Goal: Contribute content: Contribute content

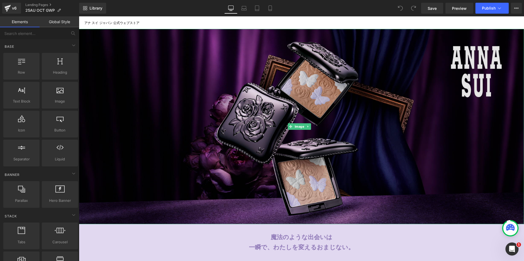
scroll to position [55, 0]
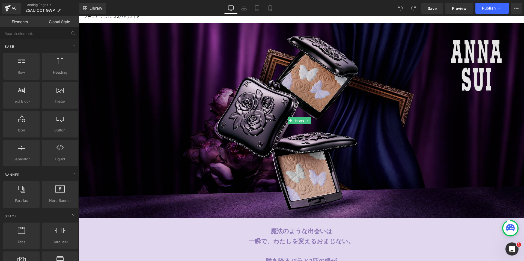
drag, startPoint x: 212, startPoint y: 139, endPoint x: 148, endPoint y: 126, distance: 64.8
click at [212, 139] on img at bounding box center [302, 121] width 446 height 196
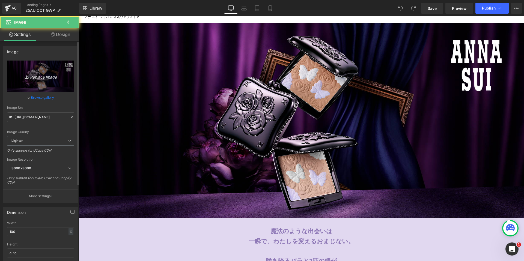
click at [30, 80] on link "Replace Image" at bounding box center [40, 76] width 67 height 31
type input "C:\fakepath\GWP_2100x922px.jpg"
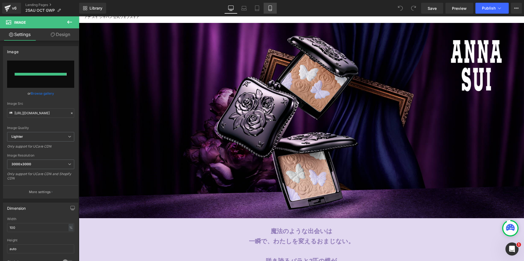
type input "[URL][DOMAIN_NAME]"
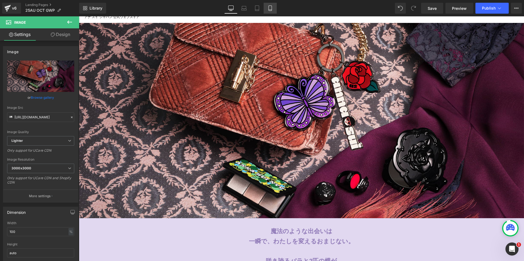
click at [271, 5] on link "Mobile" at bounding box center [270, 8] width 13 height 11
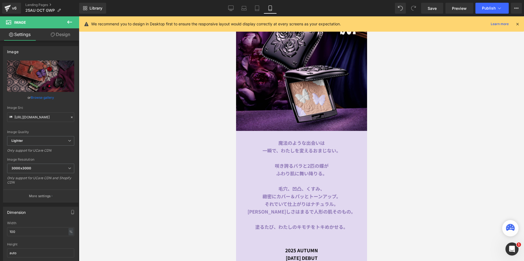
scroll to position [0, 0]
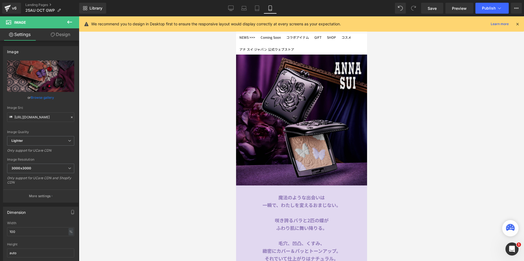
click at [262, 89] on img at bounding box center [301, 120] width 131 height 131
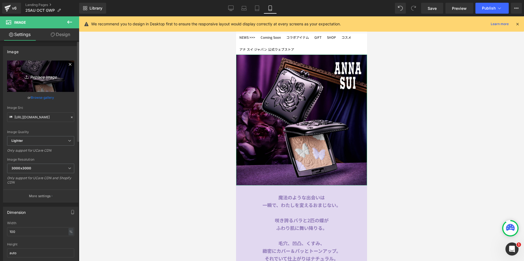
click at [20, 76] on icon "Replace Image" at bounding box center [41, 76] width 44 height 7
type input "C:\fakepath\GWP_1080x1080px.jpg"
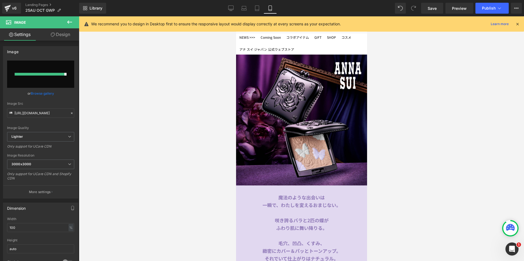
type input "[URL][DOMAIN_NAME]"
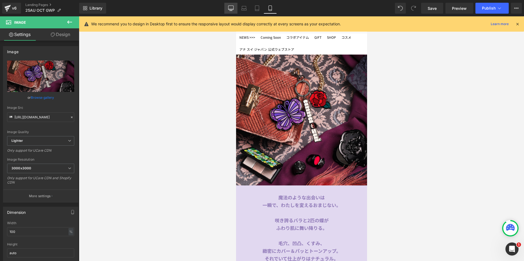
click at [231, 6] on icon at bounding box center [230, 7] width 5 height 5
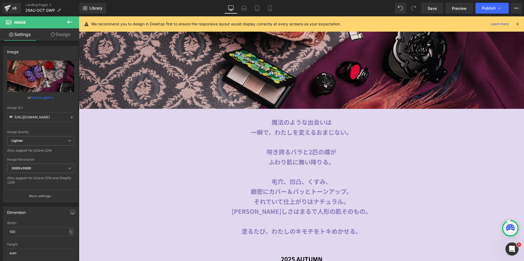
scroll to position [164, 0]
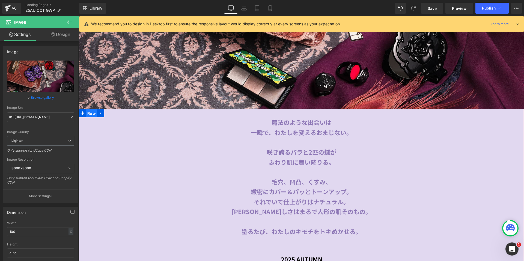
click at [86, 110] on span "Row" at bounding box center [91, 114] width 11 height 8
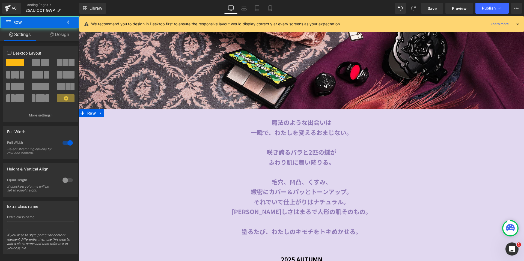
click at [52, 36] on icon at bounding box center [52, 35] width 4 height 4
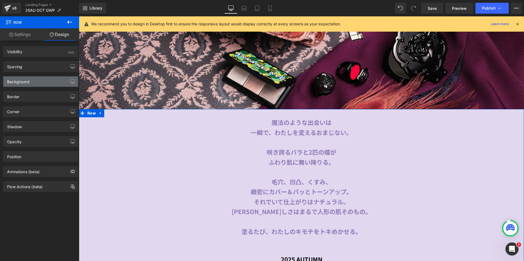
click at [47, 81] on div "Background" at bounding box center [40, 81] width 75 height 10
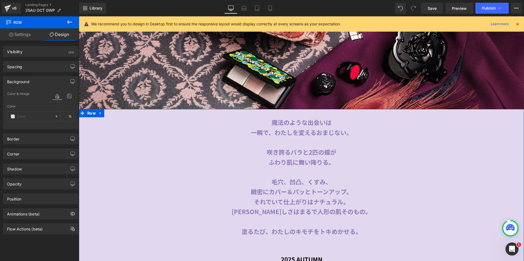
type input "#e1d8f0"
type input "100"
type input "#"
type input "0"
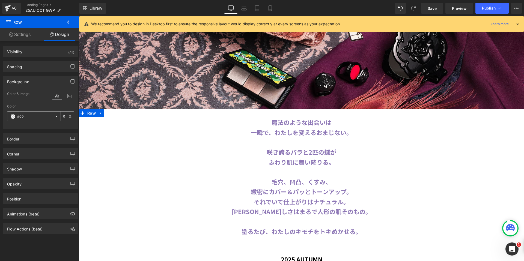
type input "#000"
type input "100"
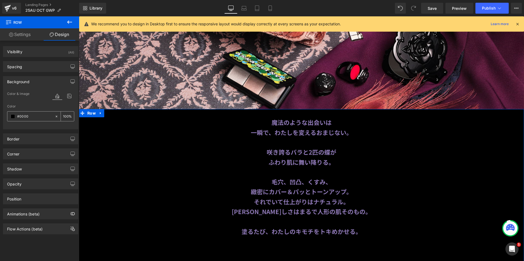
type input "#00000"
type input "0"
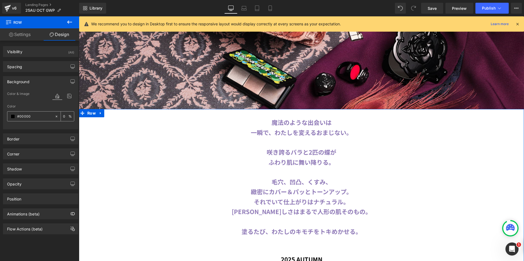
type input "#000000"
type input "100"
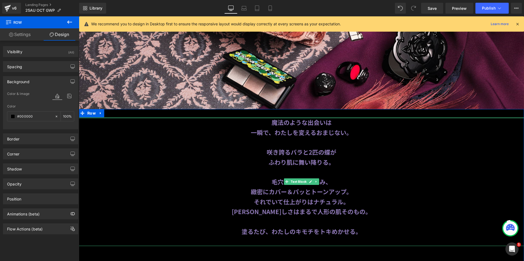
click at [272, 121] on b "魔法のような出会いは" at bounding box center [302, 122] width 60 height 9
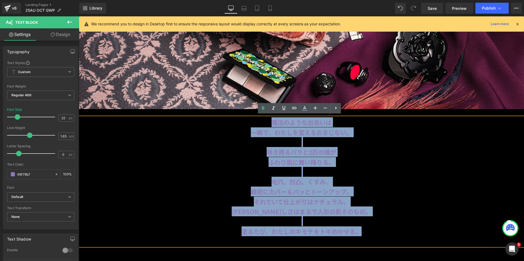
drag, startPoint x: 266, startPoint y: 120, endPoint x: 373, endPoint y: 226, distance: 150.7
click at [373, 226] on div "魔法のような出会いは 一瞬で、わたしを変えるおまじない。 咲き誇るバラと2匹の蝶が ふわり肌に舞い降りる。 毛穴、凹凸、くすみ、 緻密にカバー＆パッとトーンア…" at bounding box center [302, 181] width 446 height 129
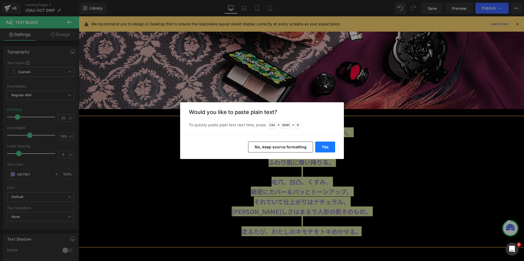
click at [328, 147] on button "Yes" at bounding box center [326, 147] width 20 height 11
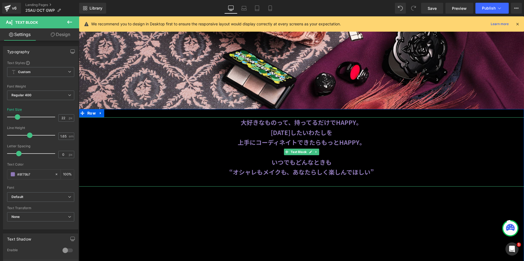
click at [326, 177] on p at bounding box center [302, 182] width 446 height 10
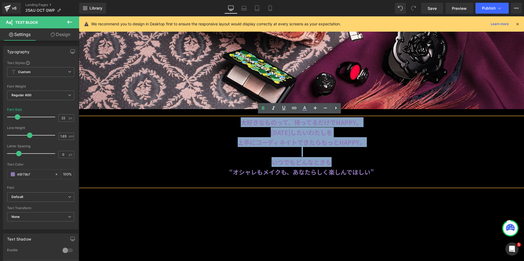
drag, startPoint x: 229, startPoint y: 119, endPoint x: 341, endPoint y: 160, distance: 118.5
click at [341, 160] on div "大好きなものって、持ってるだけでHAPPY。 [DATE]したいわたしを 上手にコーディネイトできたらもっとHAPPY。  いつでもどんなときも “…" at bounding box center [302, 151] width 446 height 69
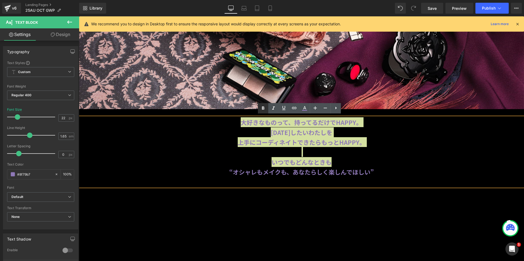
click at [260, 105] on icon at bounding box center [263, 108] width 7 height 7
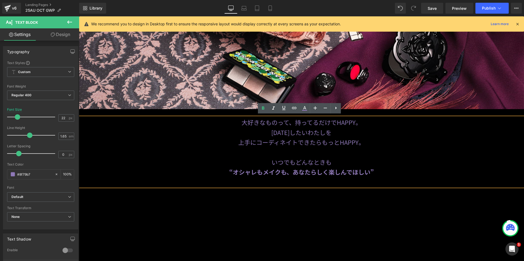
click at [412, 155] on p at bounding box center [302, 152] width 446 height 10
click at [432, 208] on p "[DATE] DEBUT" at bounding box center [302, 210] width 320 height 10
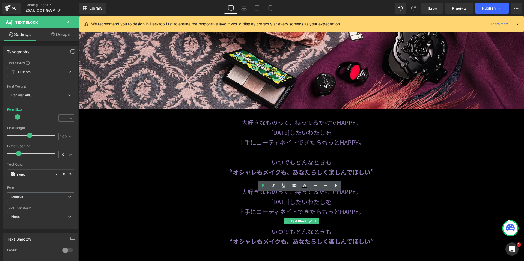
click at [304, 247] on p at bounding box center [302, 251] width 446 height 10
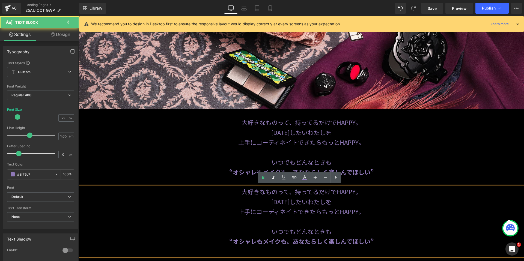
click at [304, 247] on p at bounding box center [302, 251] width 446 height 10
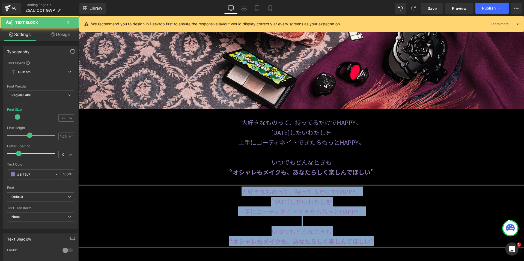
drag, startPoint x: 233, startPoint y: 193, endPoint x: 387, endPoint y: 243, distance: 161.6
click at [387, 243] on div "大好きなものって、持ってるだけでHAPPY。 [DATE]したいわたしを 上手にコーディネイトできたらもっとHAPPY。 いつでもどんなときも “オシャレもメ…" at bounding box center [302, 217] width 446 height 60
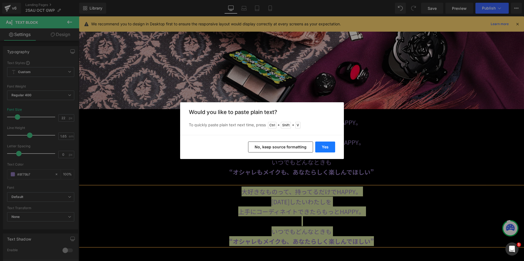
click at [332, 147] on button "Yes" at bounding box center [326, 147] width 20 height 11
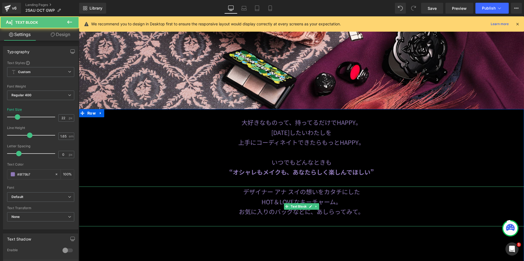
click at [314, 217] on p at bounding box center [302, 222] width 446 height 10
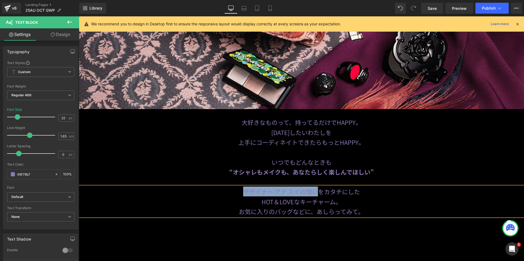
drag, startPoint x: 239, startPoint y: 190, endPoint x: 318, endPoint y: 189, distance: 79.2
click at [318, 189] on p "デザイナー アナ スイの想いをカタチにした" at bounding box center [302, 192] width 446 height 10
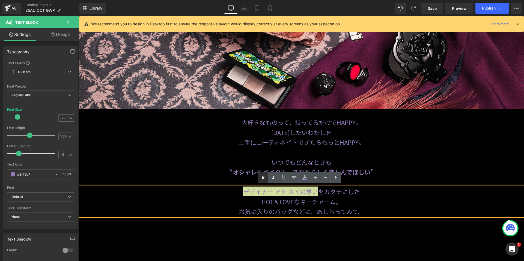
click at [264, 179] on icon at bounding box center [263, 177] width 2 height 3
click at [405, 203] on p "HOT＆LOVEなキーチャーム。" at bounding box center [302, 202] width 446 height 10
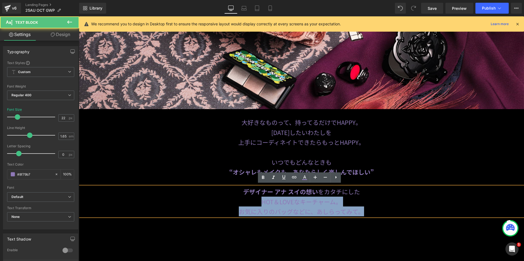
drag, startPoint x: 252, startPoint y: 201, endPoint x: 364, endPoint y: 207, distance: 112.7
click at [364, 207] on div "デザイナー アナ スイの想い をカタチにした HOT＆LOVEなキーチャーム。 お気に入りのバッグなどに、あしらってみて。" at bounding box center [302, 202] width 446 height 30
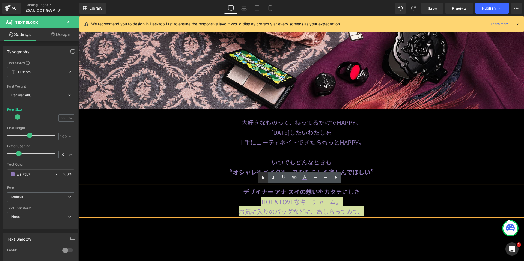
click at [260, 177] on link at bounding box center [263, 178] width 10 height 10
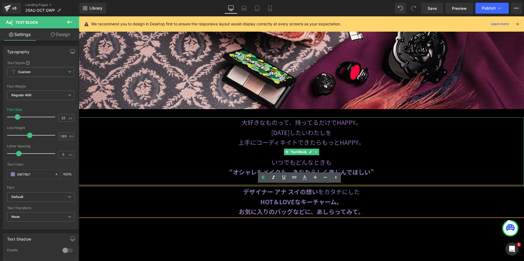
click at [445, 171] on p "“オシャレもメイクも、あなたらしく楽しんでほしい”" at bounding box center [302, 172] width 446 height 10
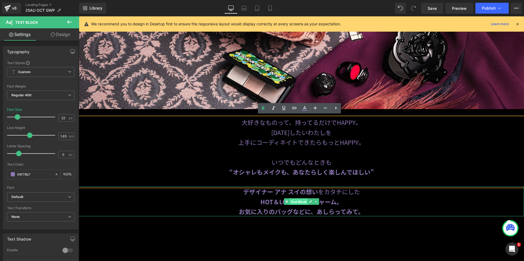
click at [301, 201] on span "Text Block" at bounding box center [299, 202] width 18 height 7
click at [298, 199] on span "Text Block" at bounding box center [299, 202] width 18 height 7
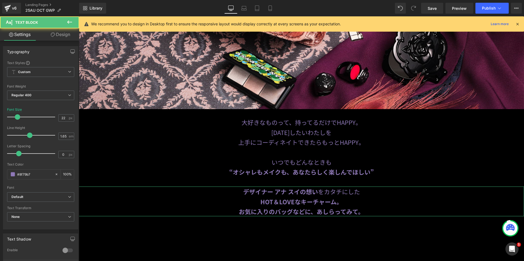
click at [58, 36] on link "Design" at bounding box center [61, 34] width 40 height 12
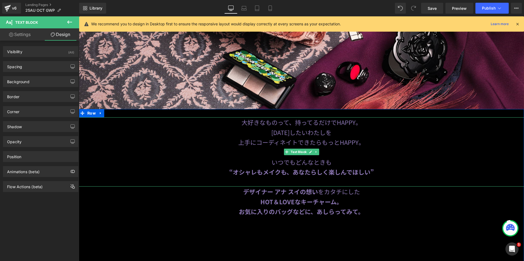
click at [287, 179] on p at bounding box center [302, 182] width 446 height 10
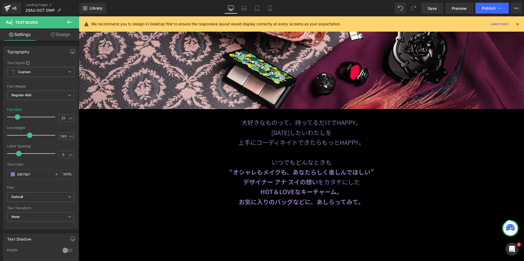
click at [59, 36] on link "Design" at bounding box center [61, 34] width 40 height 12
click at [0, 0] on div "Spacing" at bounding box center [0, 0] width 0 height 0
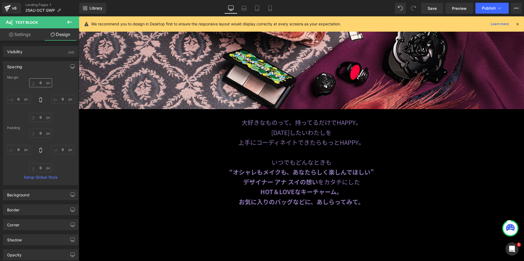
type input "0"
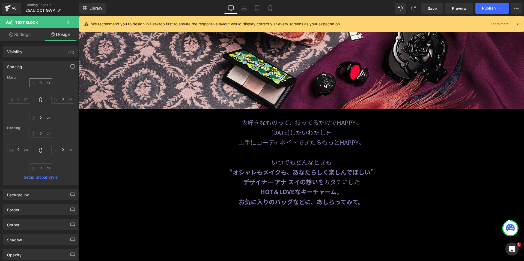
type input "0"
click at [33, 85] on input "0" at bounding box center [40, 82] width 23 height 9
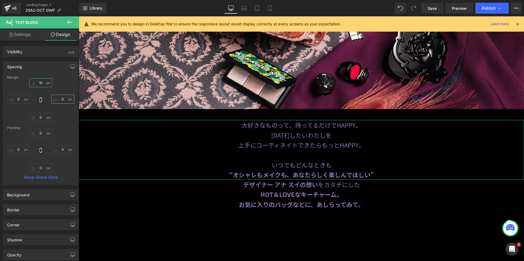
type input "1"
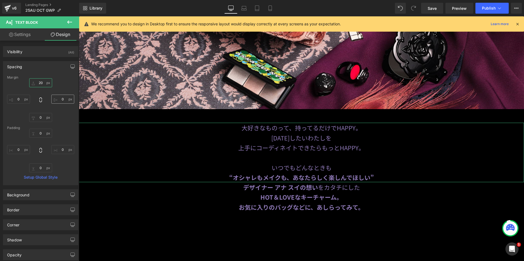
type input "2"
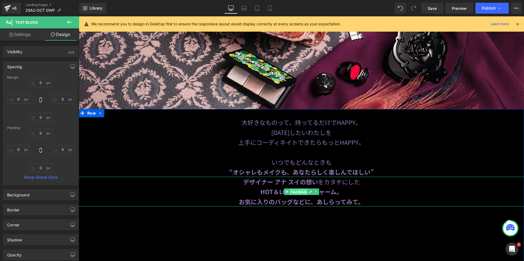
click at [292, 190] on span "Text Block" at bounding box center [299, 192] width 18 height 7
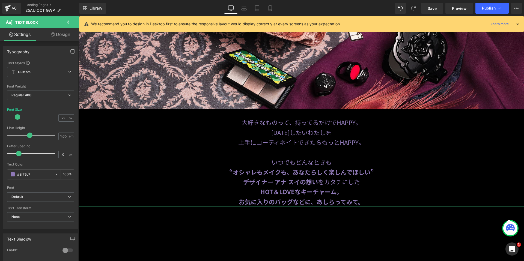
click at [66, 36] on link "Design" at bounding box center [61, 34] width 40 height 12
click at [0, 0] on div "Spacing" at bounding box center [0, 0] width 0 height 0
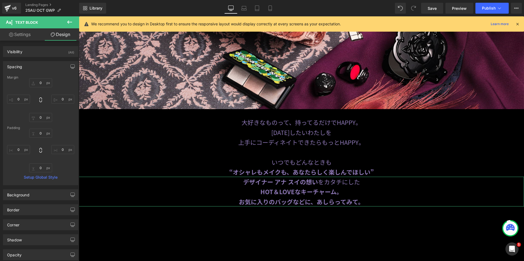
type input "0"
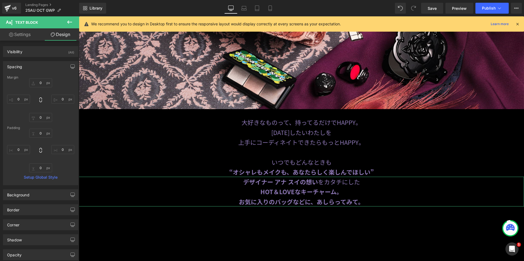
type input "0"
click at [35, 84] on input "0" at bounding box center [40, 82] width 23 height 9
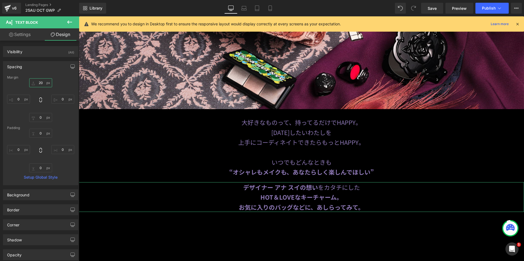
type input "2"
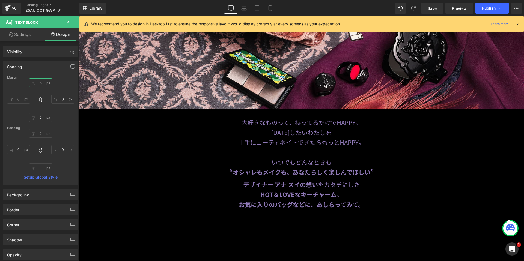
type input "10"
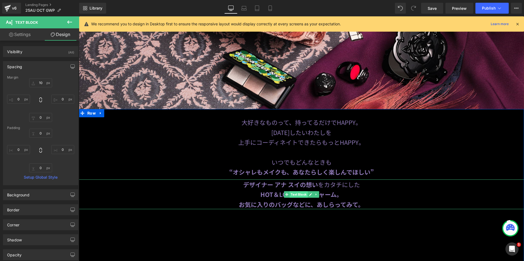
click at [297, 193] on span "Text Block" at bounding box center [299, 194] width 18 height 7
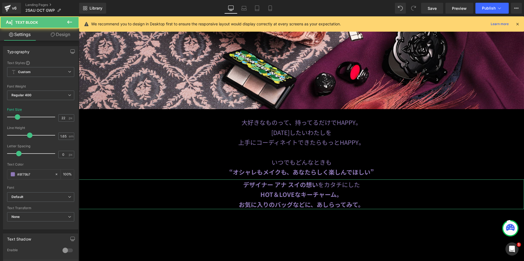
click at [64, 36] on link "Design" at bounding box center [61, 34] width 40 height 12
click at [0, 0] on div "Spacing" at bounding box center [0, 0] width 0 height 0
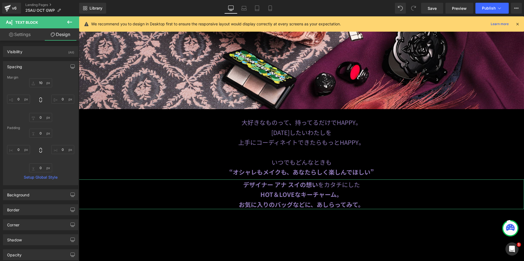
type input "10"
type input "0"
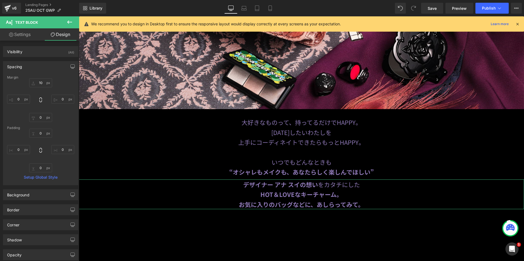
type input "0"
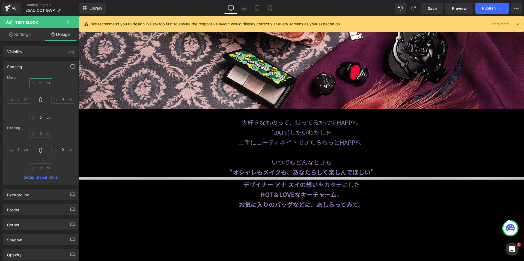
click at [36, 81] on input "10" at bounding box center [40, 82] width 23 height 9
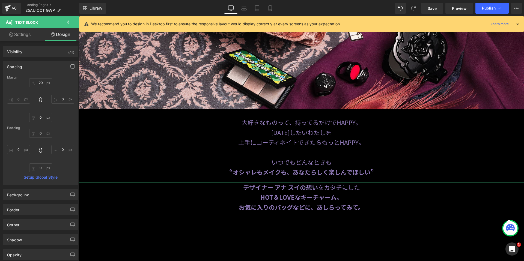
click at [62, 81] on div "20 20 0px 0 0px 0 0px 0" at bounding box center [40, 100] width 67 height 44
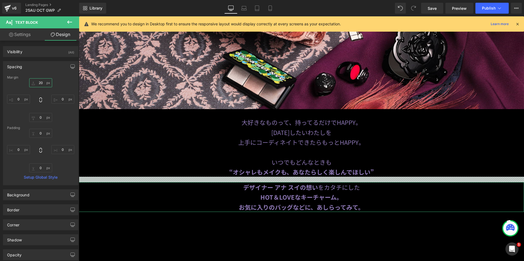
click at [33, 80] on input "20" at bounding box center [40, 82] width 23 height 9
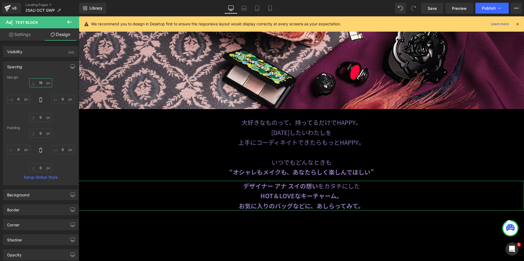
type input "15"
click at [63, 85] on div "15 15 0px 0 0px 0 0px 0" at bounding box center [40, 100] width 67 height 44
click at [293, 195] on span "Text Block" at bounding box center [299, 196] width 18 height 7
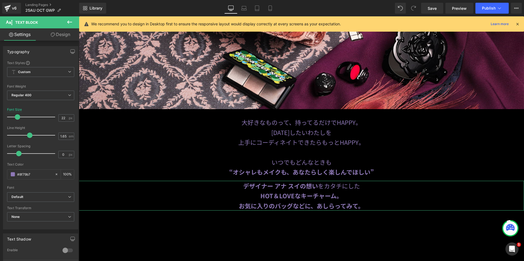
click at [55, 40] on link "Design" at bounding box center [61, 34] width 40 height 12
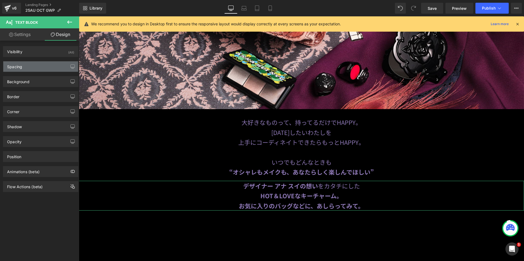
click at [39, 66] on div "Spacing" at bounding box center [40, 66] width 75 height 10
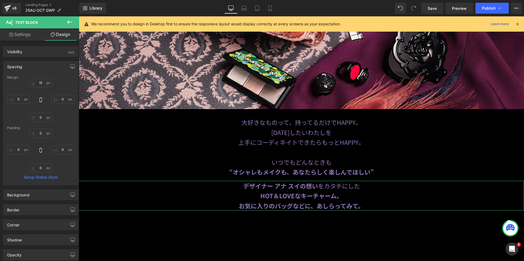
type input "15"
type input "0"
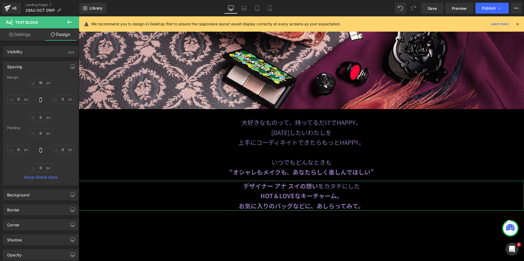
type input "0"
click at [36, 81] on input "15" at bounding box center [40, 82] width 23 height 9
type input "20"
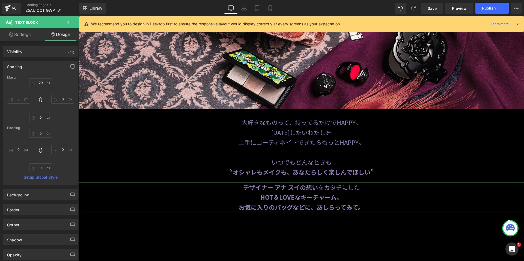
click at [71, 85] on div "20 20 0px 0 0px 0 0px 0" at bounding box center [40, 100] width 67 height 44
click at [73, 24] on button at bounding box center [69, 22] width 19 height 12
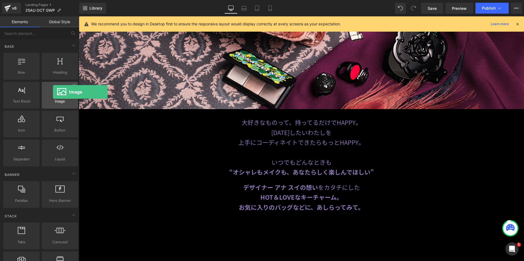
drag, startPoint x: 54, startPoint y: 98, endPoint x: 53, endPoint y: 92, distance: 5.5
click at [53, 92] on div at bounding box center [59, 92] width 33 height 12
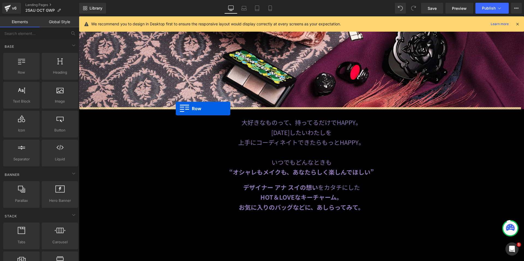
drag, startPoint x: 96, startPoint y: 82, endPoint x: 176, endPoint y: 109, distance: 84.1
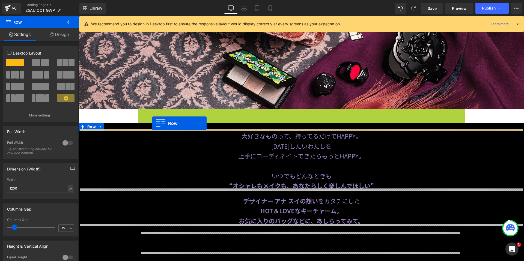
drag, startPoint x: 139, startPoint y: 111, endPoint x: 152, endPoint y: 123, distance: 17.8
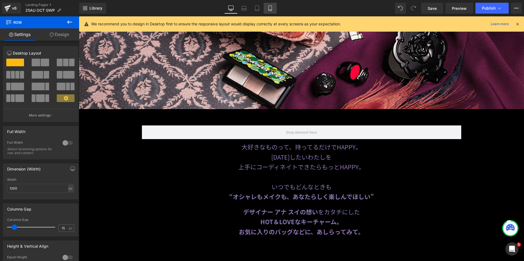
click at [272, 7] on icon at bounding box center [270, 7] width 5 height 5
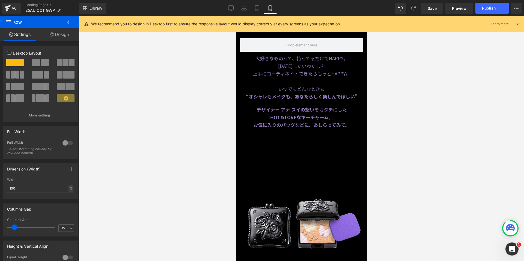
scroll to position [74, 0]
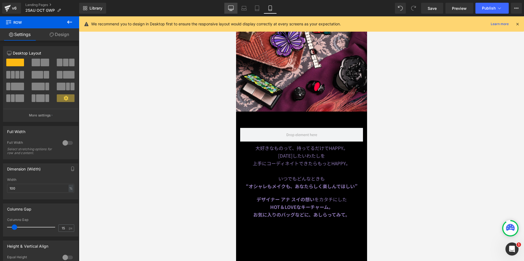
click at [228, 10] on link "Desktop" at bounding box center [231, 8] width 13 height 11
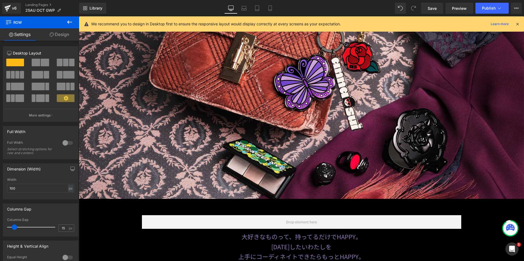
type input "1200"
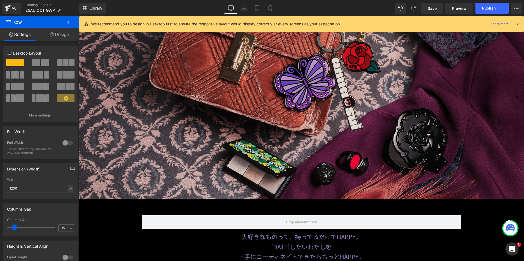
scroll to position [164, 0]
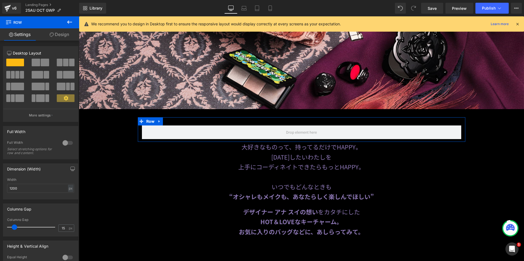
click at [63, 34] on link "Design" at bounding box center [60, 34] width 40 height 12
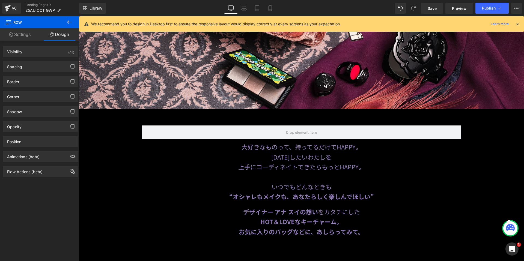
click at [69, 24] on icon at bounding box center [69, 22] width 7 height 7
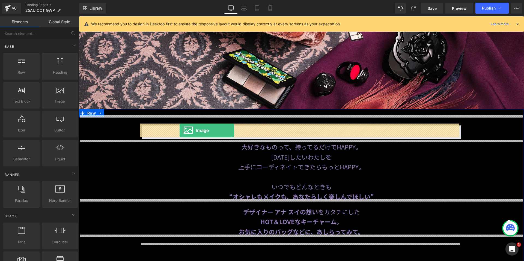
drag, startPoint x: 151, startPoint y: 117, endPoint x: 180, endPoint y: 131, distance: 31.5
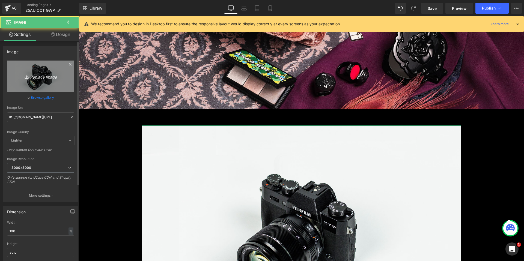
click at [38, 76] on icon "Replace Image" at bounding box center [41, 76] width 44 height 7
type input "C:\fakepath\title02.png"
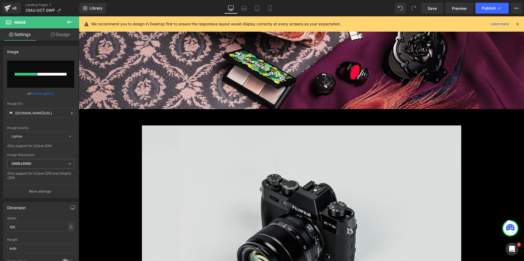
type input "[URL][DOMAIN_NAME]"
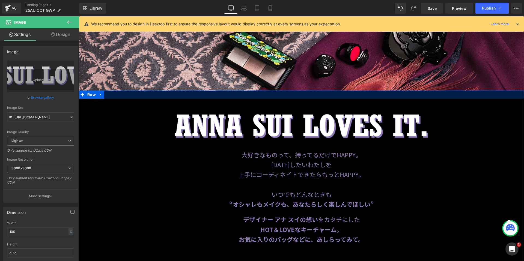
scroll to position [219, 0]
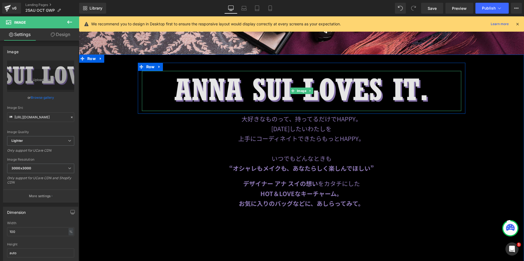
drag, startPoint x: 298, startPoint y: 86, endPoint x: 238, endPoint y: 85, distance: 59.6
click at [298, 86] on img at bounding box center [302, 91] width 320 height 40
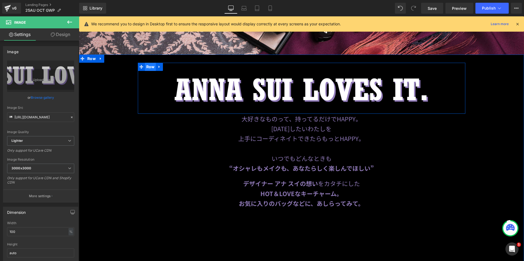
click at [148, 66] on span "Row" at bounding box center [150, 67] width 11 height 8
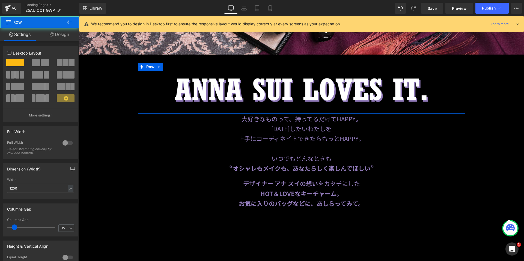
click at [62, 41] on div "12 12 12 Column Size Customizer 12 Desktop Layout Laptop Layout Tablet Layout M…" at bounding box center [41, 186] width 82 height 291
click at [63, 36] on link "Design" at bounding box center [60, 34] width 40 height 12
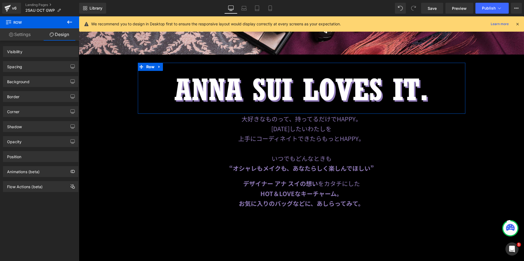
click at [37, 75] on div "Background" at bounding box center [41, 79] width 82 height 15
click at [37, 67] on div "Spacing" at bounding box center [40, 66] width 75 height 10
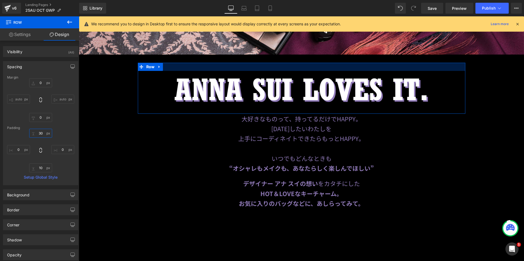
click at [40, 135] on input "30" at bounding box center [40, 133] width 23 height 9
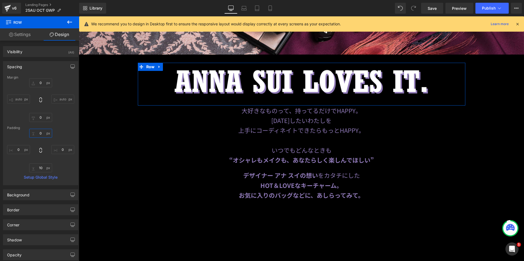
type input "0"
click at [74, 112] on div "Margin 0px 0 auto auto 0px 0 auto auto [GEOGRAPHIC_DATA] 0 0 0px 0 10px 10 0px …" at bounding box center [40, 131] width 75 height 110
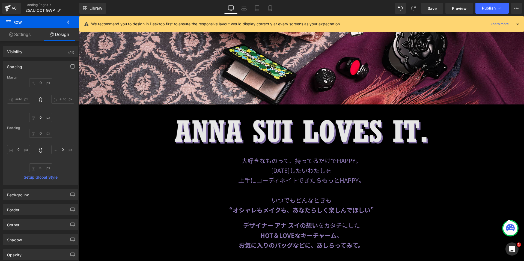
scroll to position [191, 0]
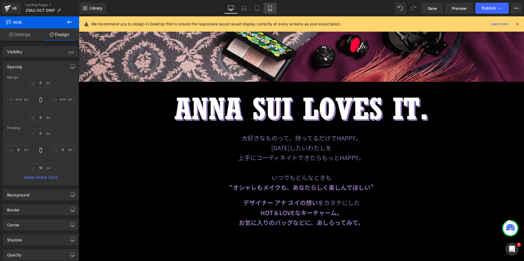
click at [273, 3] on link "Mobile" at bounding box center [270, 8] width 13 height 11
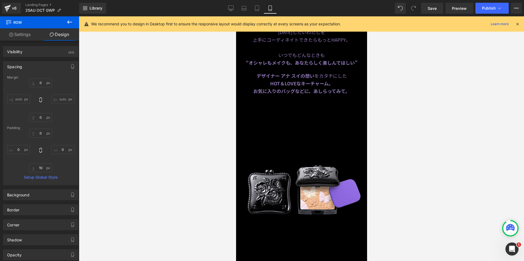
type input "0"
type input "10"
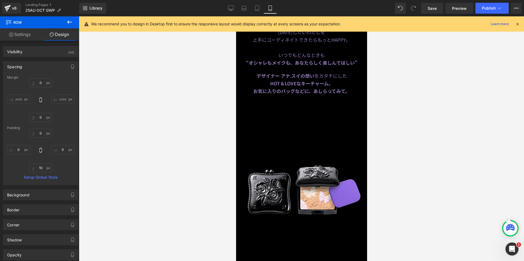
type input "0"
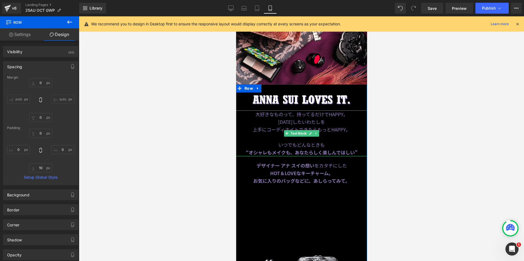
click at [294, 149] on strong "“オシャレもメイクも、あなたらしく楽しんでほしい”" at bounding box center [302, 152] width 112 height 7
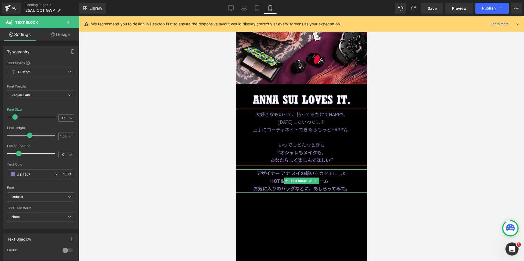
click at [310, 185] on strong "お気に入りのバッグなどに、あしらってみて。" at bounding box center [301, 188] width 97 height 7
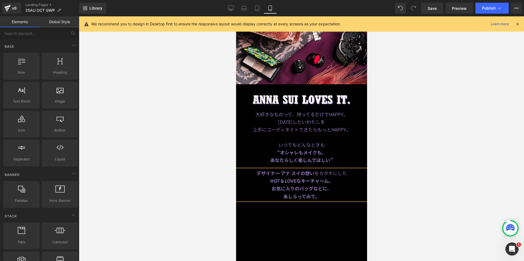
click at [423, 129] on div at bounding box center [302, 138] width 446 height 245
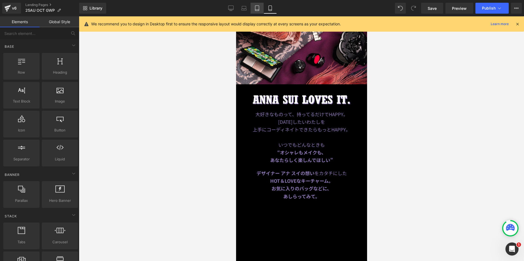
click at [256, 7] on icon at bounding box center [257, 7] width 5 height 5
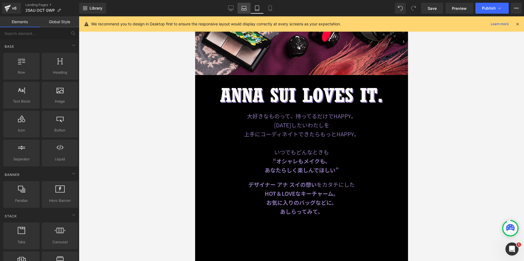
click at [242, 6] on icon at bounding box center [243, 7] width 5 height 5
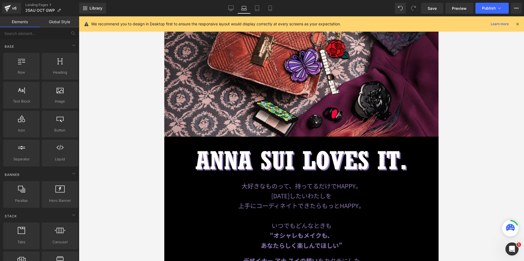
click at [218, 9] on div "Library Laptop Desktop Laptop Tablet Mobile Save Preview Publish Scheduled View…" at bounding box center [301, 8] width 445 height 11
click at [229, 7] on icon at bounding box center [231, 8] width 5 height 4
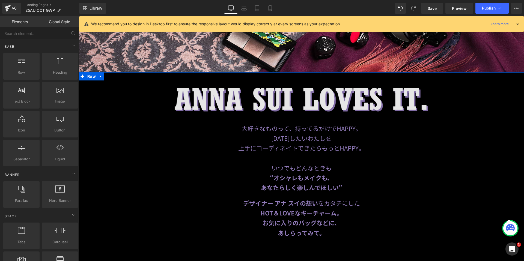
scroll to position [201, 0]
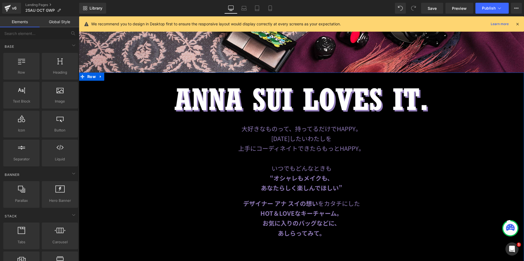
click at [300, 99] on div "Image" at bounding box center [302, 101] width 320 height 40
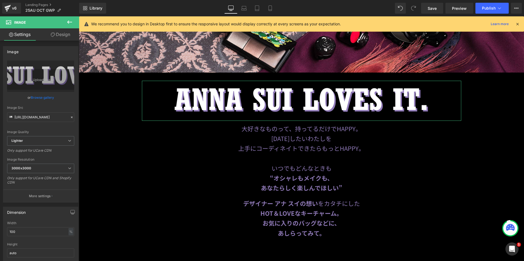
click at [65, 35] on link "Design" at bounding box center [61, 34] width 40 height 12
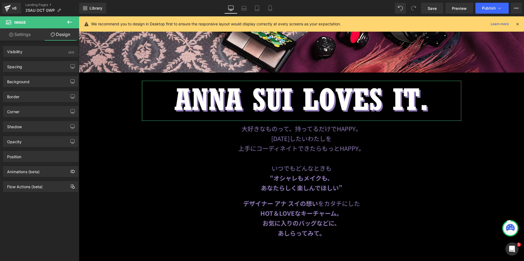
click at [54, 31] on link "Design" at bounding box center [61, 34] width 40 height 12
click at [33, 65] on div "Spacing" at bounding box center [40, 66] width 75 height 10
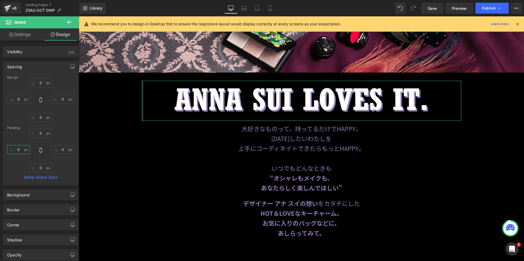
click at [22, 151] on input "0" at bounding box center [18, 149] width 23 height 9
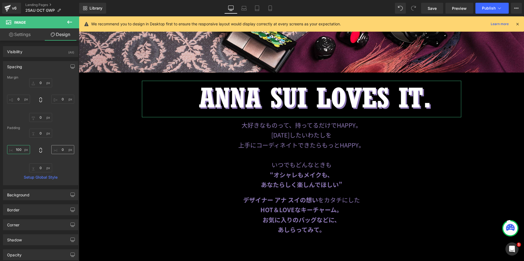
type input "100"
click at [60, 150] on input "0" at bounding box center [62, 149] width 23 height 9
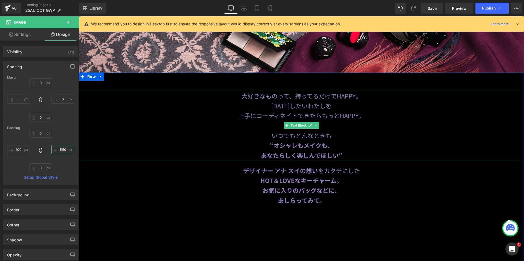
scroll to position [0, 0]
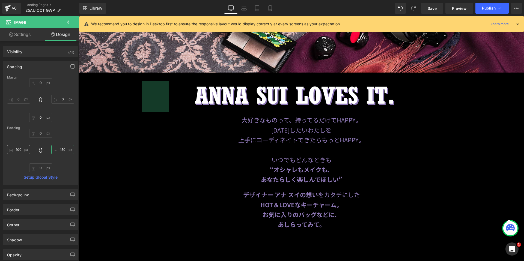
type input "150"
click at [20, 148] on input "100" at bounding box center [18, 149] width 23 height 9
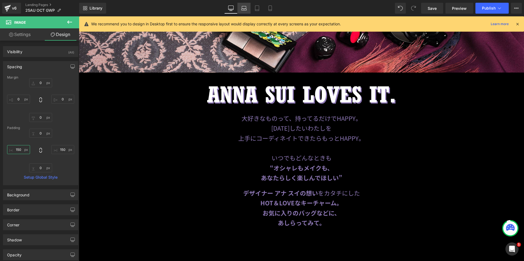
type input "150"
click at [247, 10] on icon at bounding box center [244, 10] width 5 height 2
type input "0"
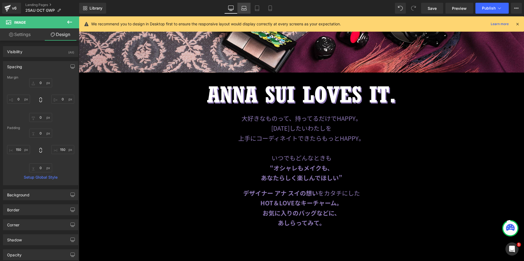
type input "0"
type input "150"
type input "0"
type input "150"
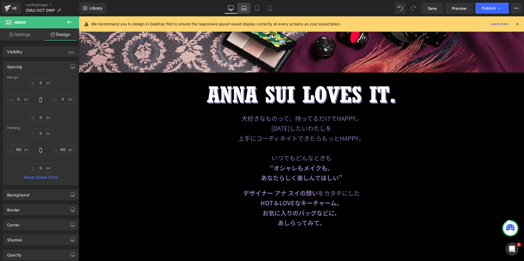
scroll to position [134, 0]
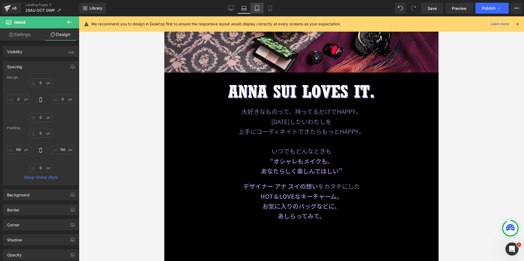
click at [260, 6] on icon at bounding box center [257, 7] width 5 height 5
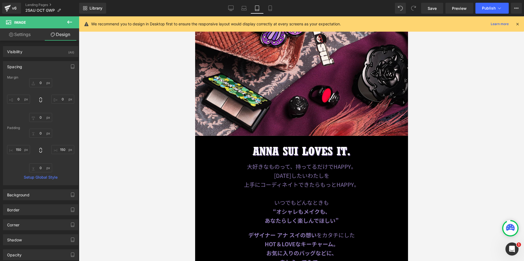
type input "0"
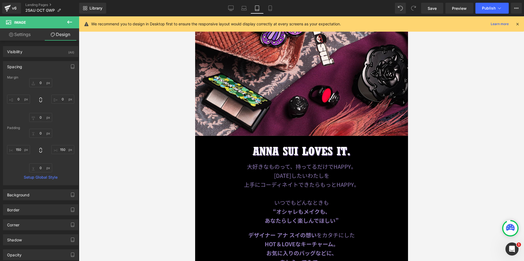
type input "150"
type input "0"
type input "150"
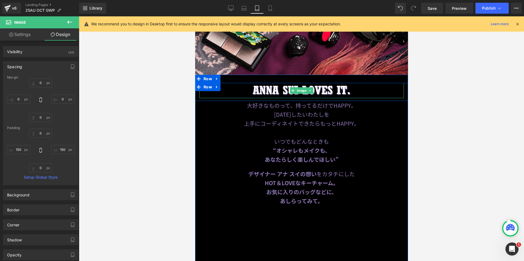
drag, startPoint x: 293, startPoint y: 87, endPoint x: 219, endPoint y: 71, distance: 75.7
click at [293, 87] on span at bounding box center [293, 90] width 6 height 7
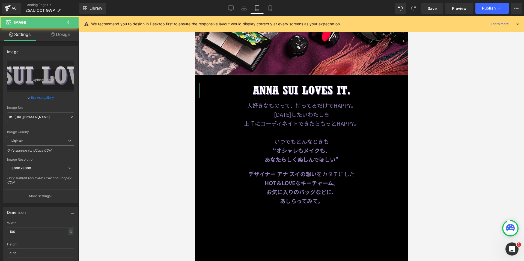
click at [54, 37] on link "Design" at bounding box center [61, 34] width 40 height 12
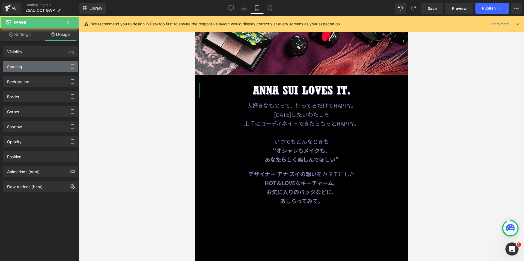
type input "0"
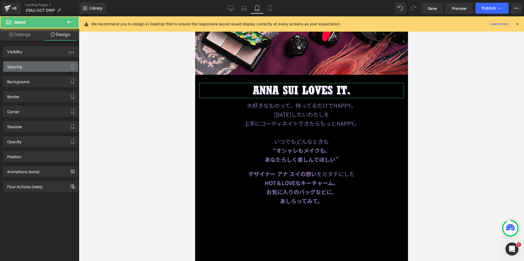
type input "150"
type input "0"
click at [40, 70] on div "Spacing" at bounding box center [40, 66] width 75 height 10
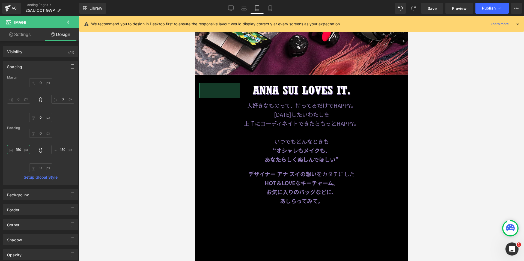
click at [19, 149] on input "150" at bounding box center [18, 149] width 23 height 9
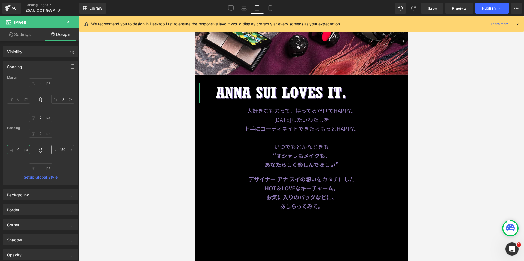
type input "0"
click at [57, 150] on input "150" at bounding box center [62, 149] width 23 height 9
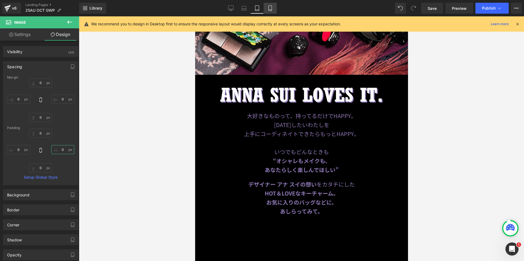
type input "0"
click at [273, 8] on icon at bounding box center [270, 7] width 5 height 5
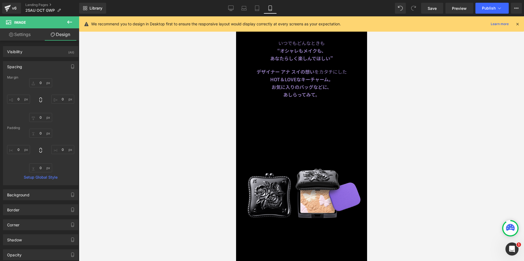
type input "0"
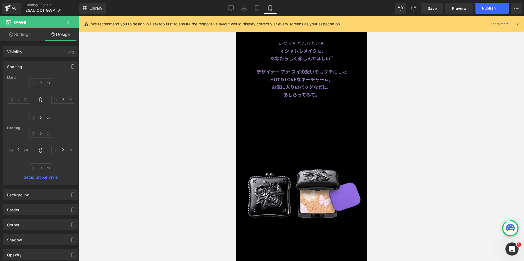
type input "70.2004"
type input "0"
type input "70.2004"
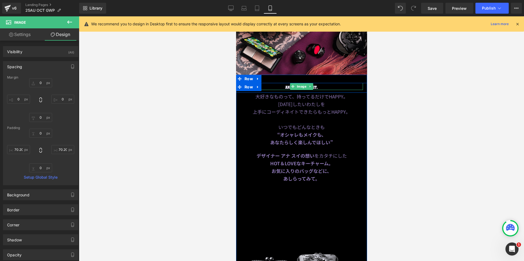
click at [287, 83] on div at bounding box center [301, 86] width 123 height 7
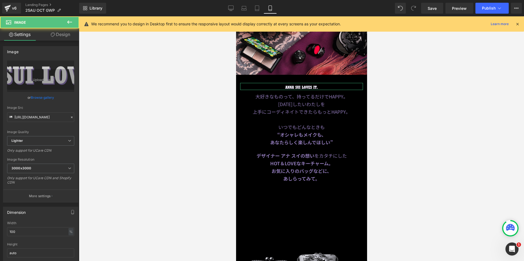
click at [49, 32] on link "Design" at bounding box center [61, 34] width 40 height 12
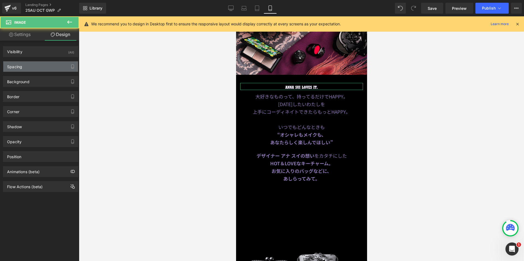
drag, startPoint x: 44, startPoint y: 66, endPoint x: 40, endPoint y: 69, distance: 4.5
click at [44, 66] on div "Spacing" at bounding box center [40, 66] width 75 height 10
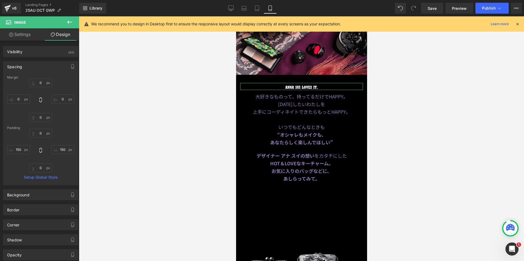
type input "0"
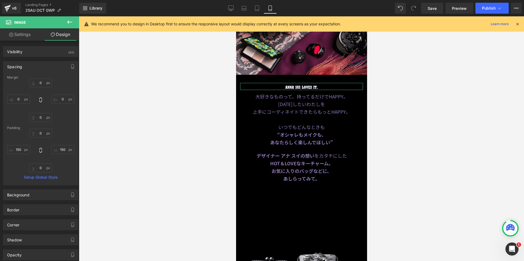
type input "150"
type input "0"
click at [16, 149] on input "150" at bounding box center [18, 149] width 23 height 9
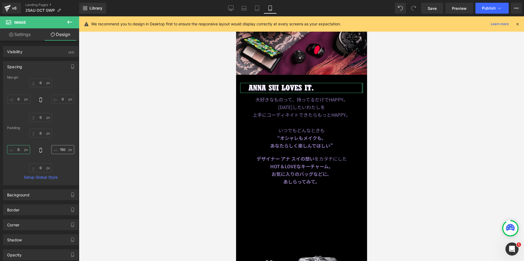
type input "0"
click at [61, 152] on input "150" at bounding box center [62, 149] width 23 height 9
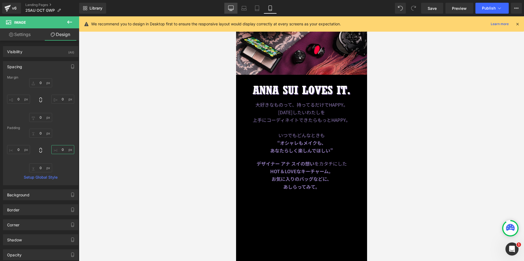
type input "0"
click at [225, 7] on link "Desktop" at bounding box center [231, 8] width 13 height 11
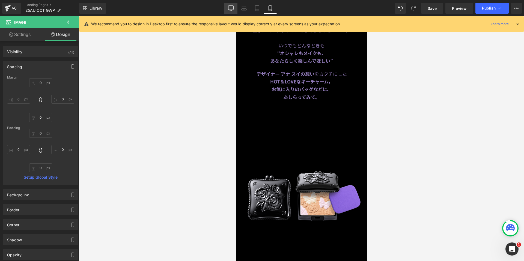
type input "0"
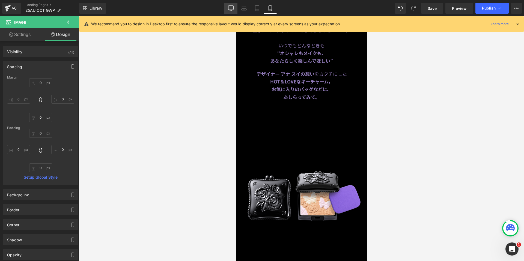
type input "86.2902"
type input "0"
type input "86.2902"
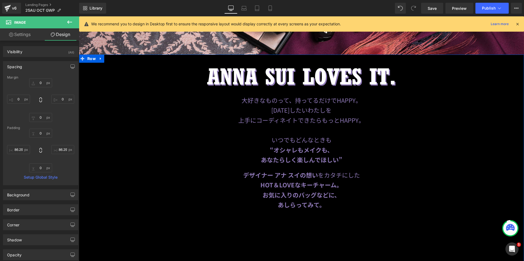
scroll to position [228, 0]
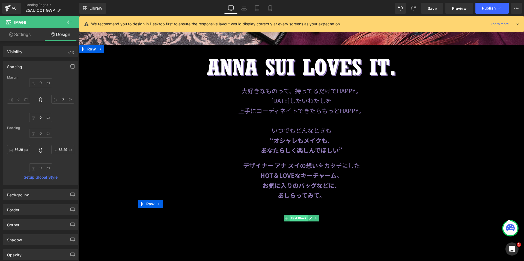
click at [294, 218] on span "Text Block" at bounding box center [299, 218] width 18 height 7
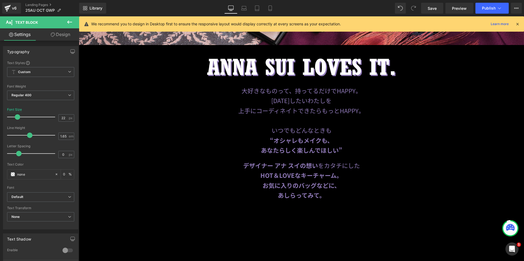
click at [74, 26] on button at bounding box center [69, 22] width 19 height 12
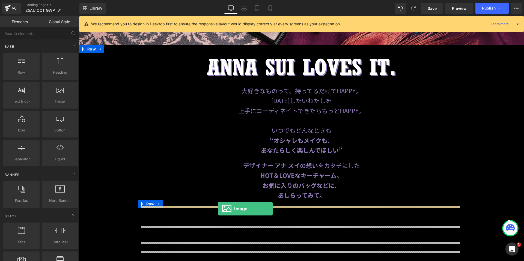
drag, startPoint x: 150, startPoint y: 120, endPoint x: 218, endPoint y: 208, distance: 111.6
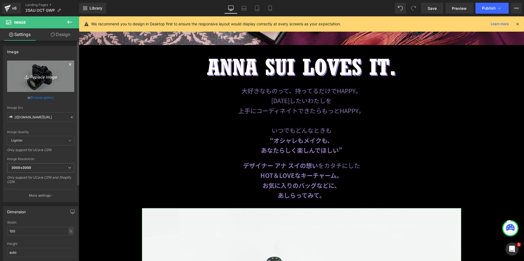
click at [46, 85] on link "Replace Image" at bounding box center [40, 76] width 67 height 31
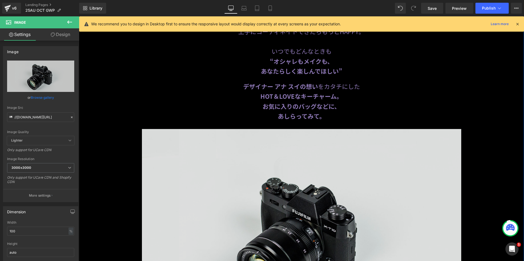
scroll to position [310, 0]
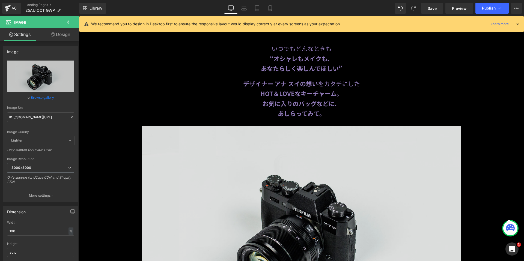
click at [319, 216] on img at bounding box center [302, 232] width 320 height 212
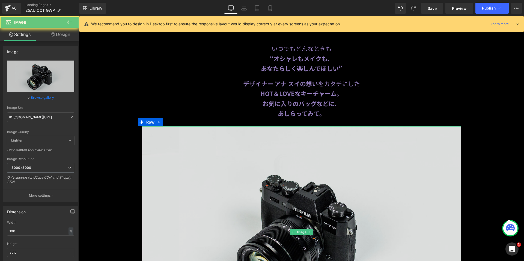
click at [311, 229] on img at bounding box center [302, 232] width 320 height 212
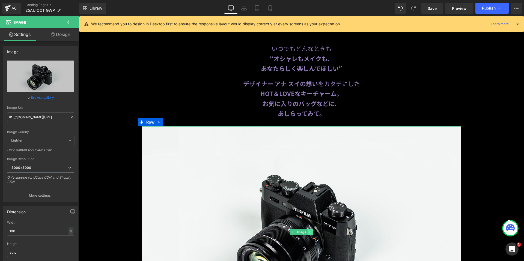
click at [310, 232] on icon at bounding box center [310, 233] width 1 height 2
click at [314, 231] on link at bounding box center [313, 232] width 6 height 7
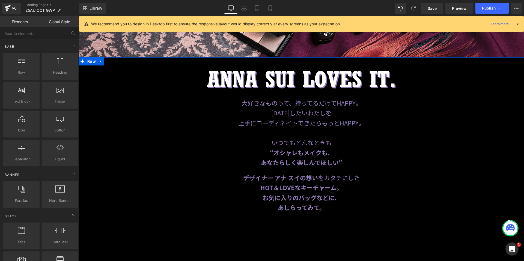
scroll to position [201, 0]
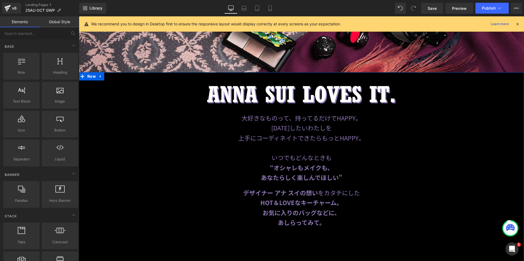
click at [297, 93] on div "Image" at bounding box center [302, 96] width 320 height 30
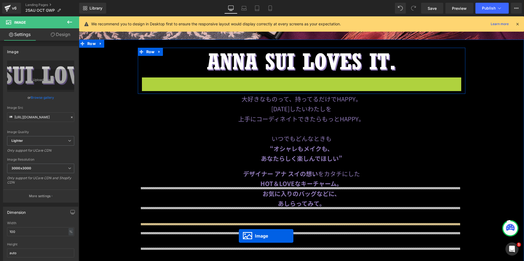
scroll to position [266, 0]
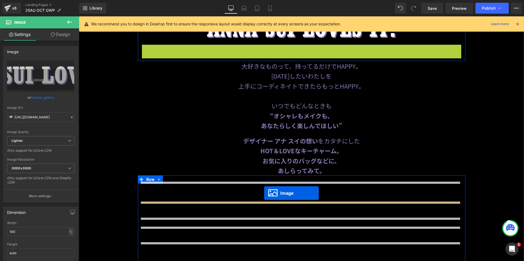
drag, startPoint x: 291, startPoint y: 123, endPoint x: 264, endPoint y: 193, distance: 74.6
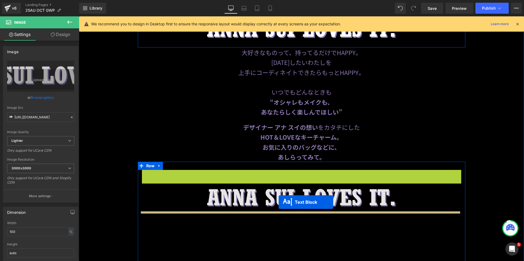
drag, startPoint x: 286, startPoint y: 178, endPoint x: 279, endPoint y: 202, distance: 25.3
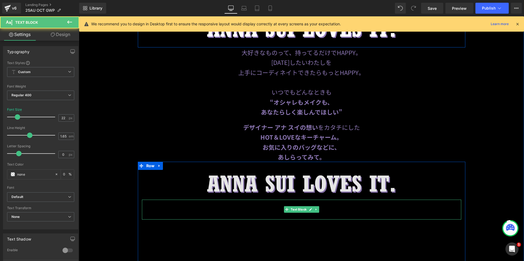
click at [272, 179] on img at bounding box center [302, 185] width 320 height 30
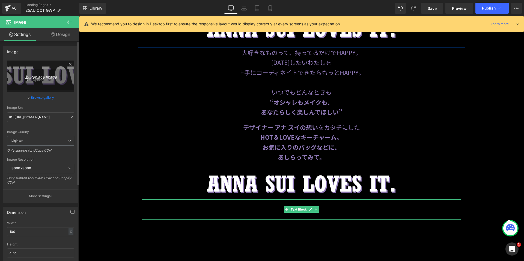
click at [27, 73] on icon "Replace Image" at bounding box center [41, 76] width 44 height 7
type input "C:\fakepath\title_small_01.png"
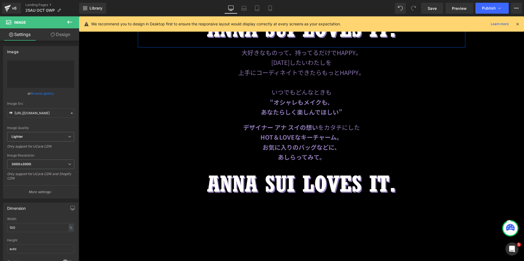
type input "[URL][DOMAIN_NAME]"
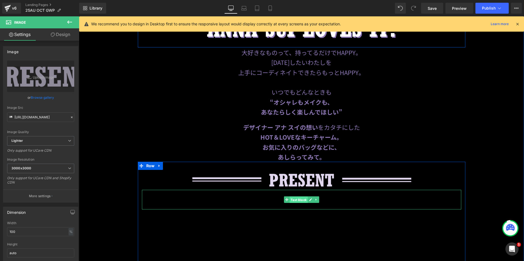
click at [295, 198] on span "Text Block" at bounding box center [299, 200] width 18 height 7
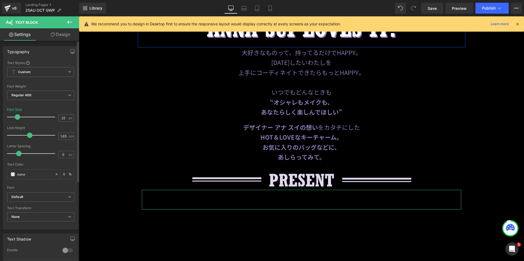
drag, startPoint x: 31, startPoint y: 176, endPoint x: 0, endPoint y: 175, distance: 31.4
click at [0, 175] on div "Typography Text Styles Custom Custom Setup Global Style Custom Setup Global Sty…" at bounding box center [41, 136] width 82 height 188
type input "#ffff"
type input "100"
type input "#fffff"
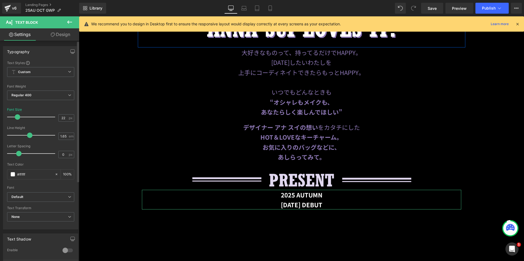
type input "0"
type input "#ffffff"
type input "100"
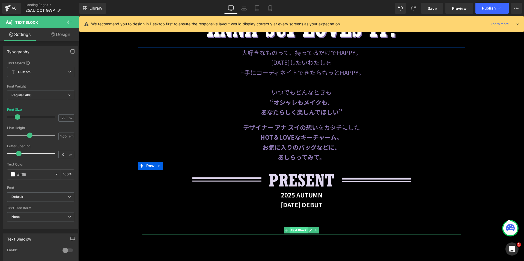
click at [294, 228] on span "Text Block" at bounding box center [299, 230] width 18 height 7
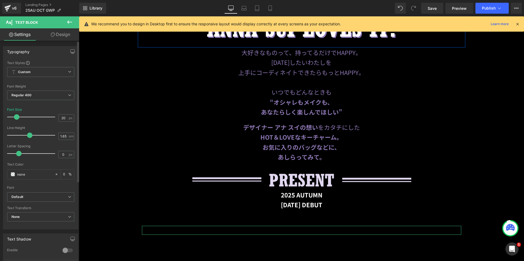
drag, startPoint x: 34, startPoint y: 176, endPoint x: 4, endPoint y: 176, distance: 30.3
click at [4, 176] on div "Text Styles Custom Custom Setup Global Style Custom Setup Global Style Thin 100…" at bounding box center [40, 145] width 75 height 169
type input "#ffff"
type input "100"
type input "#ffffff"
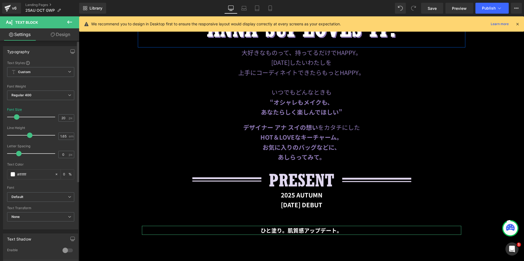
type input "100"
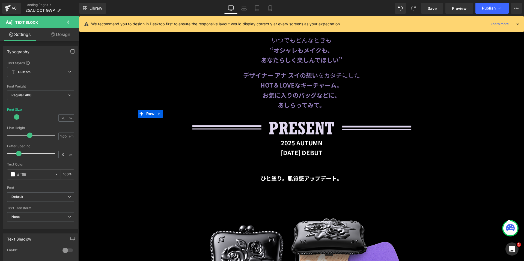
scroll to position [321, 0]
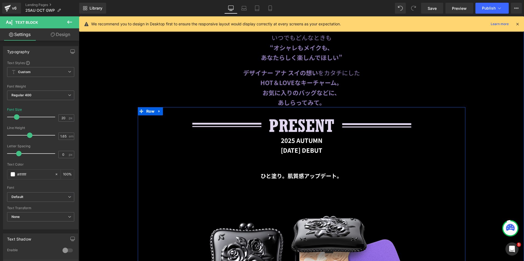
type input "#ffffff"
click at [345, 173] on p "ひと塗り。肌質感アップデート。" at bounding box center [302, 176] width 320 height 9
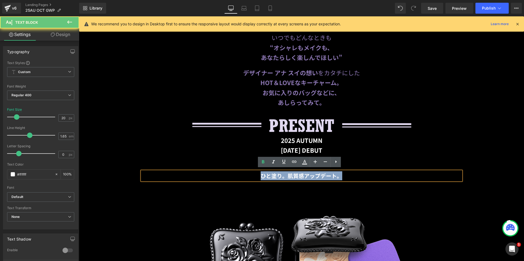
drag, startPoint x: 344, startPoint y: 174, endPoint x: 254, endPoint y: 174, distance: 90.1
click at [254, 174] on p "ひと塗り。肌質感アップデート。" at bounding box center [302, 176] width 320 height 9
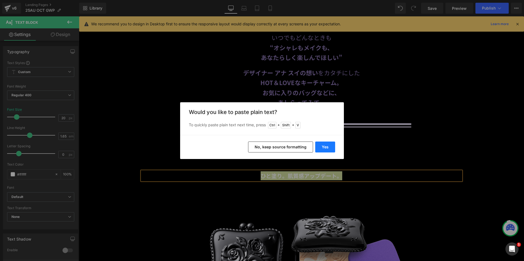
click at [330, 145] on button "Yes" at bounding box center [326, 147] width 20 height 11
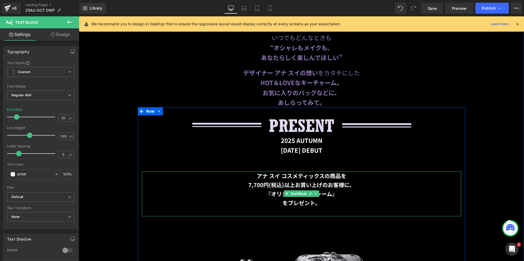
click at [324, 208] on p at bounding box center [302, 212] width 320 height 9
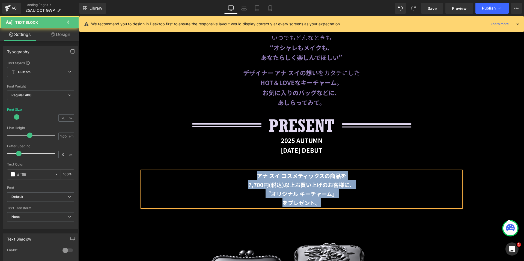
drag, startPoint x: 325, startPoint y: 202, endPoint x: 245, endPoint y: 174, distance: 84.9
click at [245, 174] on div "アナ スイ コスメティックスの商品を 7,700円(税込)以上お買い上げのお客様に、 『オリジナル キーチャーム』 をプレゼント。" at bounding box center [302, 190] width 320 height 36
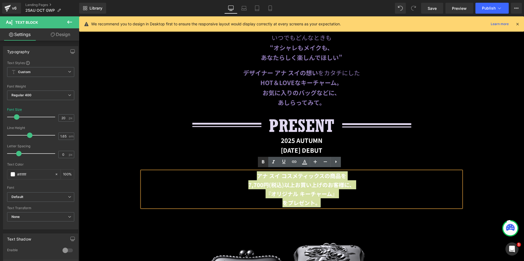
click at [263, 161] on icon at bounding box center [263, 162] width 7 height 7
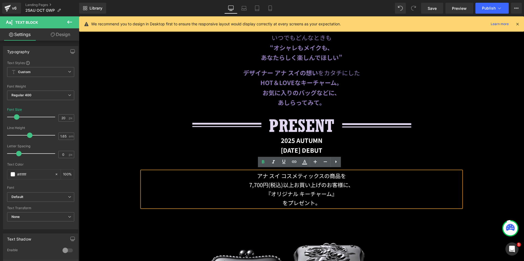
click at [390, 196] on p "『オリジナル キーチャーム』" at bounding box center [302, 194] width 320 height 9
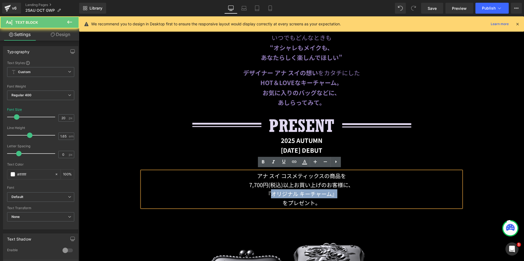
drag, startPoint x: 343, startPoint y: 194, endPoint x: 267, endPoint y: 194, distance: 75.4
click at [267, 194] on p "『オリジナル キーチャーム』" at bounding box center [302, 194] width 320 height 9
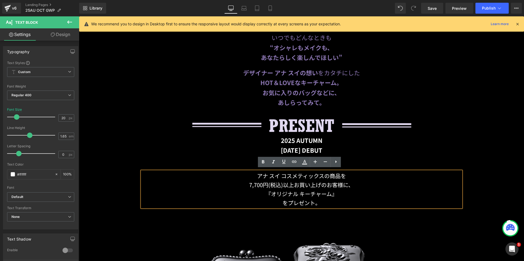
click at [264, 193] on p "『オリジナル キーチャーム』" at bounding box center [302, 194] width 320 height 9
drag, startPoint x: 266, startPoint y: 193, endPoint x: 331, endPoint y: 193, distance: 65.0
click at [331, 193] on p "『オリジナル キーチャーム』" at bounding box center [302, 194] width 320 height 9
click at [262, 162] on icon at bounding box center [263, 162] width 7 height 7
click at [343, 153] on div "[DATE] AUTUMN [DATE] DEBUT Text Block" at bounding box center [302, 145] width 320 height 20
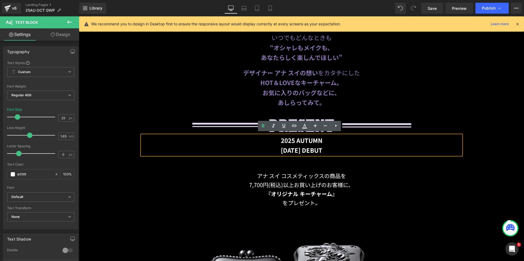
drag, startPoint x: 339, startPoint y: 149, endPoint x: 266, endPoint y: 140, distance: 73.8
click at [266, 140] on div "[DATE] AUTUMN [DATE] DEBUT" at bounding box center [302, 145] width 320 height 20
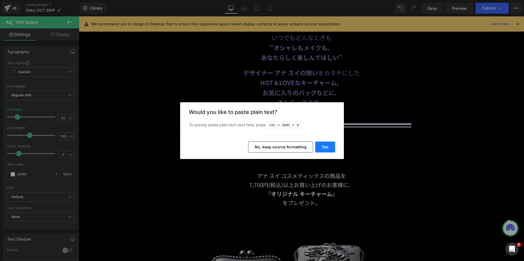
click at [322, 146] on button "Yes" at bounding box center [326, 147] width 20 height 11
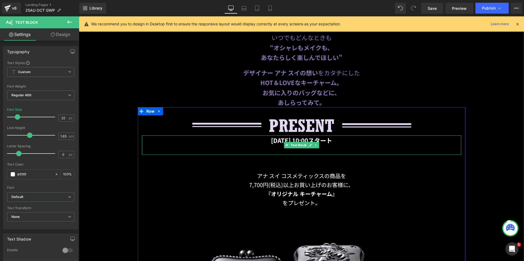
click at [316, 149] on p at bounding box center [302, 150] width 320 height 10
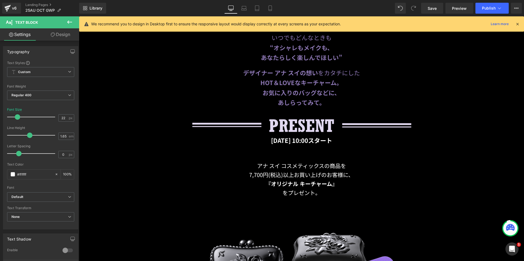
click at [53, 37] on link "Design" at bounding box center [61, 34] width 40 height 12
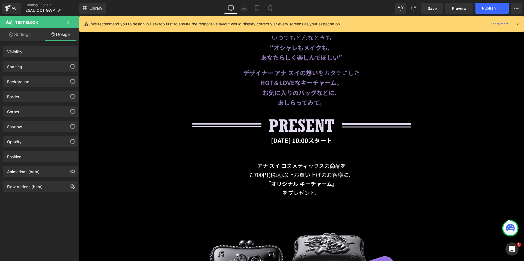
click at [37, 68] on div "Spacing" at bounding box center [40, 66] width 75 height 10
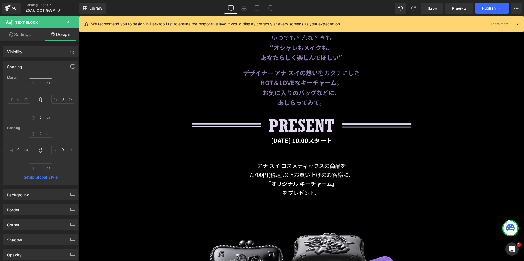
type input "0"
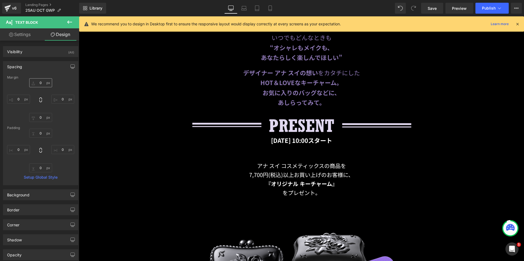
type input "0"
click at [35, 84] on input "0" at bounding box center [40, 82] width 23 height 9
type input "30"
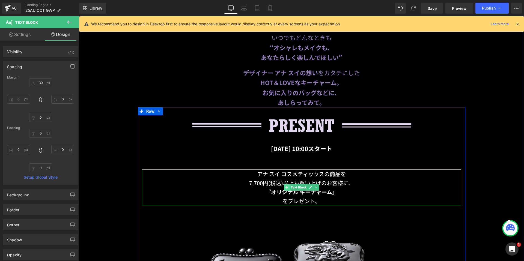
click at [285, 189] on span at bounding box center [287, 187] width 6 height 7
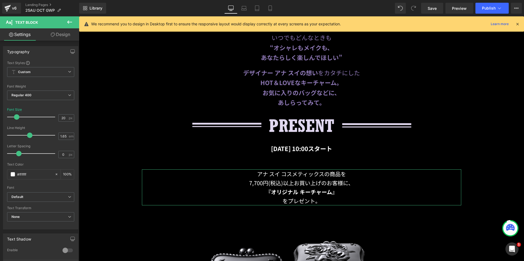
click at [56, 36] on link "Design" at bounding box center [61, 34] width 40 height 12
click at [0, 0] on div "Spacing" at bounding box center [0, 0] width 0 height 0
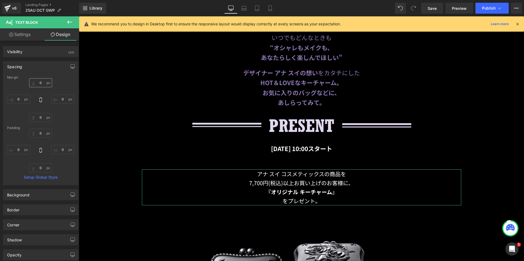
type input "0"
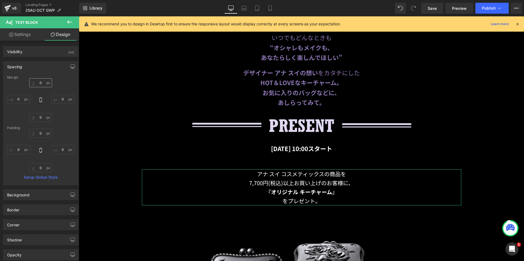
type input "0"
click at [35, 84] on input "0" at bounding box center [40, 82] width 23 height 9
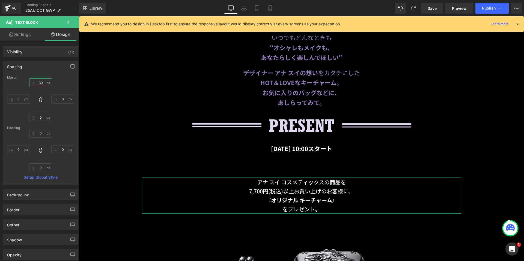
type input "3"
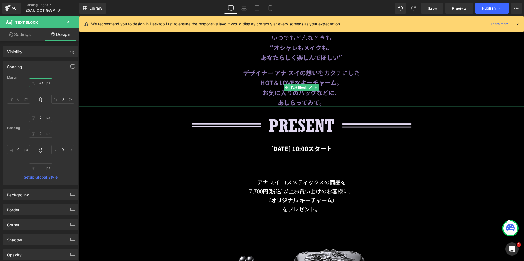
type input "3"
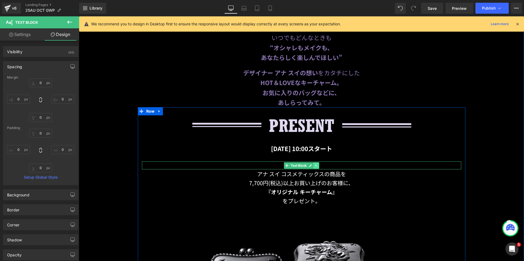
click at [315, 164] on icon at bounding box center [316, 165] width 3 height 3
click at [318, 164] on icon at bounding box center [319, 165] width 3 height 3
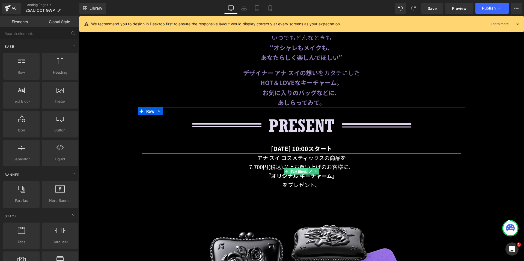
click at [299, 170] on span "Text Block" at bounding box center [299, 172] width 18 height 7
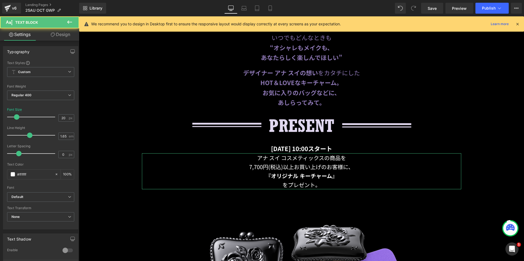
click at [60, 34] on link "Design" at bounding box center [61, 34] width 40 height 12
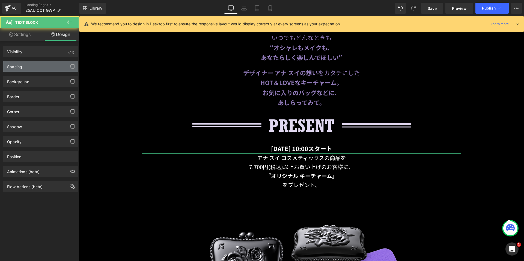
click at [45, 66] on div "Spacing" at bounding box center [40, 66] width 75 height 10
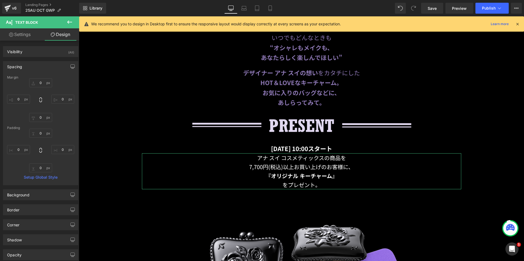
type input "0"
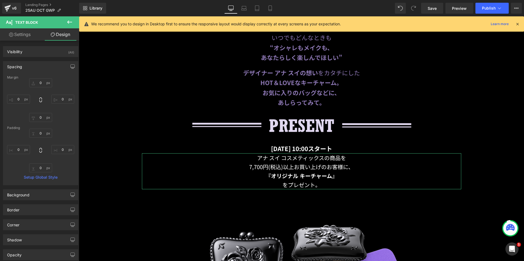
type input "0"
click at [37, 87] on div "0px 0 0px 0 0px 0 0px 0" at bounding box center [40, 100] width 67 height 44
click at [36, 84] on input "0" at bounding box center [40, 82] width 23 height 9
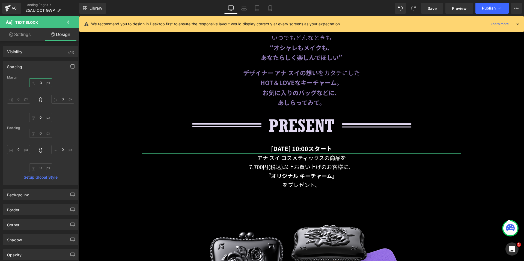
type input "30"
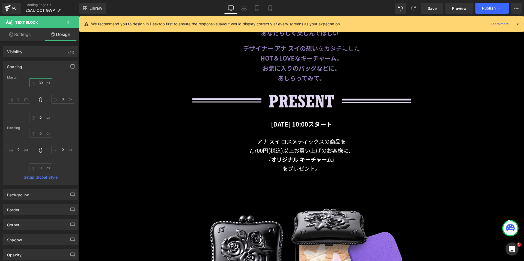
scroll to position [376, 0]
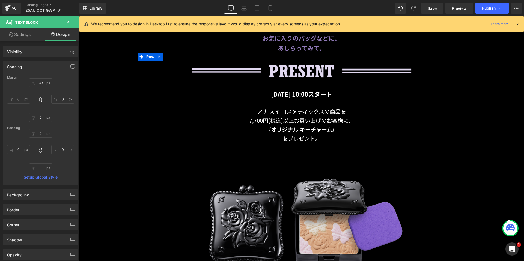
click at [263, 187] on img at bounding box center [302, 220] width 320 height 123
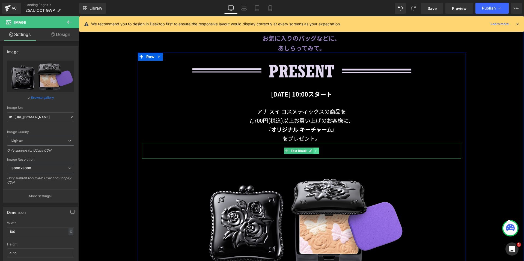
click at [315, 150] on icon at bounding box center [316, 150] width 3 height 3
click at [318, 149] on icon at bounding box center [319, 150] width 3 height 3
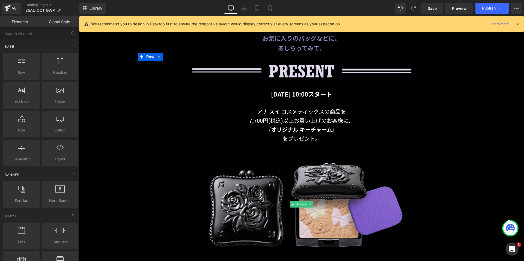
click at [290, 174] on img at bounding box center [302, 204] width 320 height 123
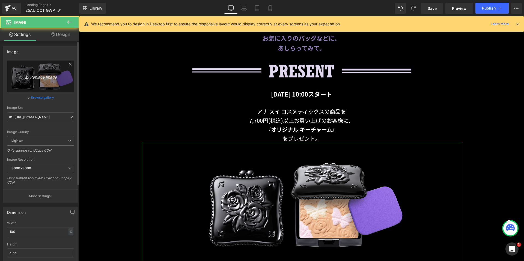
click at [51, 77] on icon "Replace Image" at bounding box center [41, 76] width 44 height 7
type input "C:\fakepath\main_cutout.png"
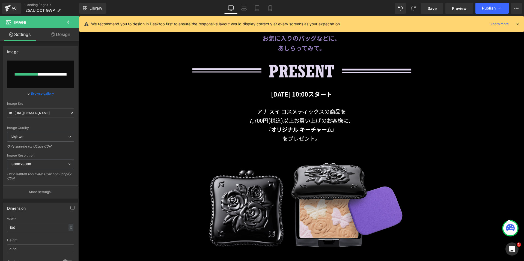
type input "[URL][DOMAIN_NAME]"
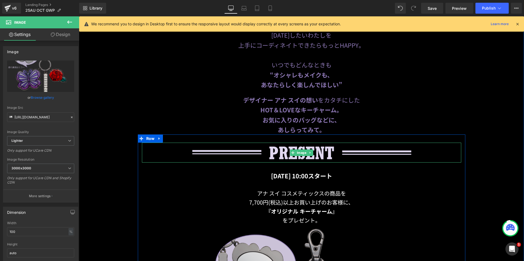
scroll to position [403, 0]
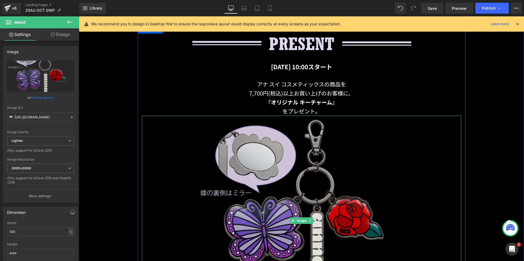
click at [254, 172] on img at bounding box center [302, 221] width 320 height 210
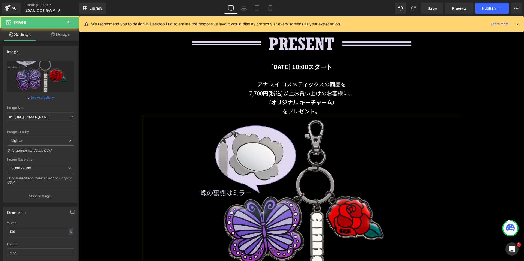
click at [60, 36] on link "Design" at bounding box center [61, 34] width 40 height 12
click at [0, 0] on div "Spacing" at bounding box center [0, 0] width 0 height 0
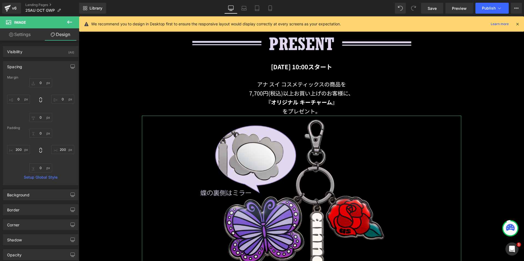
type input "0"
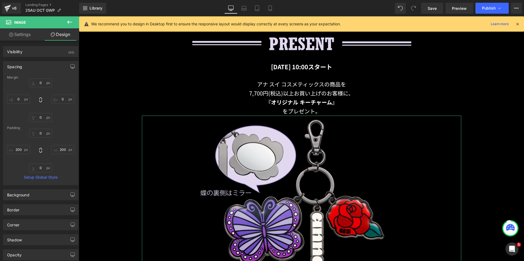
type input "200"
type input "0"
type input "200"
click at [40, 81] on input "0" at bounding box center [40, 82] width 23 height 9
type input "30"
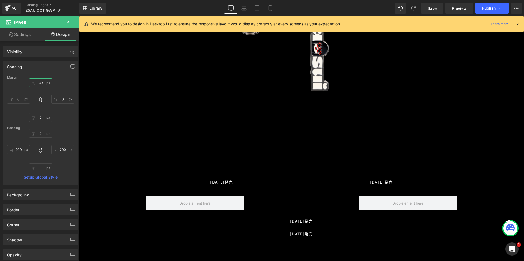
scroll to position [641, 0]
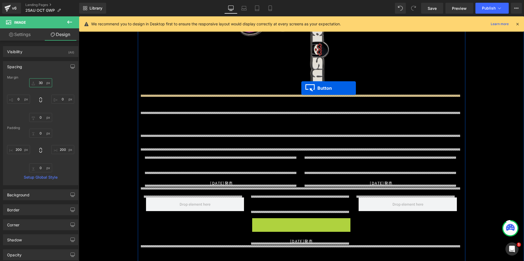
drag, startPoint x: 292, startPoint y: 215, endPoint x: 302, endPoint y: 88, distance: 127.1
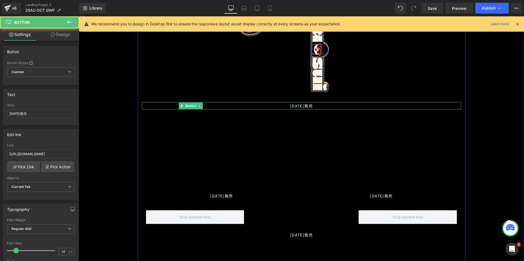
click at [323, 103] on div "[DATE]発売" at bounding box center [302, 105] width 320 height 7
click at [320, 105] on div "[DATE]発売" at bounding box center [302, 105] width 320 height 7
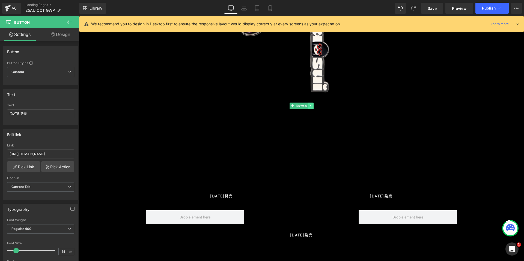
click at [311, 104] on link at bounding box center [311, 106] width 6 height 7
click at [314, 105] on link at bounding box center [314, 106] width 6 height 7
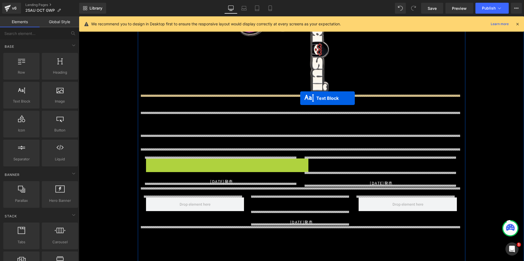
drag, startPoint x: 205, startPoint y: 163, endPoint x: 300, endPoint y: 98, distance: 115.2
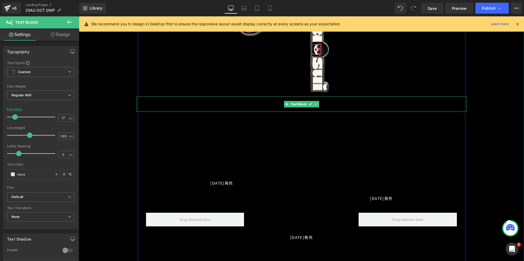
drag, startPoint x: 310, startPoint y: 103, endPoint x: 315, endPoint y: 103, distance: 5.5
click at [310, 103] on icon at bounding box center [310, 104] width 3 height 3
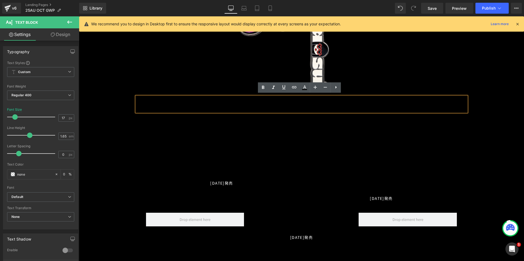
click at [339, 106] on p "5,500円(税込)" at bounding box center [302, 108] width 331 height 8
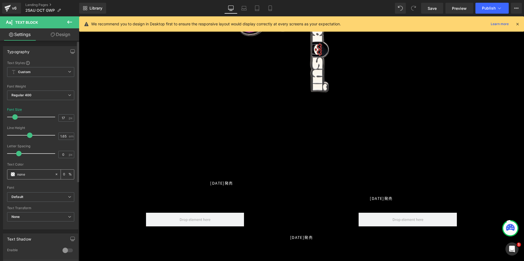
drag, startPoint x: 29, startPoint y: 174, endPoint x: 11, endPoint y: 175, distance: 17.5
click at [11, 175] on div "none" at bounding box center [30, 175] width 47 height 10
type input "#ffff"
type input "100"
type input "#ffffff"
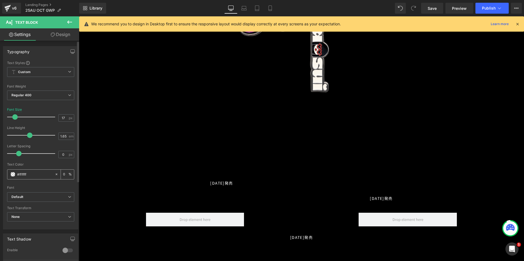
type input "100"
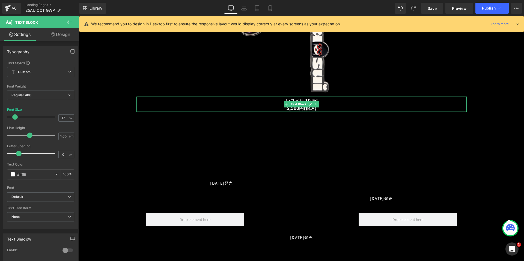
type input "#ffffff"
click at [336, 104] on p "5,500円(税込)" at bounding box center [302, 108] width 331 height 8
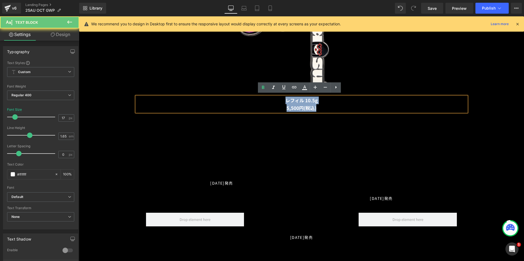
drag, startPoint x: 336, startPoint y: 104, endPoint x: 271, endPoint y: 96, distance: 65.5
click at [271, 97] on div "レフィル 10.5g 5,500円(税込)" at bounding box center [302, 104] width 331 height 15
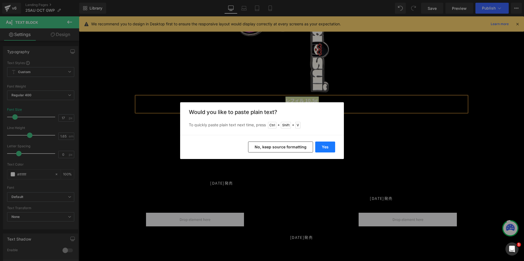
click at [324, 149] on button "Yes" at bounding box center [326, 147] width 20 height 11
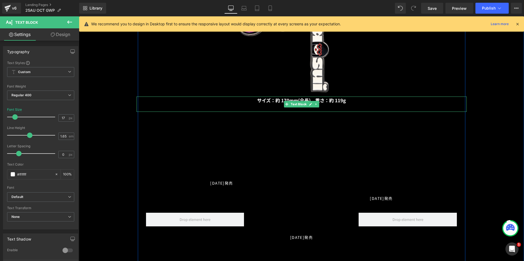
click at [314, 105] on link at bounding box center [317, 104] width 6 height 7
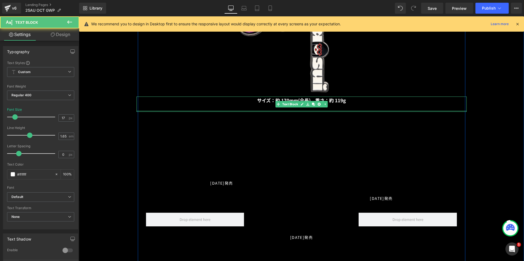
click at [332, 107] on p at bounding box center [302, 108] width 331 height 8
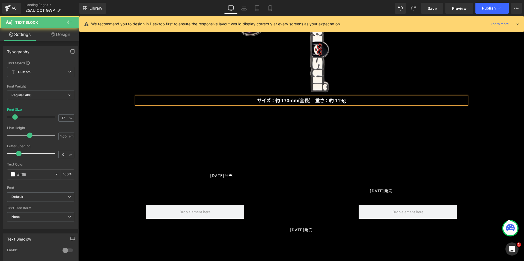
drag, startPoint x: 356, startPoint y: 101, endPoint x: 251, endPoint y: 101, distance: 104.6
click at [251, 101] on p "サイズ：約 170mm(全長)　重さ：約 119g" at bounding box center [302, 101] width 331 height 8
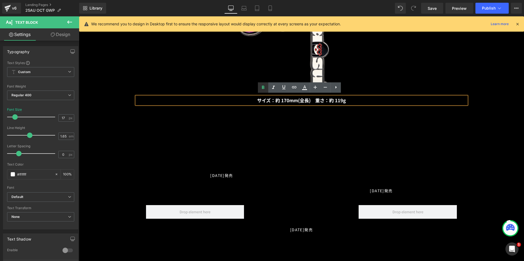
click at [263, 88] on icon at bounding box center [263, 87] width 7 height 7
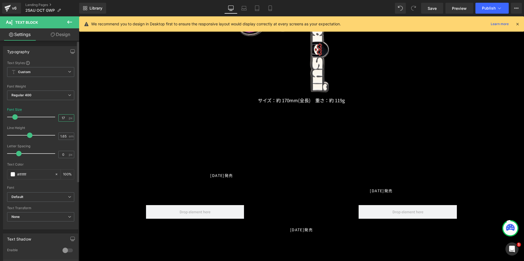
drag, startPoint x: 63, startPoint y: 117, endPoint x: 47, endPoint y: 117, distance: 15.8
click at [47, 117] on div "Font Size 17 px" at bounding box center [40, 117] width 67 height 18
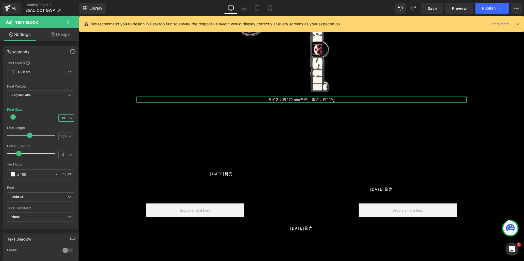
type input "13"
click at [72, 36] on link "Design" at bounding box center [61, 34] width 40 height 12
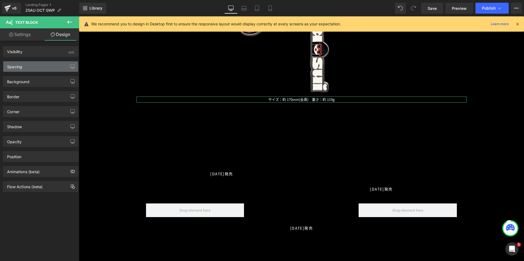
click at [45, 66] on div "Spacing" at bounding box center [40, 66] width 75 height 10
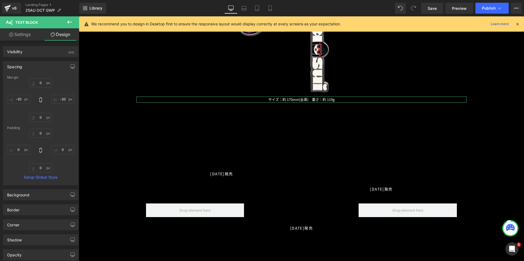
type input "0"
type input "-20"
type input "0"
type input "-20"
type input "0"
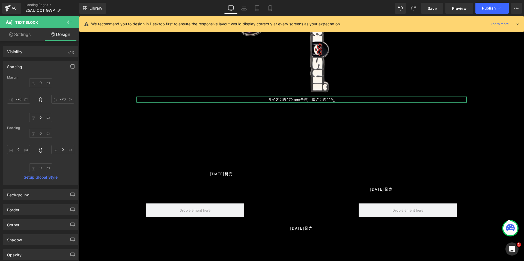
type input "0"
click at [45, 84] on input "0" at bounding box center [40, 82] width 23 height 9
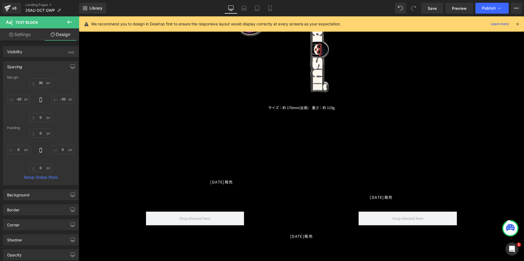
drag, startPoint x: 269, startPoint y: 7, endPoint x: 283, endPoint y: 21, distance: 19.3
click at [269, 7] on icon at bounding box center [270, 7] width 5 height 5
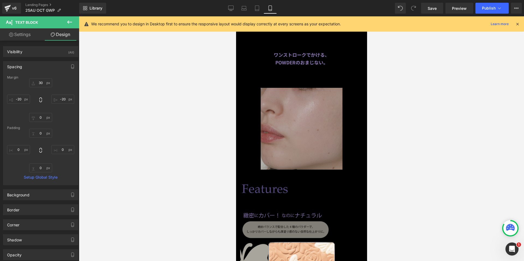
type input "30"
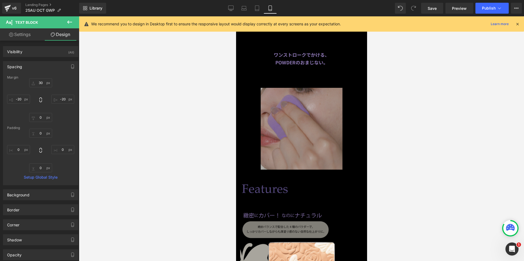
type input "-20"
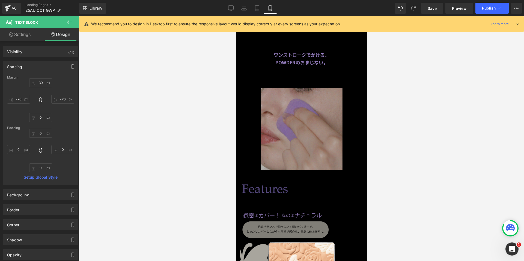
type input "0"
type input "-20"
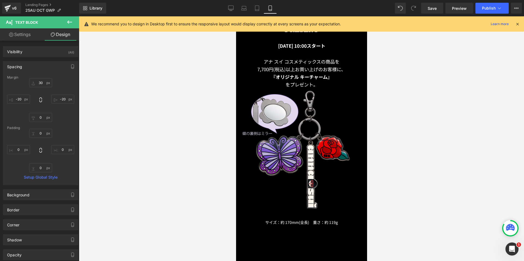
scroll to position [287, 0]
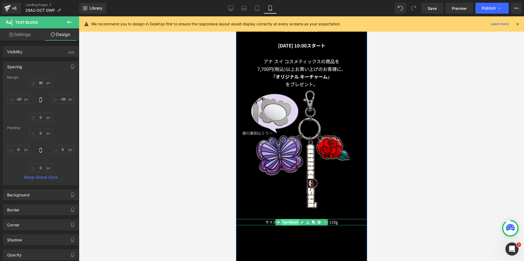
click at [295, 219] on span "Text Block" at bounding box center [290, 222] width 18 height 7
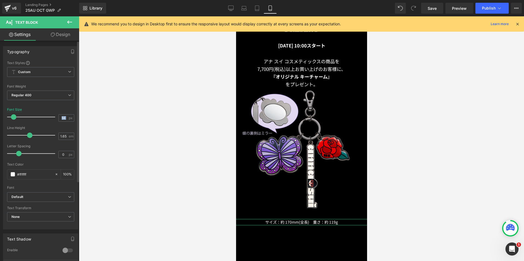
click at [50, 117] on div "Font Size 14 px" at bounding box center [40, 117] width 67 height 18
click at [63, 119] on input "14" at bounding box center [64, 118] width 10 height 7
click at [257, 8] on icon at bounding box center [257, 7] width 5 height 5
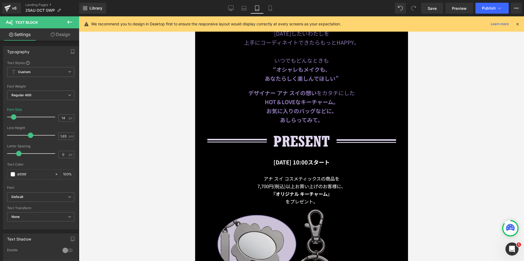
scroll to position [486, 0]
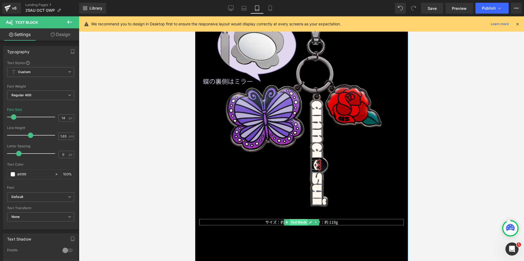
click at [299, 220] on span "Text Block" at bounding box center [299, 222] width 18 height 7
click at [63, 119] on input "14" at bounding box center [64, 118] width 10 height 7
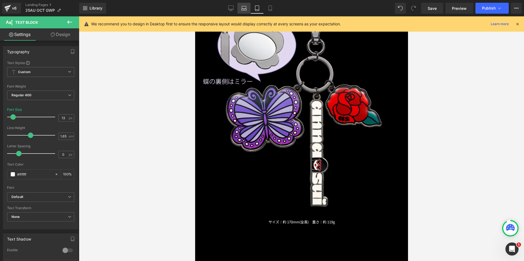
click at [243, 7] on icon at bounding box center [243, 7] width 5 height 5
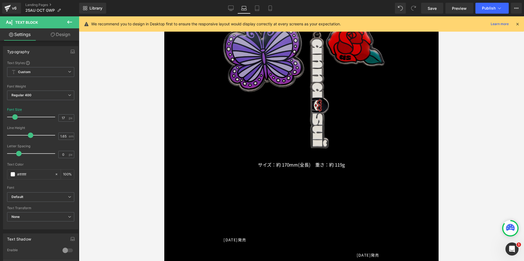
scroll to position [502, 0]
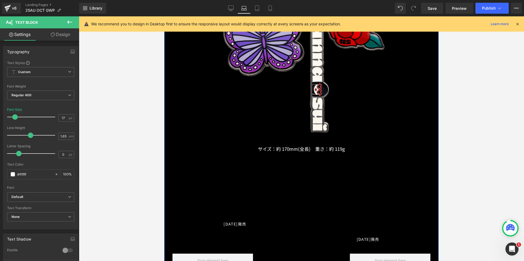
click at [277, 147] on span "Text Block" at bounding box center [268, 148] width 18 height 7
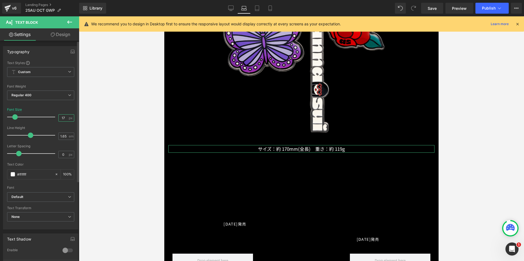
drag, startPoint x: 64, startPoint y: 118, endPoint x: 47, endPoint y: 118, distance: 17.2
click at [47, 118] on div "Font Size 17 px" at bounding box center [40, 117] width 67 height 18
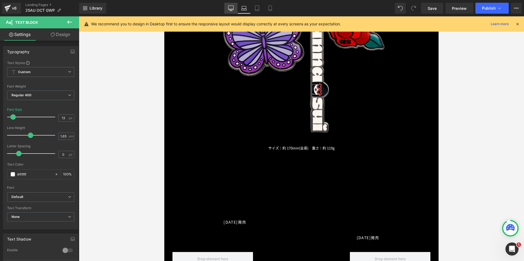
click at [231, 9] on icon at bounding box center [230, 7] width 5 height 5
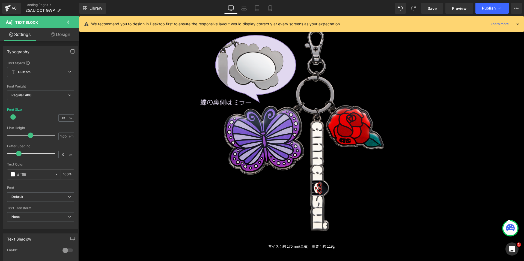
scroll to position [655, 0]
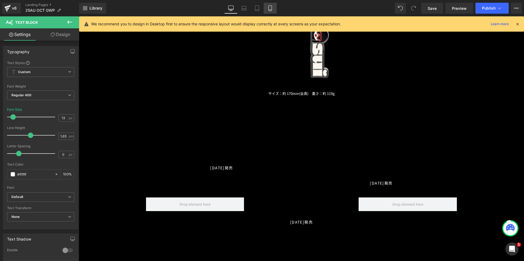
click at [272, 10] on icon at bounding box center [270, 10] width 3 height 0
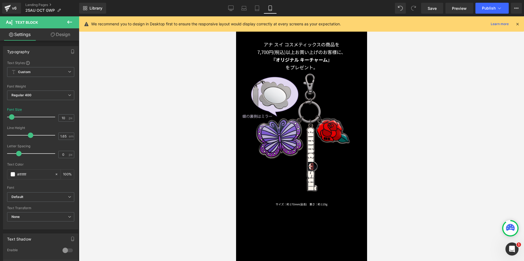
scroll to position [304, 0]
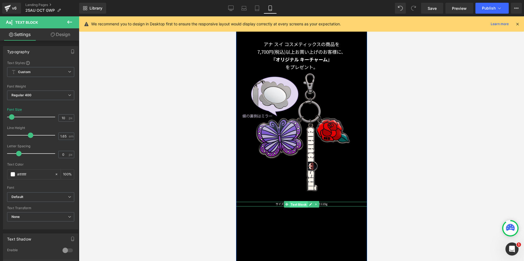
click at [294, 201] on span "Text Block" at bounding box center [299, 204] width 18 height 7
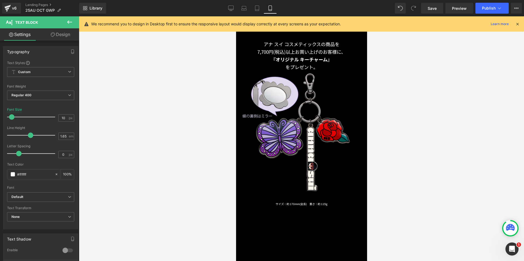
click at [259, 9] on icon at bounding box center [257, 7] width 5 height 5
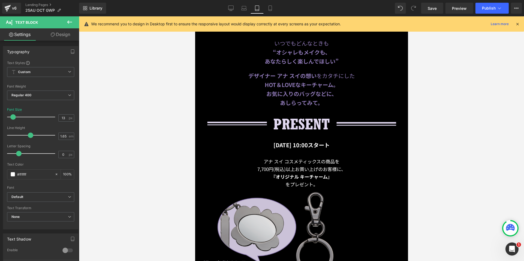
scroll to position [503, 0]
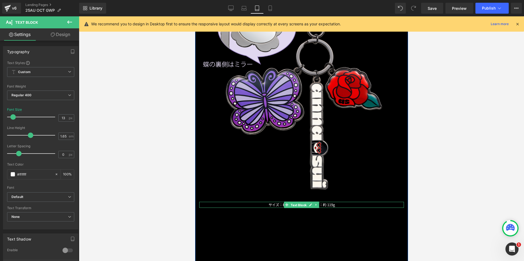
click at [299, 202] on span "Text Block" at bounding box center [299, 205] width 18 height 7
click at [64, 118] on input "13" at bounding box center [64, 118] width 10 height 7
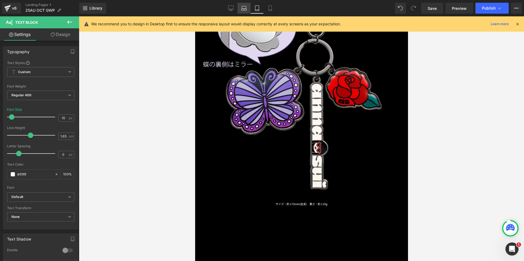
click at [243, 11] on icon at bounding box center [243, 7] width 5 height 5
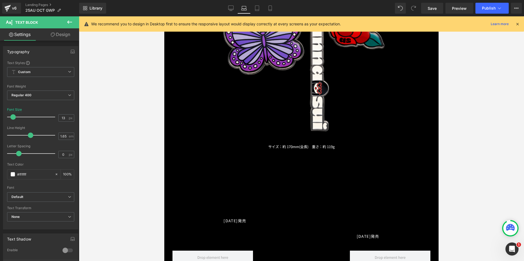
scroll to position [519, 0]
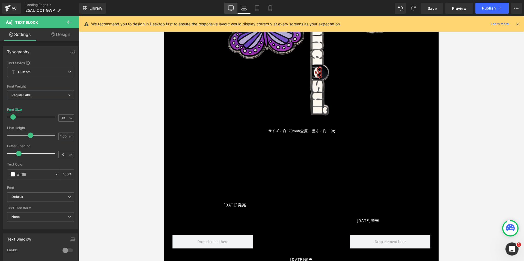
click at [227, 5] on link "Desktop" at bounding box center [231, 8] width 13 height 11
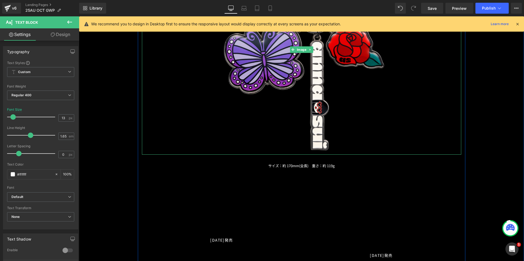
scroll to position [617, 0]
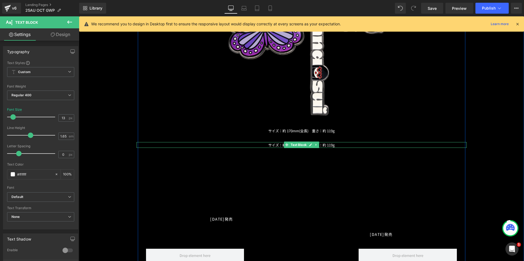
click at [263, 143] on p "サイズ：約 170mm(全長)　重さ：約 119g" at bounding box center [302, 145] width 331 height 6
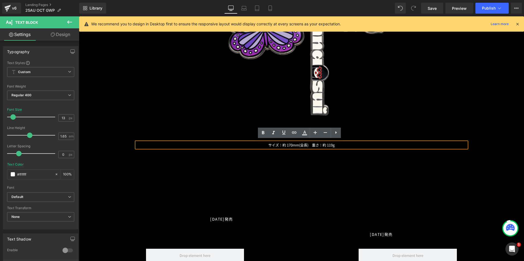
drag, startPoint x: 263, startPoint y: 143, endPoint x: 342, endPoint y: 143, distance: 78.7
click at [342, 143] on p "サイズ：約 170mm(全長)　重さ：約 119g" at bounding box center [302, 145] width 331 height 6
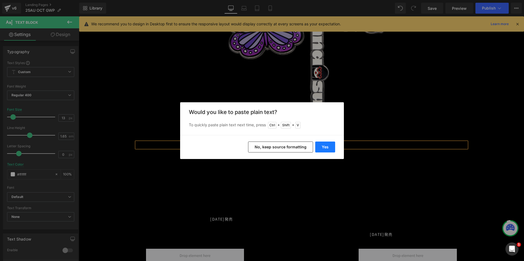
click at [317, 149] on button "Yes" at bounding box center [326, 147] width 20 height 11
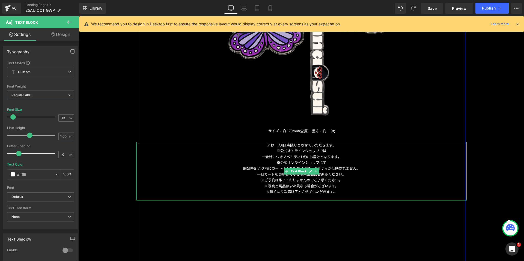
click at [306, 195] on p at bounding box center [302, 198] width 331 height 6
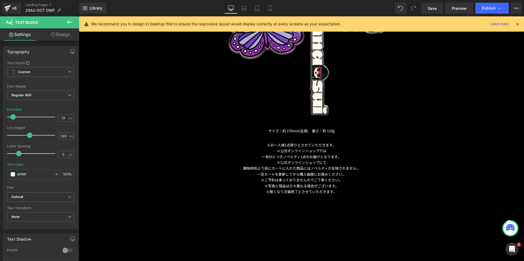
click at [55, 33] on link "Design" at bounding box center [61, 34] width 40 height 12
click at [0, 0] on div "Spacing" at bounding box center [0, 0] width 0 height 0
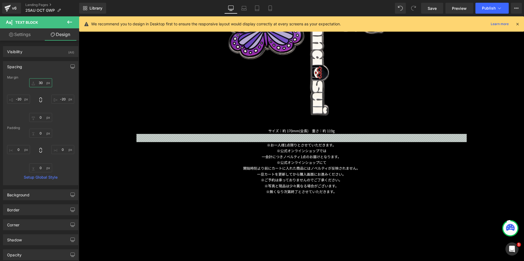
click at [39, 84] on input "30" at bounding box center [40, 82] width 23 height 9
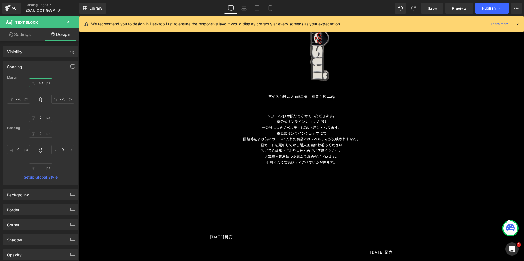
scroll to position [727, 0]
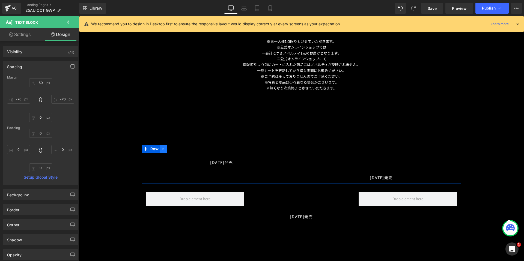
click at [162, 149] on icon at bounding box center [164, 149] width 4 height 4
click at [176, 149] on icon at bounding box center [178, 149] width 4 height 4
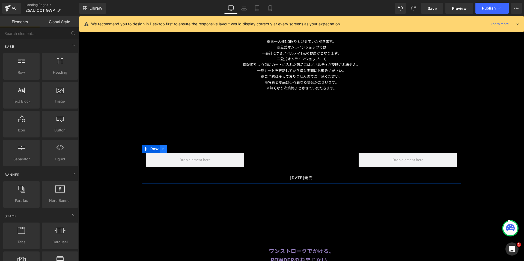
click at [162, 147] on icon at bounding box center [164, 149] width 4 height 4
drag, startPoint x: 176, startPoint y: 149, endPoint x: 175, endPoint y: 142, distance: 6.8
click at [176, 149] on icon at bounding box center [178, 149] width 4 height 4
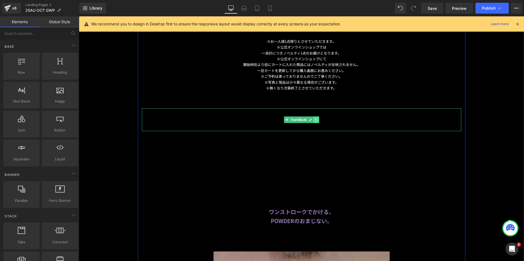
click at [315, 120] on link at bounding box center [317, 120] width 6 height 7
click at [318, 119] on icon at bounding box center [319, 119] width 3 height 3
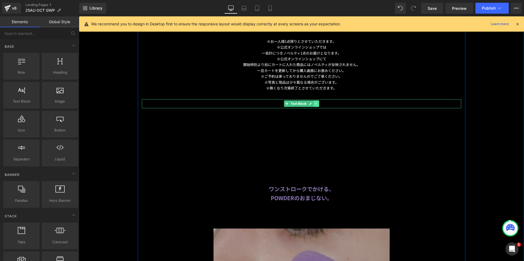
click at [314, 104] on link at bounding box center [317, 104] width 6 height 7
click at [319, 104] on link at bounding box center [320, 104] width 6 height 7
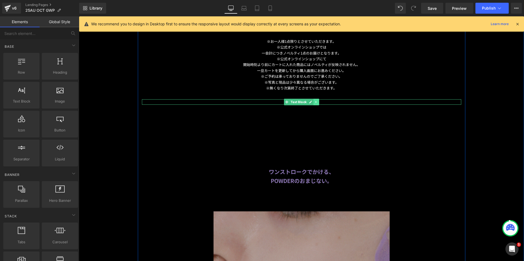
click at [317, 100] on link at bounding box center [317, 102] width 6 height 7
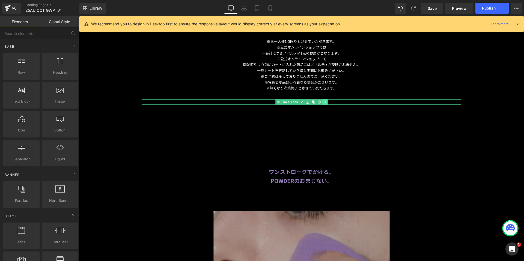
click at [318, 101] on icon at bounding box center [319, 102] width 3 height 3
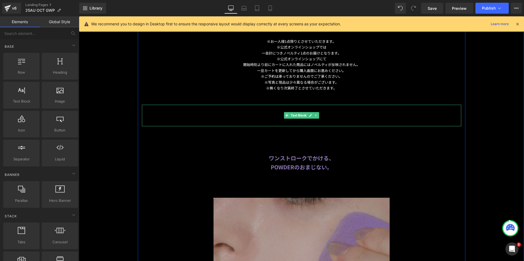
click at [316, 114] on icon at bounding box center [316, 115] width 3 height 3
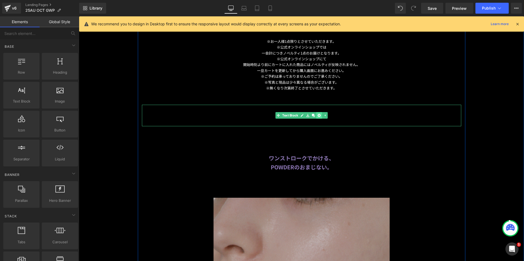
click at [318, 114] on icon at bounding box center [319, 115] width 3 height 3
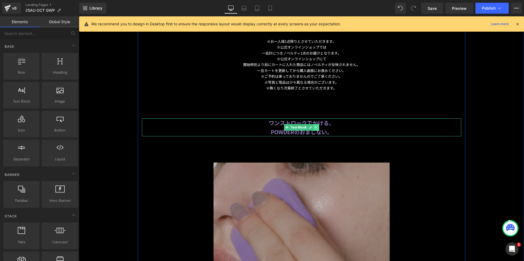
click at [315, 126] on icon at bounding box center [316, 127] width 3 height 3
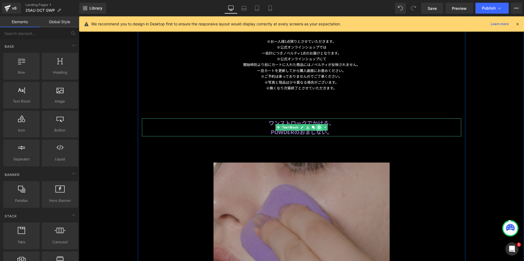
click at [318, 126] on icon at bounding box center [319, 127] width 3 height 3
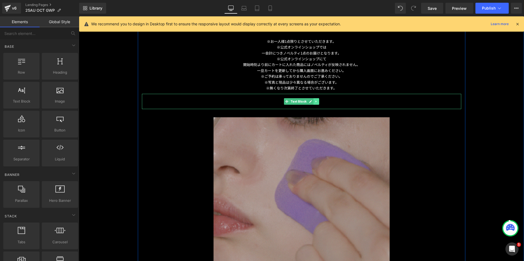
click at [315, 98] on link at bounding box center [317, 101] width 6 height 7
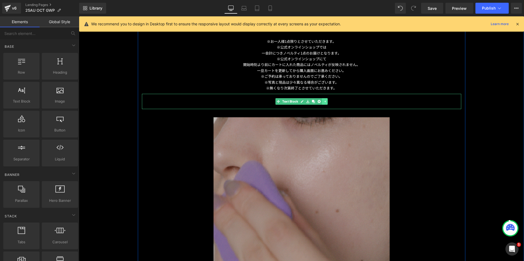
click at [317, 98] on link at bounding box center [320, 101] width 6 height 7
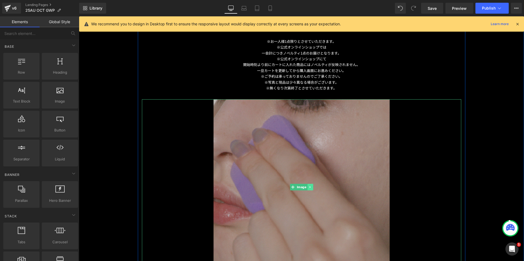
click at [310, 187] on icon at bounding box center [310, 188] width 1 height 2
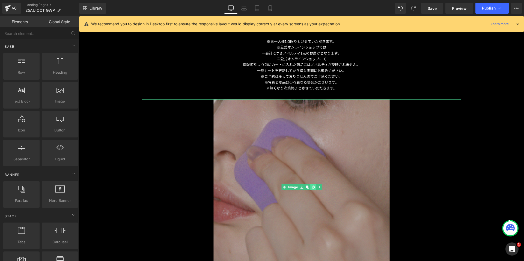
click at [312, 186] on icon at bounding box center [313, 187] width 3 height 3
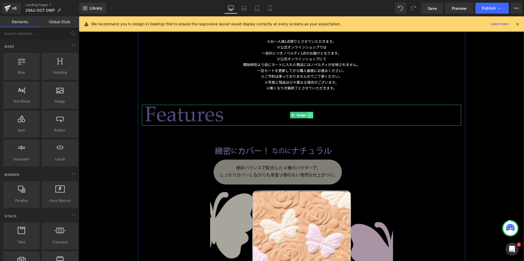
click at [309, 115] on link at bounding box center [311, 115] width 6 height 7
click at [313, 114] on link at bounding box center [313, 115] width 6 height 7
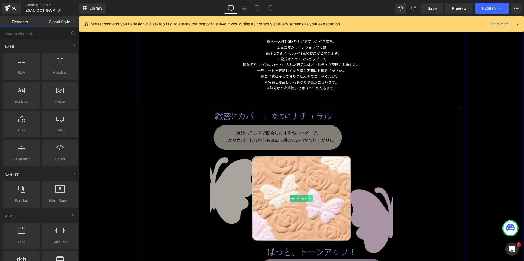
click at [310, 197] on icon at bounding box center [310, 198] width 1 height 2
click at [312, 195] on link at bounding box center [313, 198] width 6 height 7
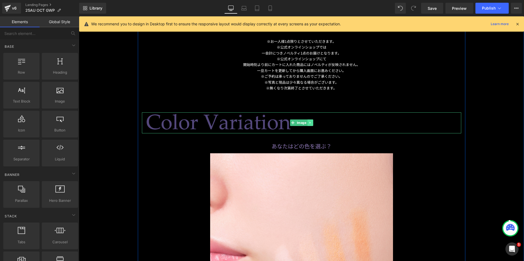
click at [309, 121] on icon at bounding box center [310, 122] width 3 height 3
click at [312, 122] on icon at bounding box center [313, 123] width 3 height 3
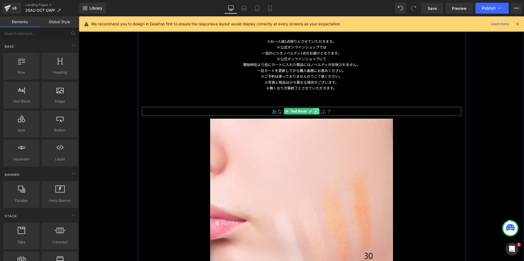
click at [315, 113] on link at bounding box center [317, 111] width 6 height 7
click at [318, 111] on icon at bounding box center [319, 111] width 3 height 3
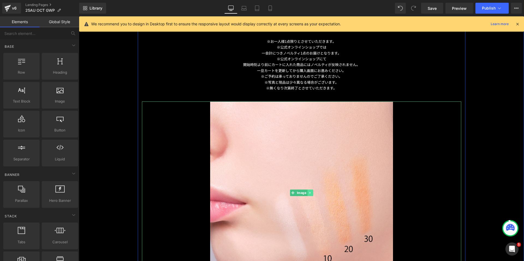
click at [310, 192] on icon at bounding box center [310, 193] width 1 height 2
click at [311, 190] on link at bounding box center [313, 193] width 6 height 7
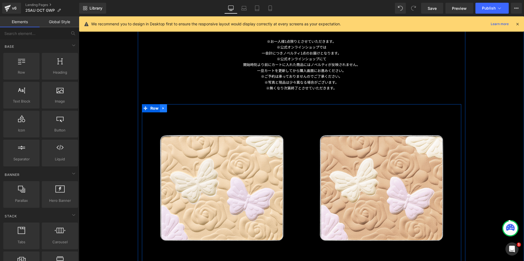
click at [163, 107] on icon at bounding box center [163, 108] width 1 height 2
click at [181, 106] on link at bounding box center [184, 108] width 7 height 8
click at [163, 106] on icon at bounding box center [164, 108] width 4 height 4
click at [174, 107] on link at bounding box center [177, 108] width 7 height 8
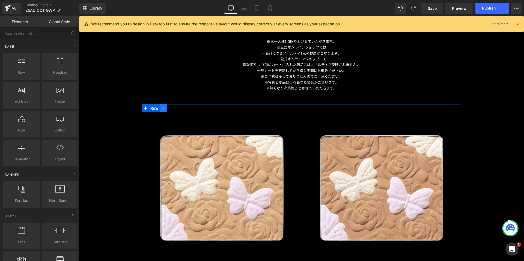
click at [162, 106] on icon at bounding box center [164, 108] width 4 height 4
click at [174, 105] on link at bounding box center [177, 108] width 7 height 8
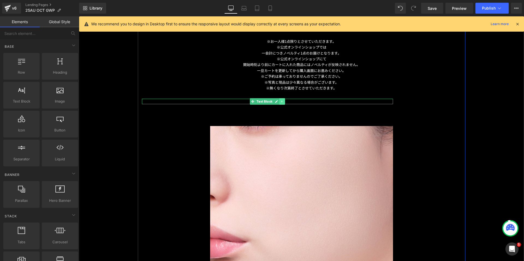
click at [279, 99] on link at bounding box center [282, 101] width 6 height 7
click at [285, 100] on link at bounding box center [285, 101] width 6 height 7
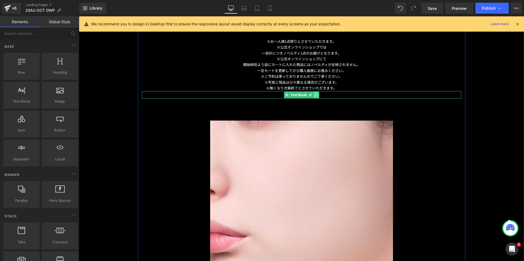
click at [316, 94] on icon at bounding box center [316, 95] width 1 height 2
click at [318, 93] on icon at bounding box center [319, 94] width 3 height 3
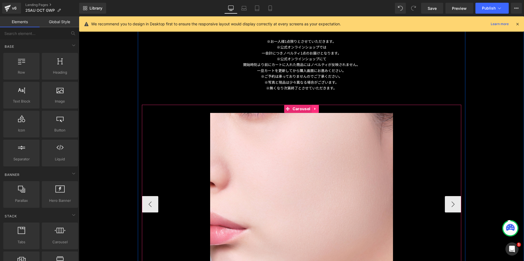
click at [312, 106] on link at bounding box center [315, 109] width 7 height 8
click at [317, 107] on icon at bounding box center [319, 109] width 4 height 4
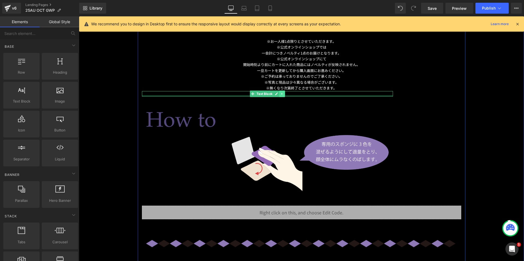
click at [281, 93] on icon at bounding box center [282, 93] width 3 height 3
click at [285, 93] on link at bounding box center [285, 94] width 6 height 7
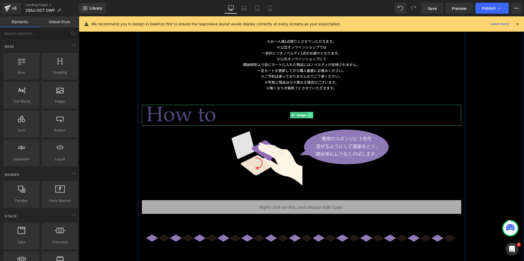
click at [309, 114] on icon at bounding box center [310, 115] width 3 height 3
click at [313, 114] on icon at bounding box center [313, 115] width 3 height 3
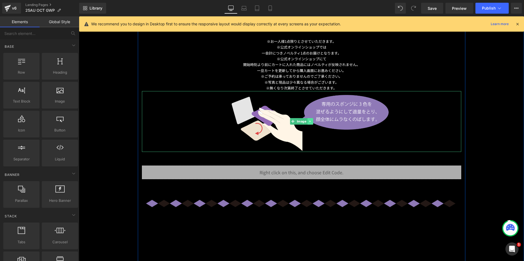
click at [309, 120] on icon at bounding box center [310, 121] width 3 height 3
click at [312, 120] on icon at bounding box center [313, 121] width 3 height 3
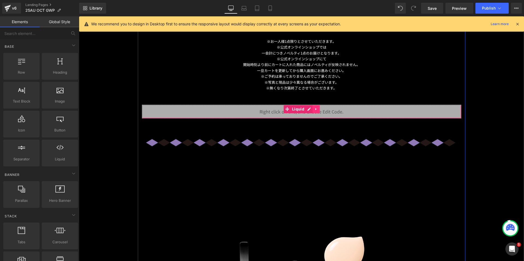
click at [315, 107] on icon at bounding box center [317, 109] width 4 height 4
click at [318, 107] on icon at bounding box center [320, 109] width 4 height 4
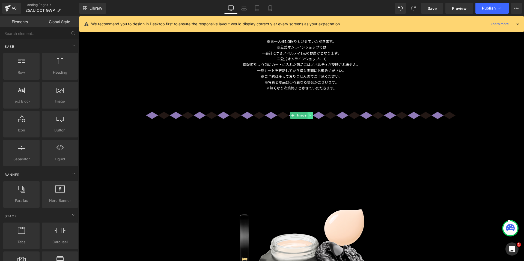
click at [311, 113] on img at bounding box center [302, 115] width 320 height 21
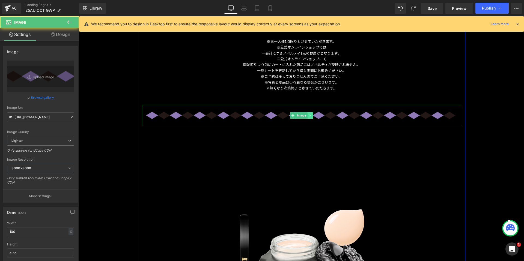
click at [311, 113] on link at bounding box center [311, 115] width 6 height 7
click at [312, 114] on icon at bounding box center [313, 115] width 3 height 3
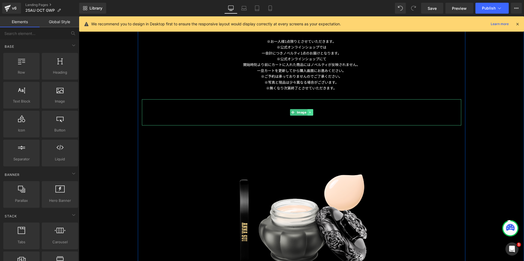
click at [309, 111] on icon at bounding box center [310, 112] width 3 height 3
click at [312, 111] on icon at bounding box center [313, 112] width 3 height 3
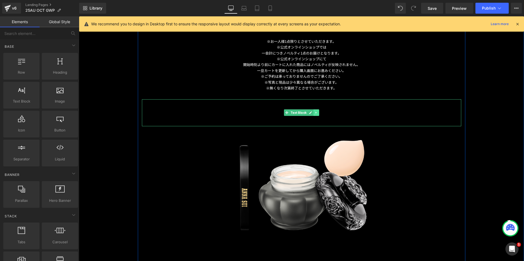
click at [315, 112] on icon at bounding box center [316, 112] width 3 height 3
click at [318, 111] on icon at bounding box center [319, 112] width 3 height 3
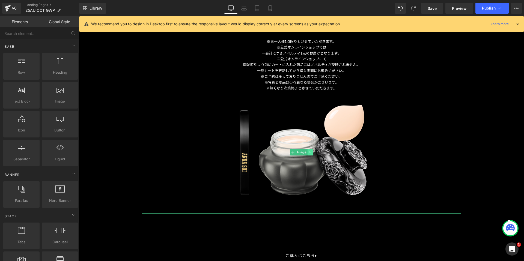
click at [309, 146] on img at bounding box center [302, 152] width 320 height 123
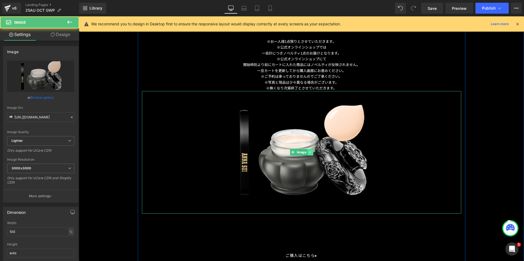
click at [310, 151] on icon at bounding box center [310, 152] width 3 height 3
click at [312, 151] on icon at bounding box center [313, 152] width 3 height 3
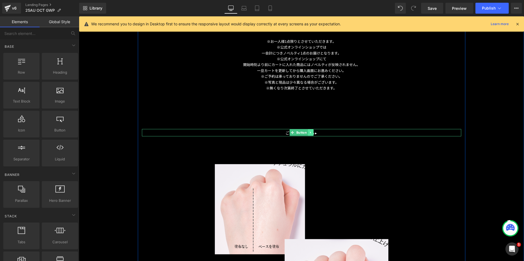
click at [314, 130] on span "ご購入はこちら▸" at bounding box center [302, 133] width 32 height 6
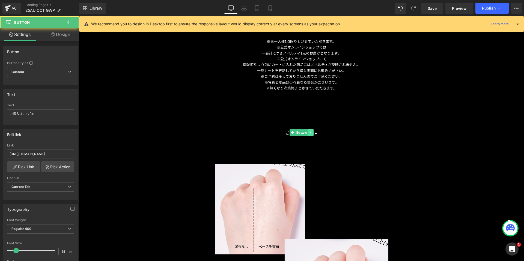
click at [310, 131] on icon at bounding box center [310, 132] width 3 height 3
click at [312, 131] on icon at bounding box center [313, 132] width 3 height 3
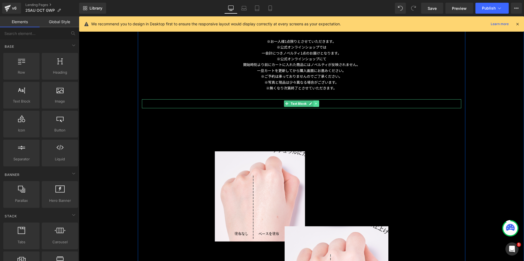
click at [316, 104] on link at bounding box center [317, 104] width 6 height 7
click at [317, 104] on link at bounding box center [320, 104] width 6 height 7
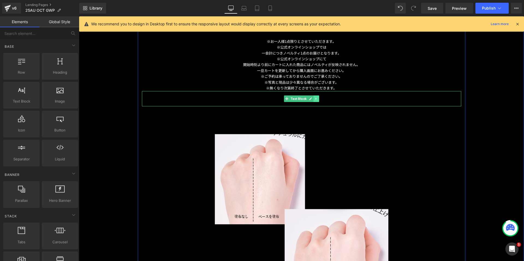
click at [316, 99] on link at bounding box center [317, 99] width 6 height 7
click at [317, 99] on link at bounding box center [320, 99] width 6 height 7
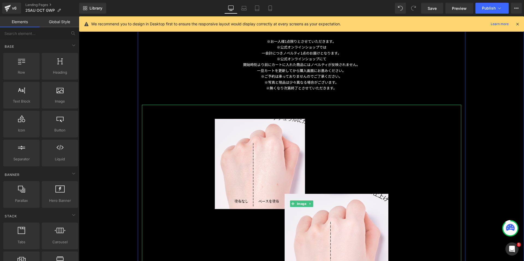
click at [309, 202] on icon at bounding box center [310, 203] width 3 height 3
click at [312, 202] on icon at bounding box center [313, 203] width 3 height 3
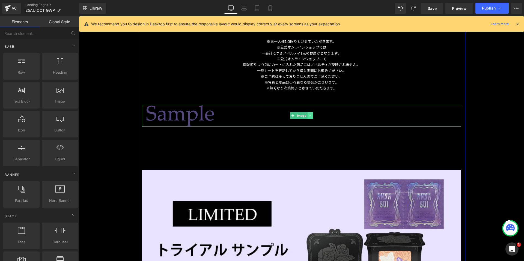
click at [310, 115] on link at bounding box center [311, 116] width 6 height 7
click at [312, 114] on icon at bounding box center [313, 115] width 3 height 3
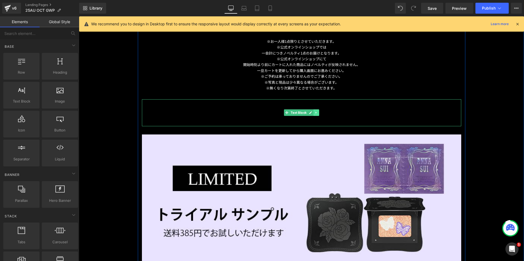
click at [315, 112] on icon at bounding box center [316, 112] width 3 height 3
click at [317, 112] on link at bounding box center [320, 113] width 6 height 7
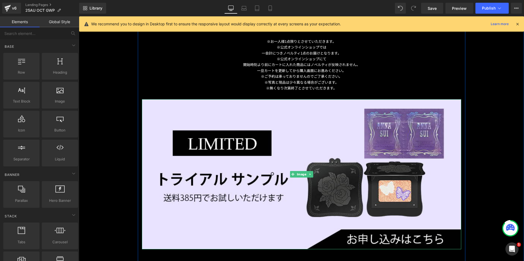
click at [309, 173] on icon at bounding box center [310, 174] width 3 height 3
click at [312, 173] on icon at bounding box center [313, 174] width 3 height 3
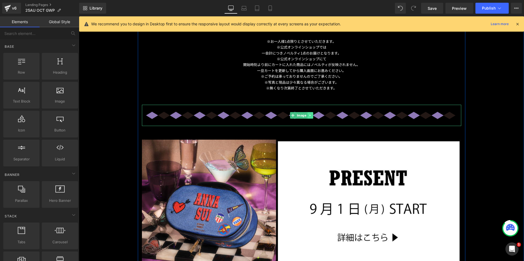
click at [309, 115] on icon at bounding box center [310, 115] width 3 height 3
click at [312, 114] on icon at bounding box center [313, 115] width 3 height 3
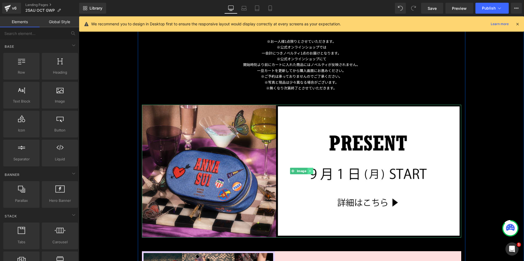
click at [310, 170] on icon at bounding box center [310, 171] width 1 height 2
click at [310, 169] on link at bounding box center [313, 171] width 6 height 7
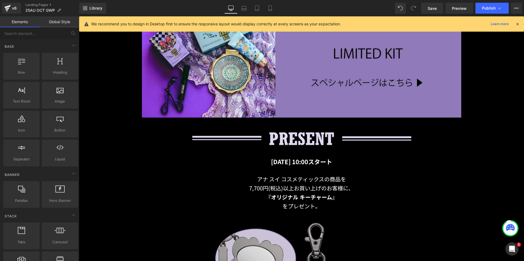
scroll to position [1128, 0]
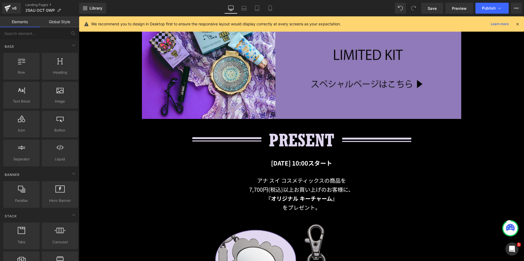
click at [300, 140] on div "Image" at bounding box center [302, 140] width 320 height 20
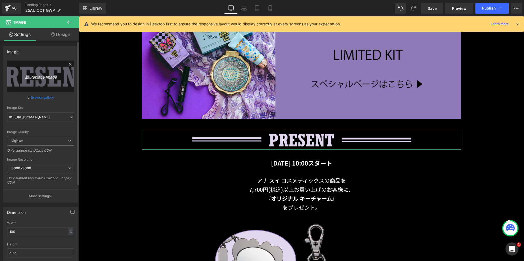
click at [57, 79] on icon "Replace Image" at bounding box center [41, 76] width 44 height 7
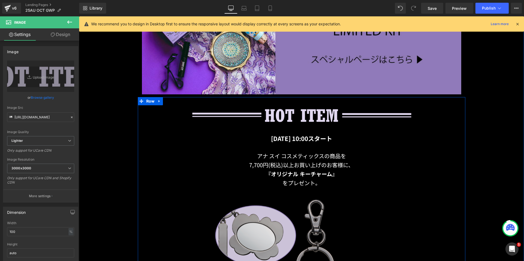
scroll to position [1183, 0]
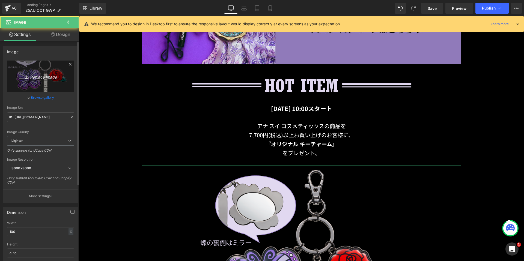
click at [36, 75] on icon "Replace Image" at bounding box center [41, 76] width 44 height 7
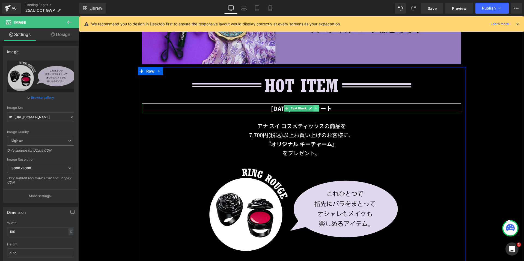
click at [314, 108] on link at bounding box center [317, 108] width 6 height 7
click at [317, 107] on link at bounding box center [320, 108] width 6 height 7
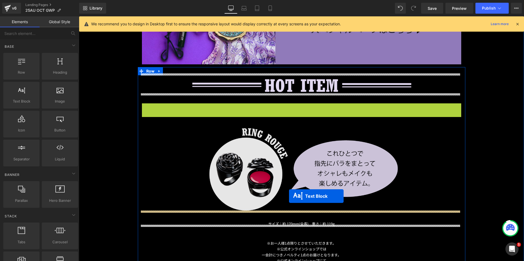
drag, startPoint x: 285, startPoint y: 119, endPoint x: 290, endPoint y: 196, distance: 77.5
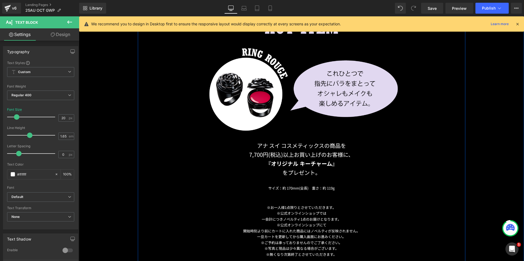
scroll to position [1265, 0]
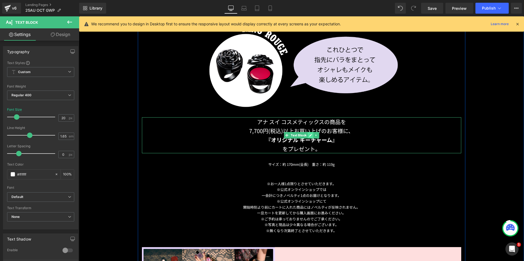
click at [308, 135] on link at bounding box center [311, 135] width 6 height 7
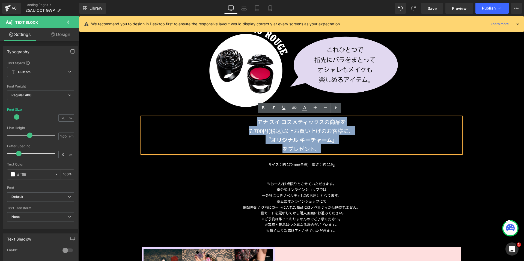
drag, startPoint x: 332, startPoint y: 145, endPoint x: 253, endPoint y: 120, distance: 82.0
click at [253, 120] on div "アナ スイ コスメティックスの商品を 7,700円(税込)以上お買い上げのお客様に、 『オリジナル キーチャーム』 をプレゼント。" at bounding box center [302, 135] width 320 height 36
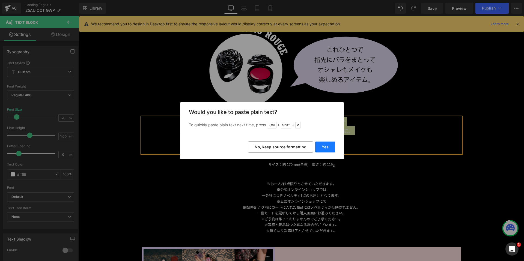
click at [330, 146] on button "Yes" at bounding box center [326, 147] width 20 height 11
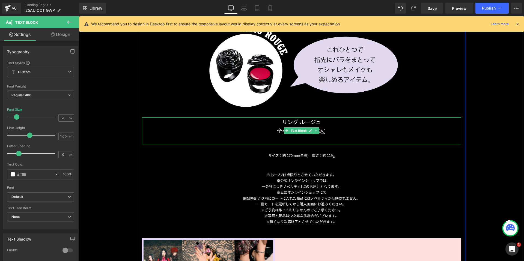
click at [313, 139] on p at bounding box center [302, 139] width 320 height 9
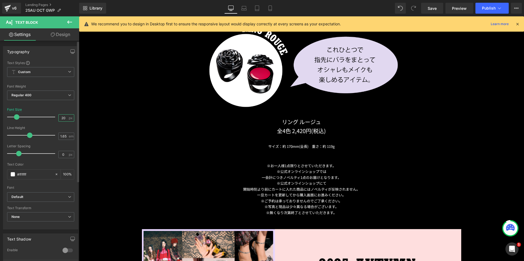
drag, startPoint x: 64, startPoint y: 117, endPoint x: 57, endPoint y: 117, distance: 7.1
click at [59, 117] on input "20" at bounding box center [64, 118] width 10 height 7
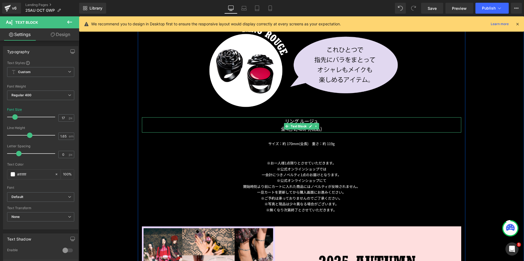
click at [323, 120] on p "リング ルージュ" at bounding box center [302, 121] width 320 height 8
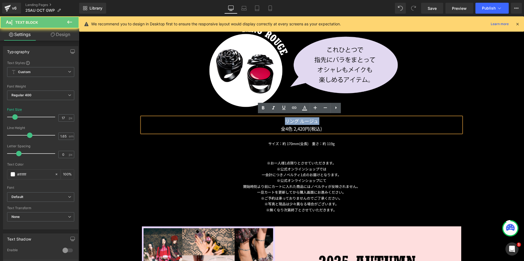
drag, startPoint x: 323, startPoint y: 120, endPoint x: 282, endPoint y: 120, distance: 41.0
click at [282, 120] on p "リング ルージュ" at bounding box center [302, 121] width 320 height 8
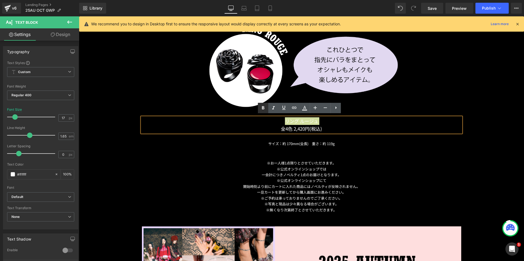
click at [261, 109] on icon at bounding box center [263, 108] width 7 height 7
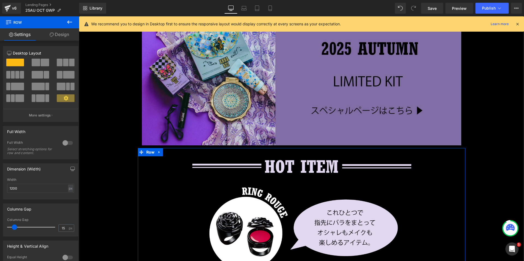
scroll to position [1101, 0]
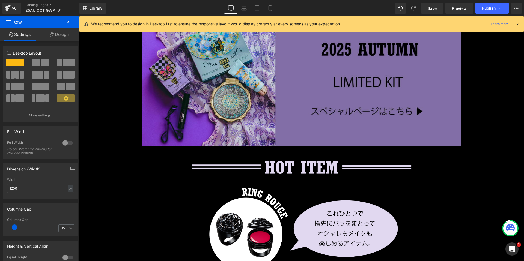
click at [307, 100] on img at bounding box center [302, 79] width 320 height 133
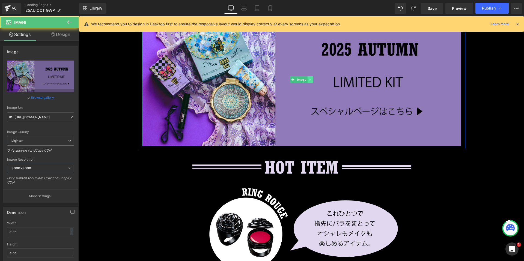
click at [309, 79] on icon at bounding box center [310, 79] width 3 height 3
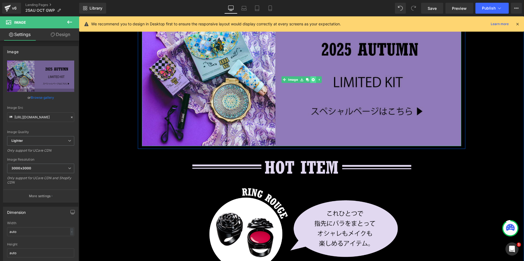
click at [312, 79] on icon at bounding box center [313, 79] width 3 height 3
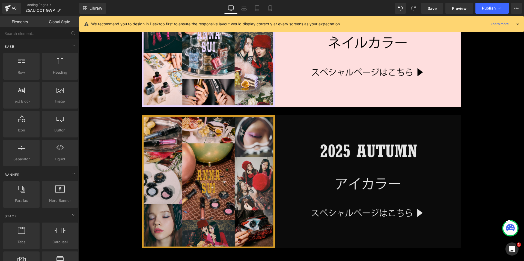
scroll to position [855, 0]
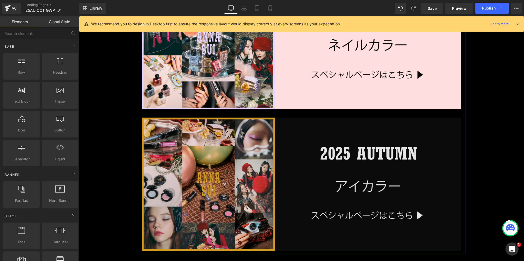
click at [308, 173] on img at bounding box center [302, 184] width 320 height 133
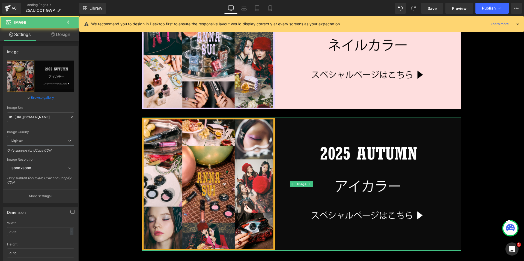
click at [311, 184] on link at bounding box center [311, 184] width 6 height 7
click at [312, 183] on icon at bounding box center [313, 184] width 3 height 3
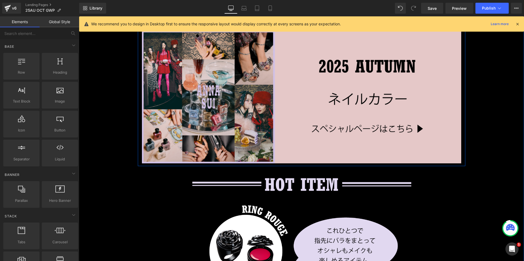
scroll to position [800, 0]
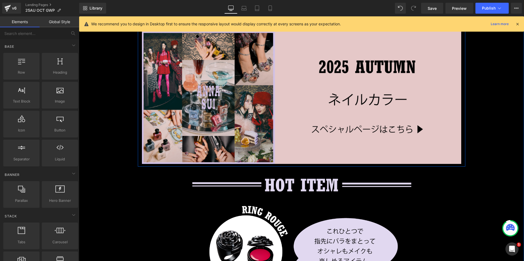
click at [304, 92] on img at bounding box center [302, 97] width 320 height 133
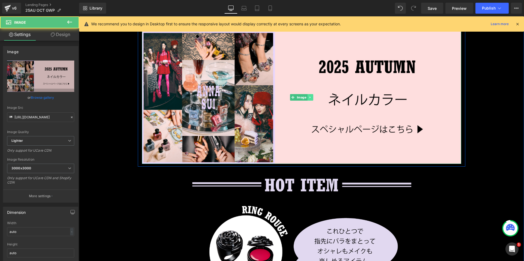
click at [309, 98] on link at bounding box center [311, 97] width 6 height 7
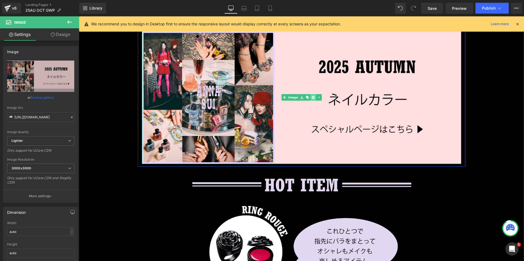
click at [312, 96] on icon at bounding box center [313, 97] width 3 height 3
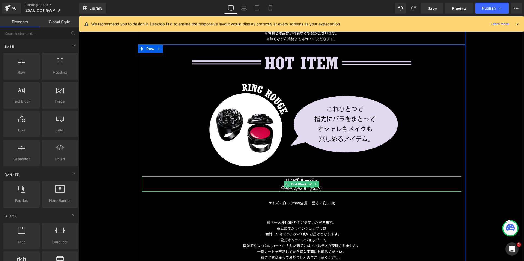
scroll to position [691, 0]
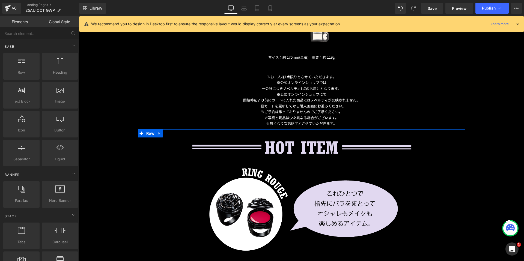
click at [145, 132] on span "Row" at bounding box center [150, 133] width 11 height 8
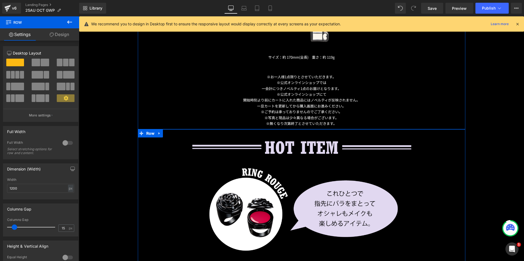
click at [64, 36] on link "Design" at bounding box center [60, 34] width 40 height 12
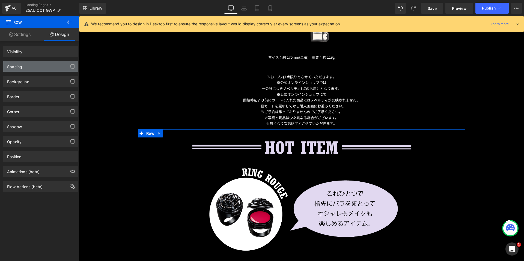
click at [39, 63] on div "Spacing" at bounding box center [40, 66] width 75 height 10
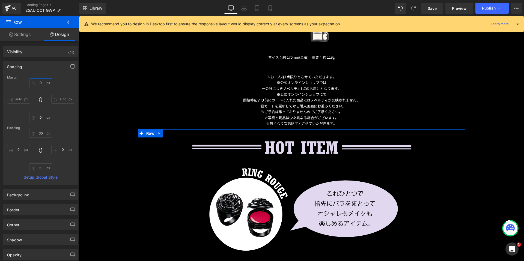
click at [38, 82] on input "0" at bounding box center [40, 82] width 23 height 9
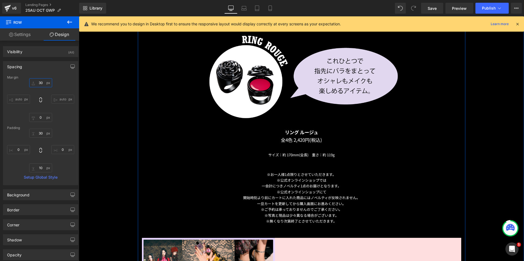
scroll to position [828, 0]
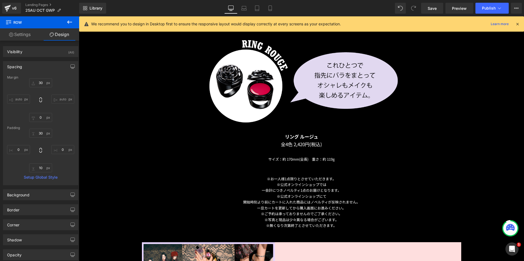
click at [71, 23] on icon at bounding box center [69, 22] width 7 height 7
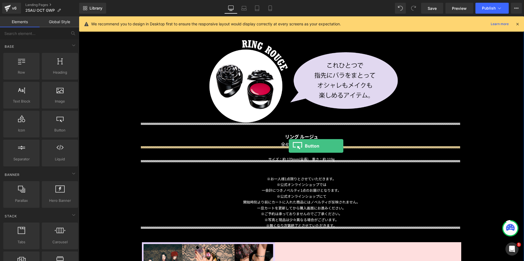
drag, startPoint x: 155, startPoint y: 147, endPoint x: 289, endPoint y: 146, distance: 133.6
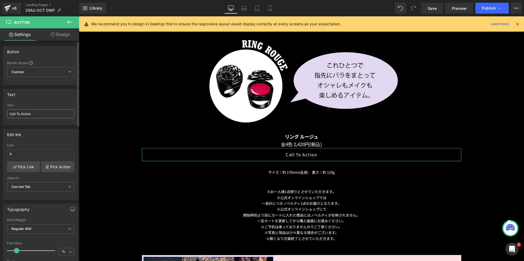
drag, startPoint x: 34, startPoint y: 114, endPoint x: 0, endPoint y: 109, distance: 34.5
click at [0, 109] on div "Text Call To Action Text Call To Action" at bounding box center [41, 105] width 82 height 40
click at [39, 125] on div "Edit link # Link # Pick Link Pick Action Current Tab New Tab Open in Current Ta…" at bounding box center [41, 162] width 82 height 75
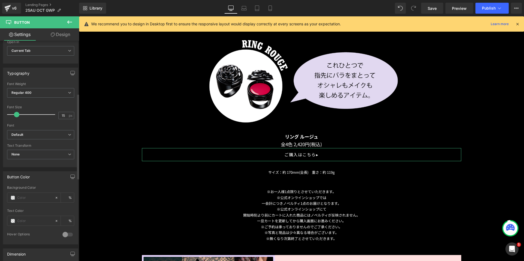
scroll to position [137, 0]
click at [18, 197] on input "text" at bounding box center [34, 198] width 35 height 6
click at [23, 220] on input "text" at bounding box center [34, 221] width 35 height 6
click at [20, 204] on div "Background Color #ffffff 100 %" at bounding box center [40, 197] width 67 height 23
drag, startPoint x: 67, startPoint y: 31, endPoint x: 38, endPoint y: 66, distance: 45.3
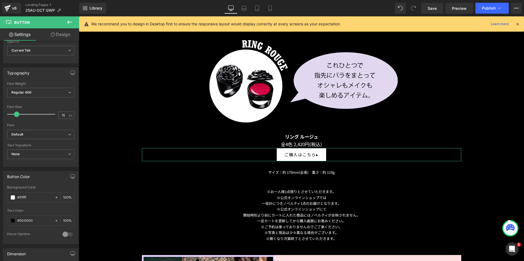
click at [67, 31] on link "Design" at bounding box center [61, 34] width 40 height 12
click at [0, 0] on div "Spacing" at bounding box center [0, 0] width 0 height 0
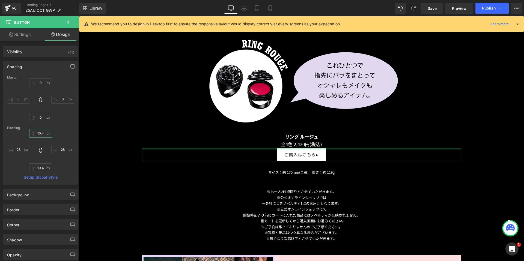
click at [36, 133] on input "10.4" at bounding box center [40, 133] width 23 height 9
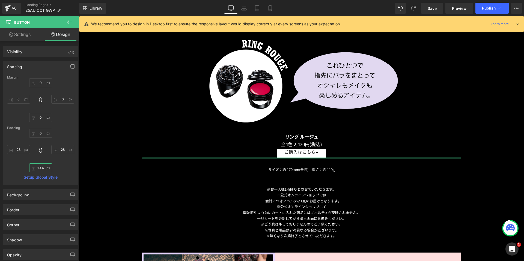
click at [40, 168] on input "10.4" at bounding box center [40, 168] width 23 height 9
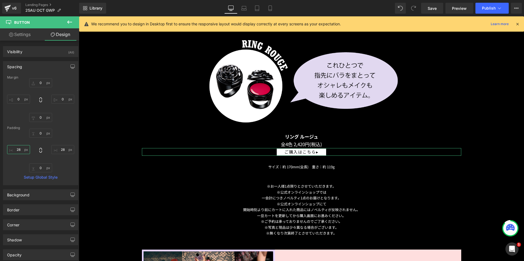
click at [20, 150] on input "28" at bounding box center [18, 149] width 23 height 9
click at [57, 149] on input "28" at bounding box center [62, 149] width 23 height 9
click at [27, 34] on link "Settings" at bounding box center [20, 34] width 40 height 12
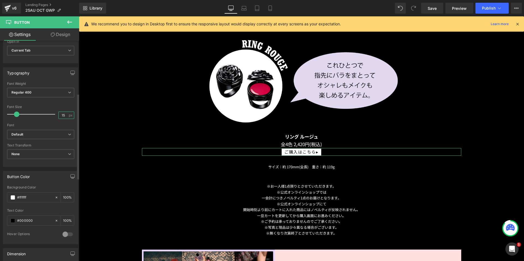
click at [65, 113] on input "15" at bounding box center [64, 115] width 10 height 7
click at [63, 33] on link "Design" at bounding box center [61, 34] width 40 height 12
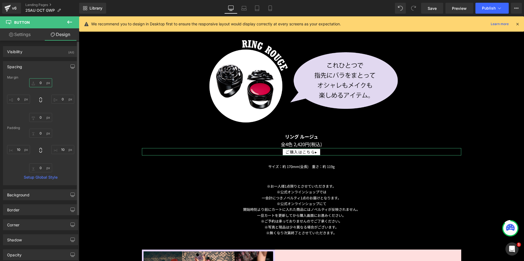
click at [36, 83] on input "0" at bounding box center [40, 82] width 23 height 9
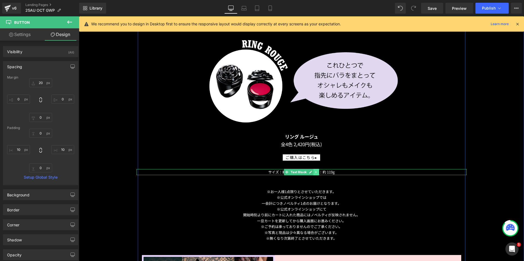
click at [316, 172] on icon at bounding box center [316, 173] width 1 height 2
click at [318, 171] on icon at bounding box center [319, 172] width 3 height 3
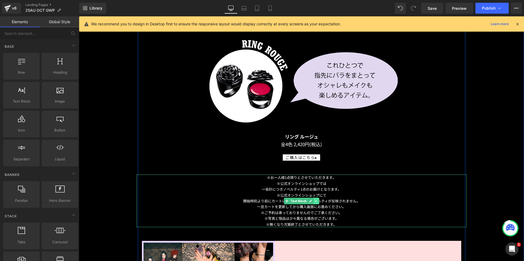
click at [315, 201] on link at bounding box center [317, 201] width 6 height 7
click at [318, 200] on icon at bounding box center [319, 201] width 3 height 3
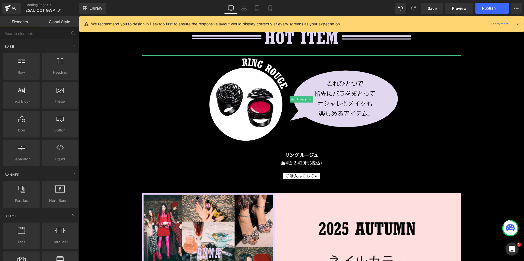
scroll to position [828, 0]
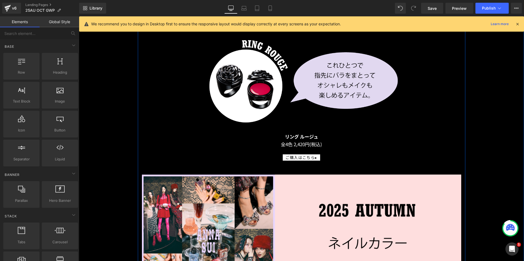
click at [291, 82] on div "Image" at bounding box center [302, 81] width 320 height 88
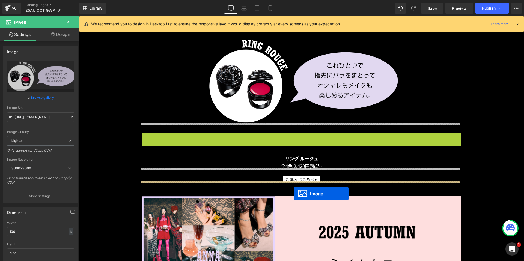
drag, startPoint x: 290, startPoint y: 175, endPoint x: 294, endPoint y: 194, distance: 18.9
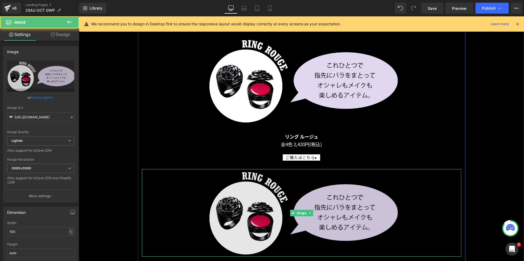
click at [258, 202] on img at bounding box center [302, 213] width 320 height 88
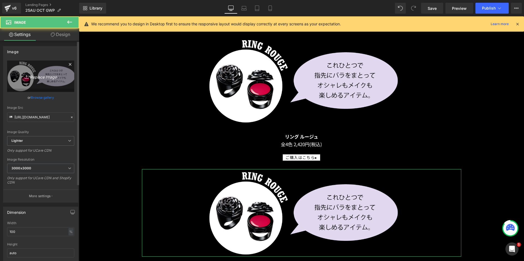
click at [21, 74] on icon "Replace Image" at bounding box center [41, 76] width 44 height 7
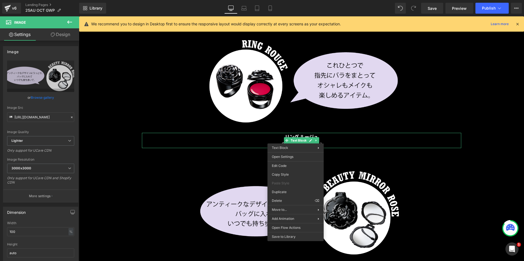
drag, startPoint x: 368, startPoint y: 210, endPoint x: 289, endPoint y: 190, distance: 81.0
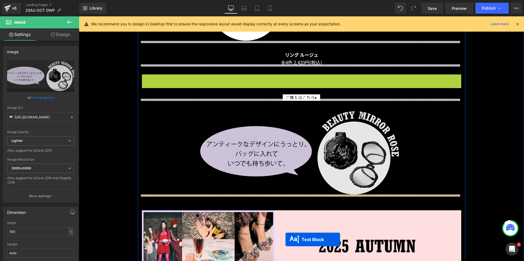
scroll to position [926, 0]
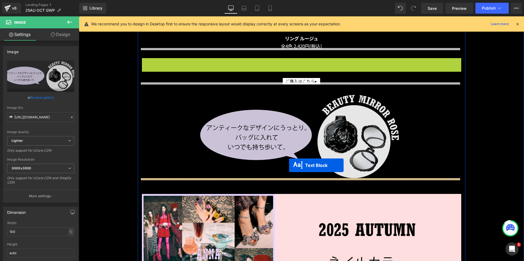
drag, startPoint x: 285, startPoint y: 163, endPoint x: 289, endPoint y: 166, distance: 5.2
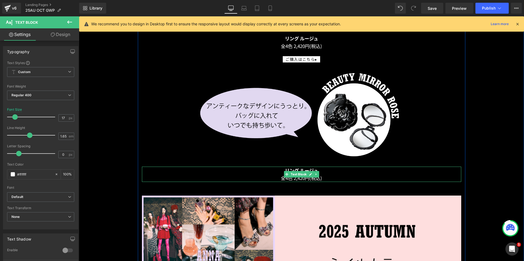
click at [276, 170] on p "リング ルージュ" at bounding box center [302, 171] width 320 height 8
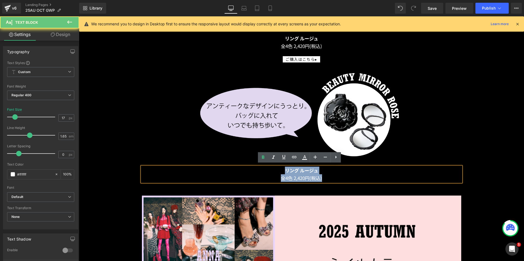
drag, startPoint x: 276, startPoint y: 169, endPoint x: 340, endPoint y: 175, distance: 65.0
click at [340, 175] on div "リング ルージュ 全4色 2,420円(税込)" at bounding box center [302, 174] width 320 height 15
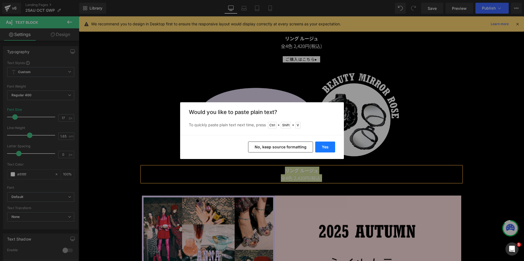
click at [323, 145] on button "Yes" at bounding box center [326, 147] width 20 height 11
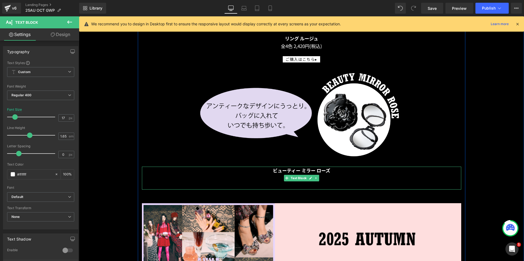
click at [322, 183] on p at bounding box center [302, 186] width 320 height 8
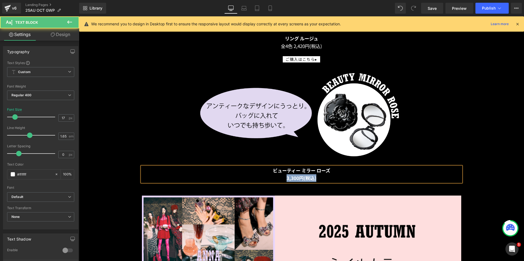
drag, startPoint x: 325, startPoint y: 175, endPoint x: 278, endPoint y: 175, distance: 47.0
click at [278, 175] on p "3,300円(税込)" at bounding box center [302, 179] width 320 height 8
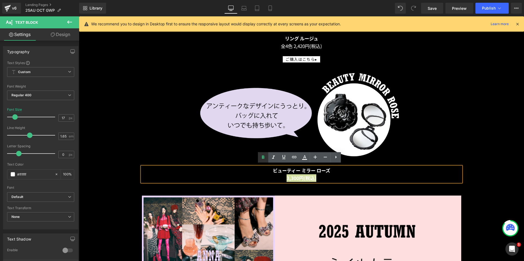
click at [261, 157] on icon at bounding box center [263, 157] width 7 height 7
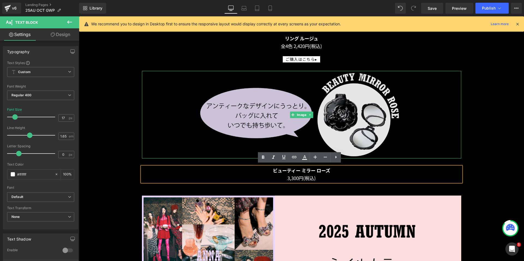
click at [423, 132] on img at bounding box center [302, 115] width 320 height 88
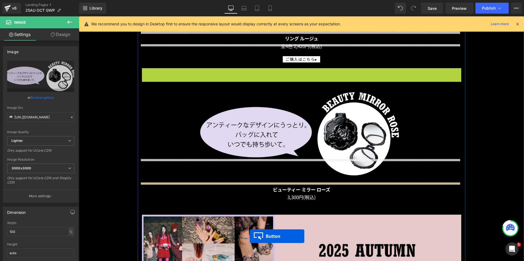
scroll to position [942, 0]
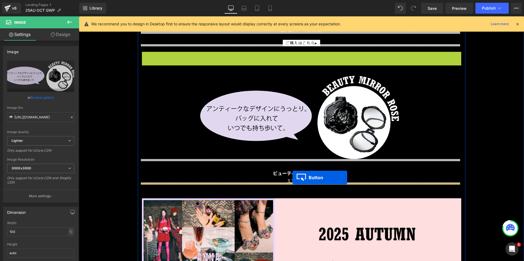
drag, startPoint x: 291, startPoint y: 152, endPoint x: 293, endPoint y: 178, distance: 25.5
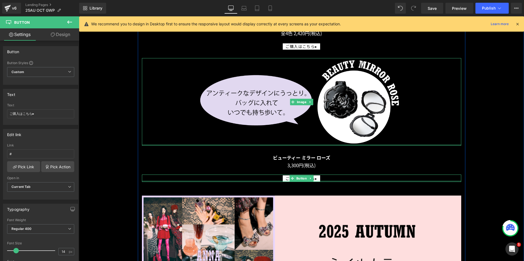
scroll to position [888, 0]
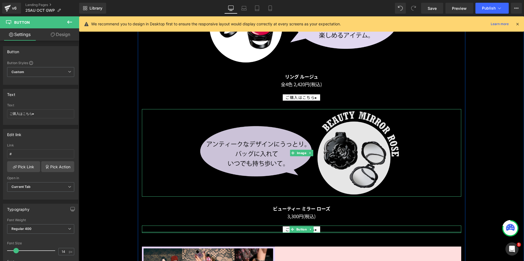
click at [295, 139] on img at bounding box center [302, 153] width 320 height 88
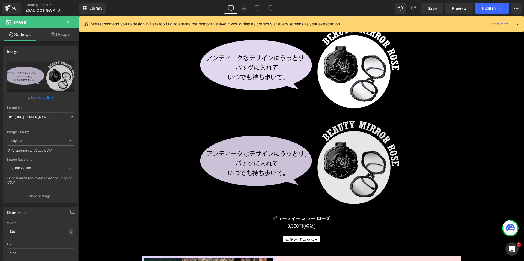
scroll to position [971, 0]
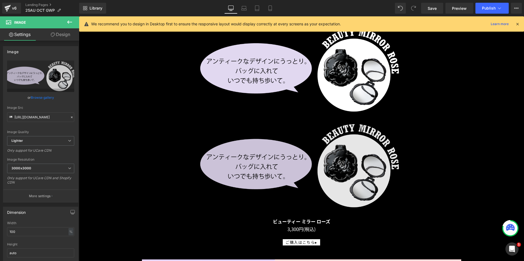
click at [287, 157] on img at bounding box center [302, 166] width 320 height 88
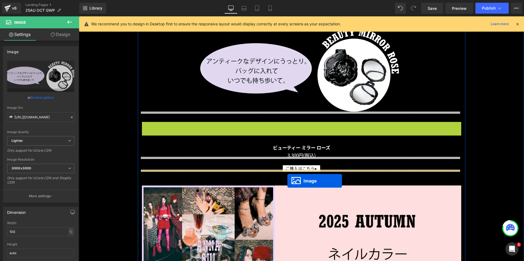
drag, startPoint x: 292, startPoint y: 164, endPoint x: 288, endPoint y: 181, distance: 17.8
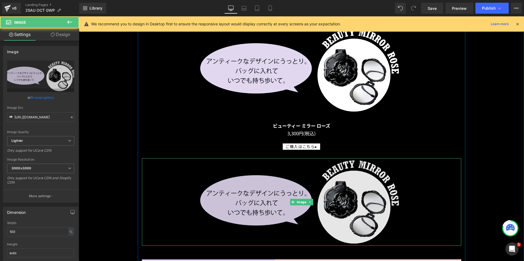
click at [257, 189] on img at bounding box center [302, 202] width 320 height 88
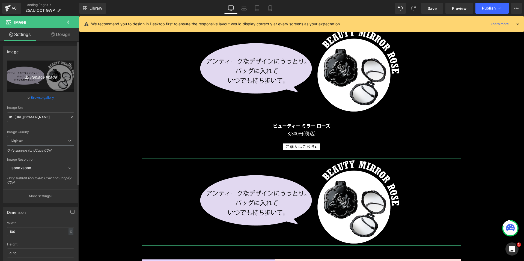
click at [31, 69] on link "Replace Image" at bounding box center [40, 76] width 67 height 31
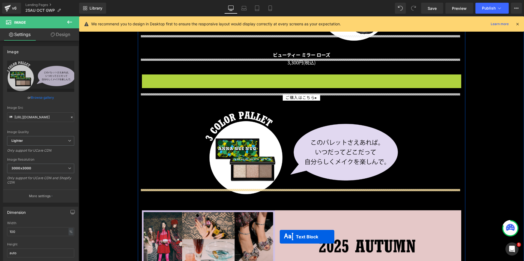
scroll to position [1058, 0]
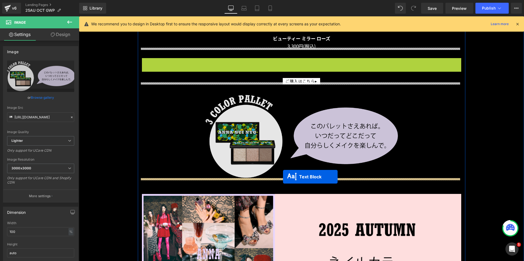
drag, startPoint x: 285, startPoint y: 150, endPoint x: 283, endPoint y: 177, distance: 26.8
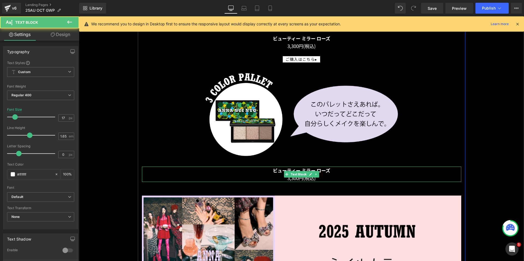
click at [263, 169] on p "ビューティー ミラー ローズ" at bounding box center [302, 171] width 320 height 8
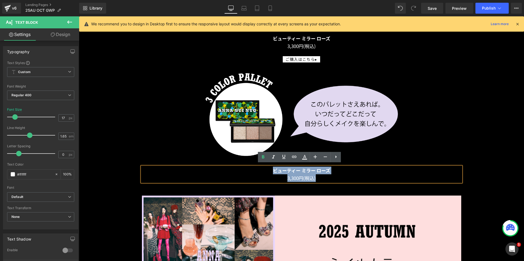
drag, startPoint x: 263, startPoint y: 168, endPoint x: 329, endPoint y: 177, distance: 66.9
click at [329, 177] on div "ビューティー ミラー ローズ 3,300円(税込)" at bounding box center [302, 174] width 320 height 15
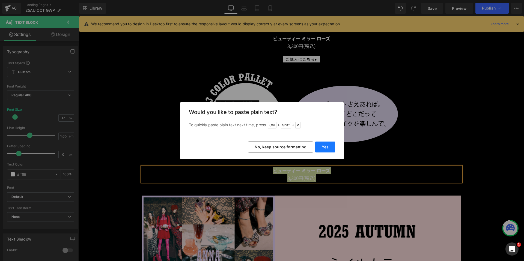
click at [323, 145] on button "Yes" at bounding box center [326, 147] width 20 height 11
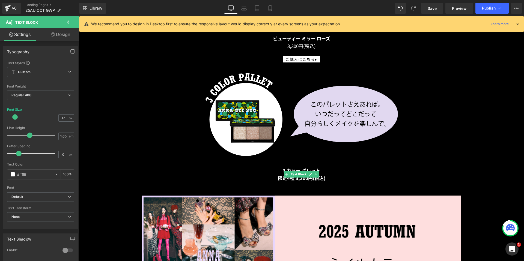
click at [337, 178] on p "限定4種 3,300円(税込)" at bounding box center [302, 179] width 320 height 8
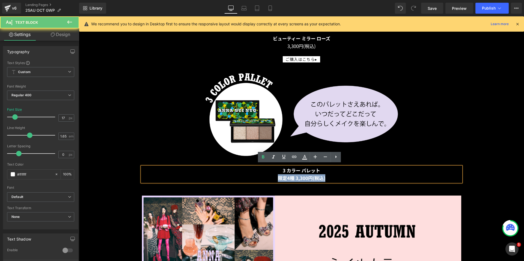
drag, startPoint x: 337, startPoint y: 177, endPoint x: 273, endPoint y: 177, distance: 63.6
click at [273, 177] on p "限定4種 3,300円(税込)" at bounding box center [302, 179] width 320 height 8
click at [258, 155] on div "Image" at bounding box center [302, 115] width 320 height 88
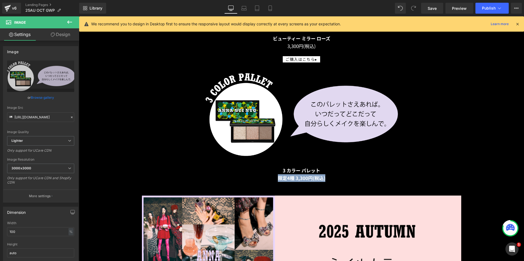
click at [260, 157] on div "Image Image リング ルージュ 全4色 2,420円(税込) Text Block ご購入はこちら▸ Button Image ビューティー ミラー…" at bounding box center [302, 195] width 328 height 833
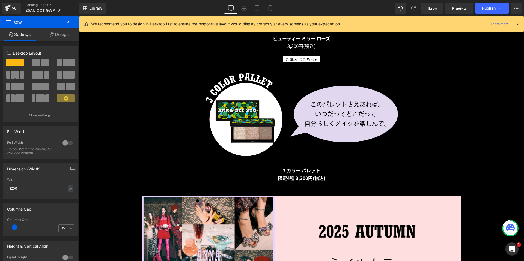
click at [79, 16] on div at bounding box center [79, 16] width 0 height 0
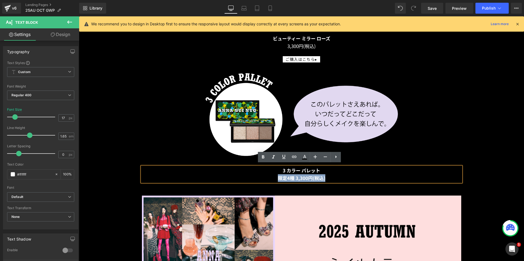
drag, startPoint x: 322, startPoint y: 178, endPoint x: 272, endPoint y: 176, distance: 49.5
click at [273, 176] on p "限定4種 3,300円(税込)" at bounding box center [302, 179] width 320 height 8
click at [264, 155] on icon at bounding box center [263, 157] width 7 height 7
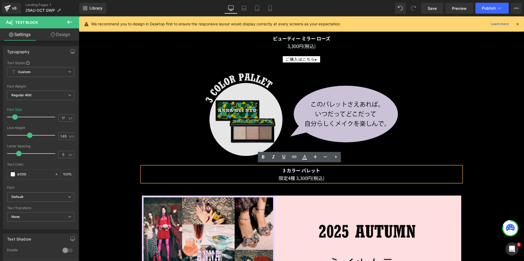
click at [400, 138] on img at bounding box center [302, 115] width 320 height 88
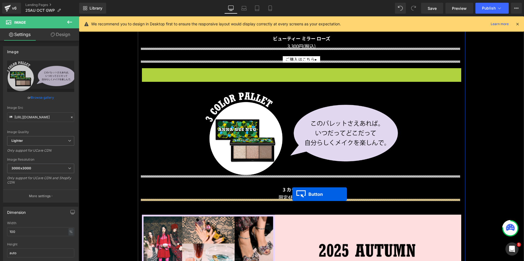
drag, startPoint x: 291, startPoint y: 69, endPoint x: 294, endPoint y: 196, distance: 127.3
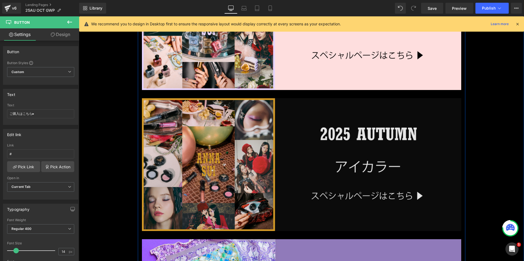
scroll to position [1304, 0]
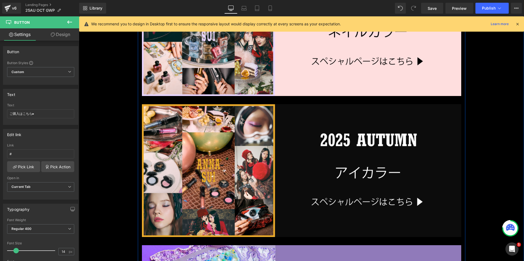
click at [288, 145] on img at bounding box center [302, 170] width 320 height 133
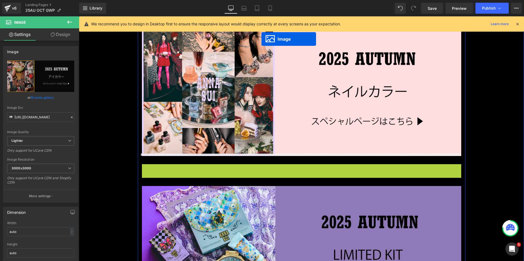
scroll to position [1173, 0]
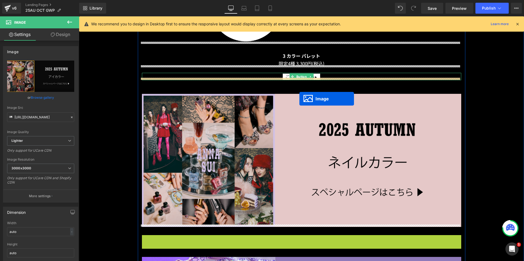
drag, startPoint x: 290, startPoint y: 168, endPoint x: 300, endPoint y: 99, distance: 70.1
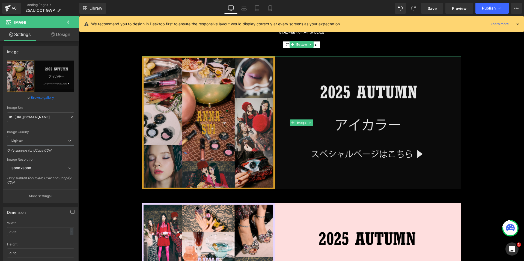
scroll to position [1228, 0]
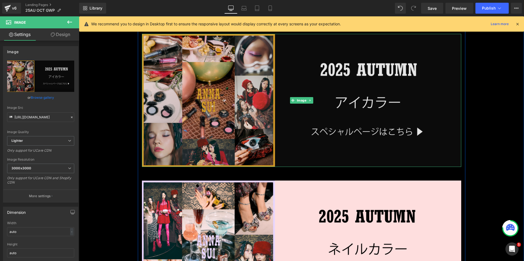
click at [305, 116] on img at bounding box center [302, 100] width 320 height 133
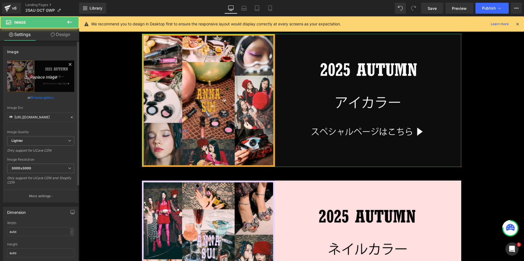
click at [49, 83] on link "Replace Image" at bounding box center [40, 76] width 67 height 31
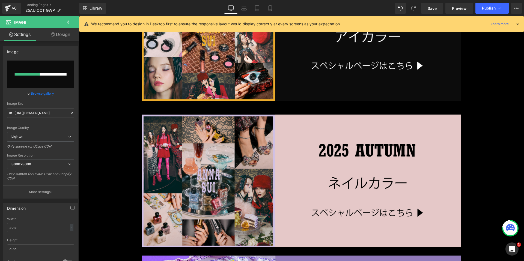
scroll to position [1310, 0]
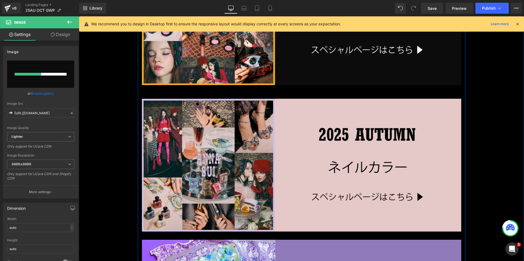
click at [275, 163] on img at bounding box center [302, 165] width 320 height 133
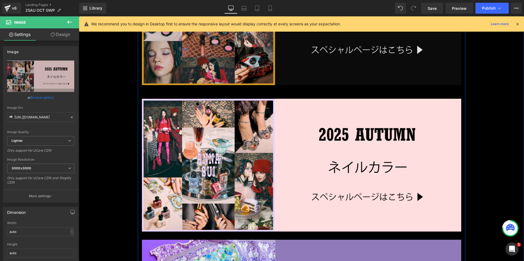
click at [244, 71] on img at bounding box center [302, 18] width 320 height 133
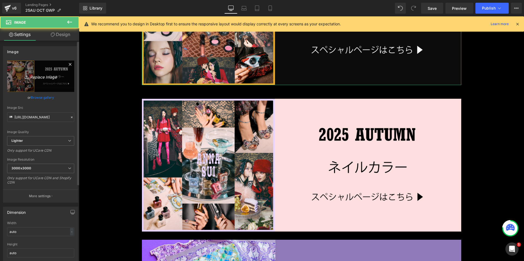
click at [52, 67] on link "Replace Image" at bounding box center [40, 76] width 67 height 31
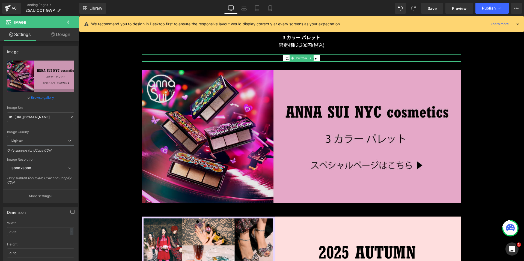
scroll to position [1200, 0]
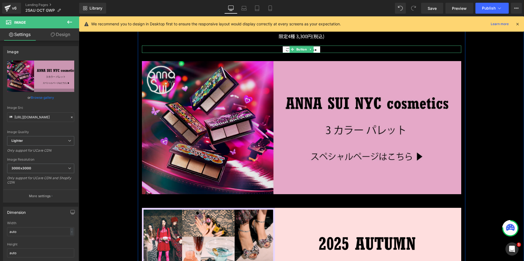
click at [245, 95] on img at bounding box center [302, 127] width 320 height 133
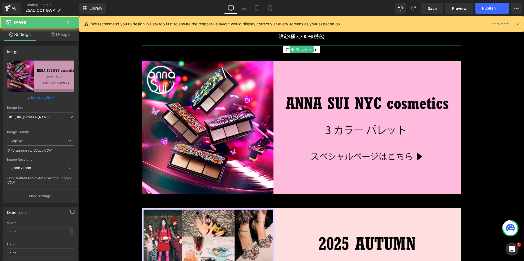
click at [64, 37] on link "Design" at bounding box center [61, 34] width 40 height 12
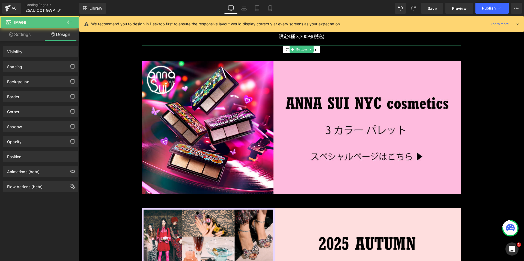
click at [42, 67] on div "Spacing" at bounding box center [40, 66] width 75 height 10
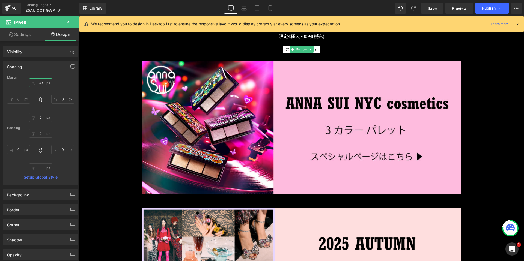
click at [37, 85] on input "30" at bounding box center [40, 82] width 23 height 9
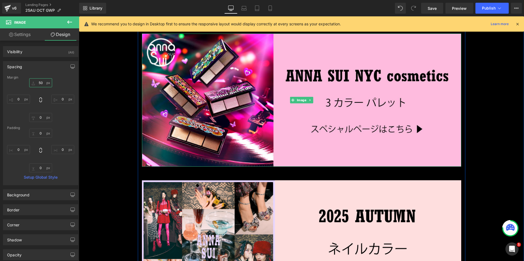
scroll to position [1282, 0]
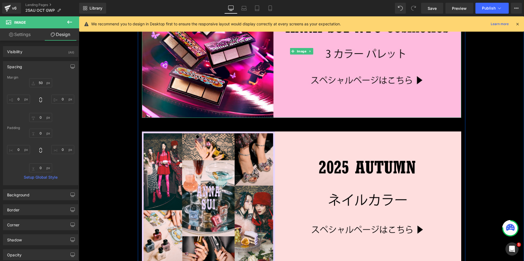
click at [258, 166] on img at bounding box center [302, 198] width 320 height 133
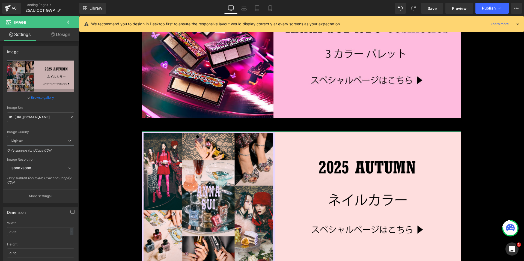
click at [61, 38] on link "Design" at bounding box center [61, 34] width 40 height 12
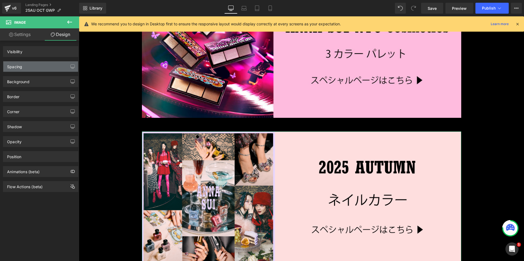
click at [31, 67] on div "Spacing" at bounding box center [40, 66] width 75 height 10
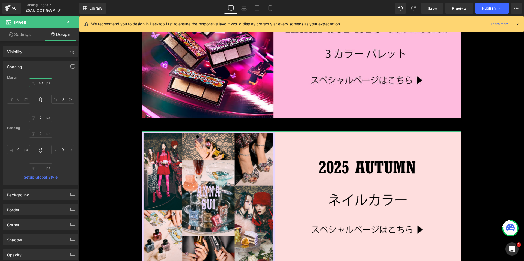
click at [33, 83] on input "50" at bounding box center [40, 82] width 23 height 9
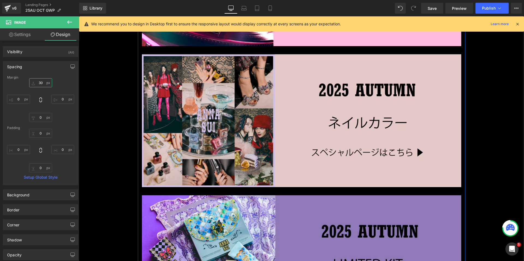
scroll to position [1310, 0]
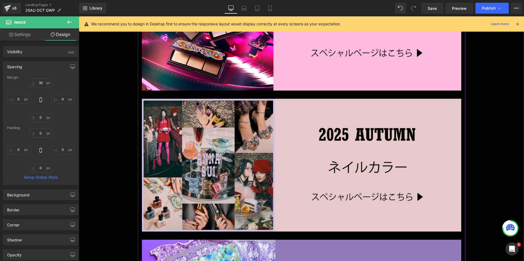
click at [298, 125] on img at bounding box center [302, 165] width 320 height 133
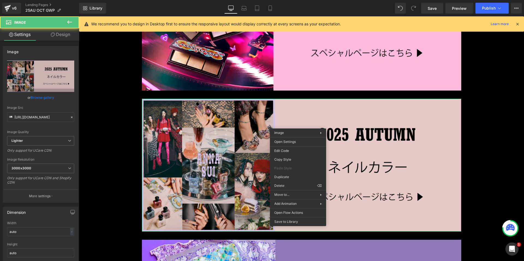
drag, startPoint x: 362, startPoint y: 192, endPoint x: 284, endPoint y: 173, distance: 80.7
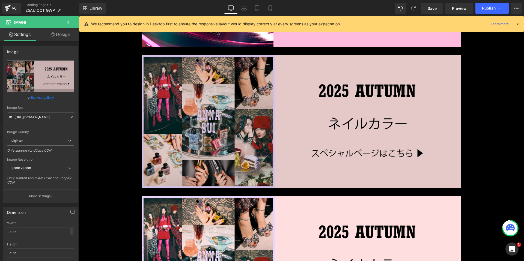
scroll to position [1346, 0]
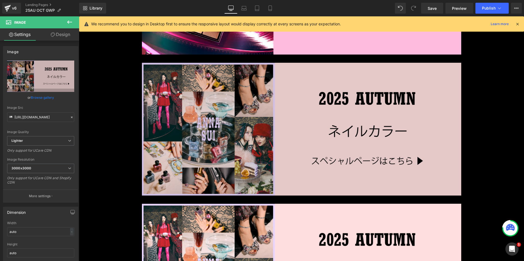
click at [253, 114] on img at bounding box center [302, 129] width 320 height 133
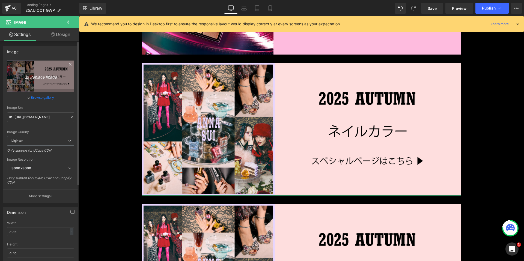
click at [30, 75] on icon "Replace Image" at bounding box center [41, 76] width 44 height 7
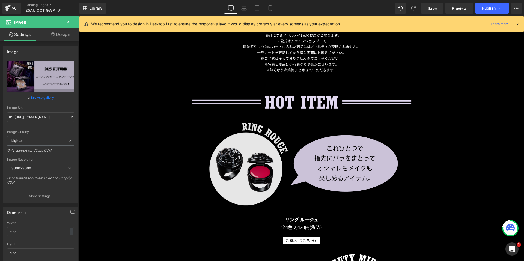
scroll to position [799, 0]
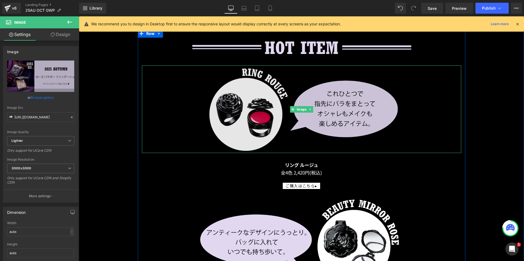
click at [267, 117] on img at bounding box center [302, 110] width 320 height 88
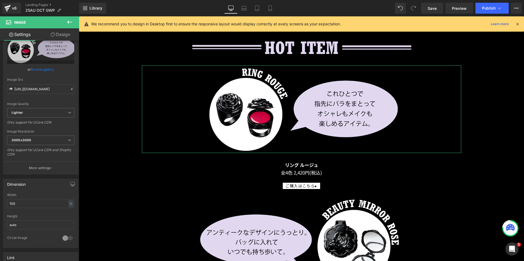
scroll to position [27, 0]
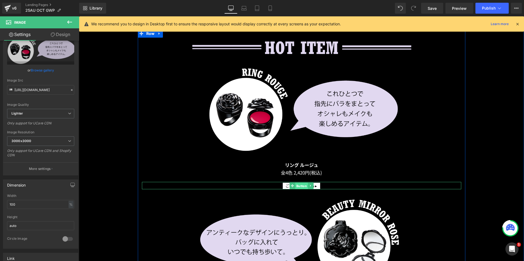
click at [298, 184] on span "Button" at bounding box center [301, 186] width 13 height 7
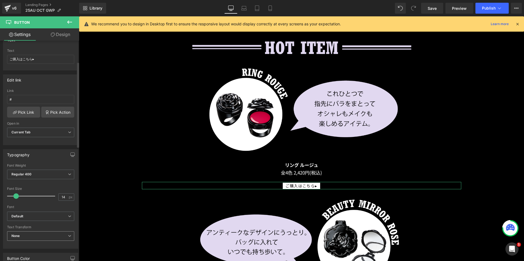
scroll to position [0, 0]
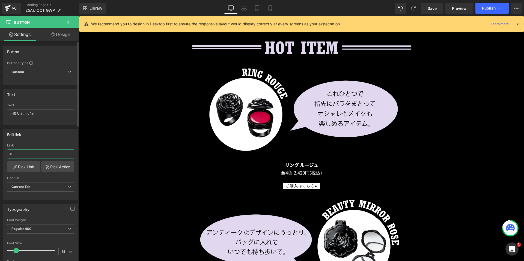
drag, startPoint x: 19, startPoint y: 155, endPoint x: 0, endPoint y: 153, distance: 18.9
click at [0, 153] on div "Edit link # Link # Pick Link Pick Action Current Tab New Tab Open in Current Ta…" at bounding box center [41, 162] width 82 height 75
paste input "[URL][DOMAIN_NAME]"
click at [41, 140] on div "Edit link [URL][DOMAIN_NAME] Link [URL][DOMAIN_NAME] Pick Link Pick Action Curr…" at bounding box center [40, 164] width 75 height 71
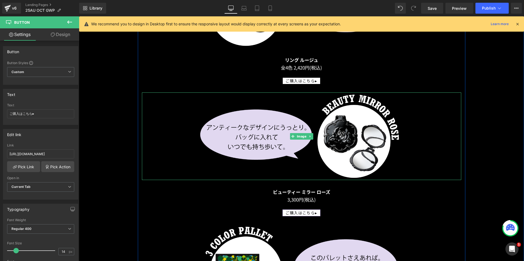
scroll to position [909, 0]
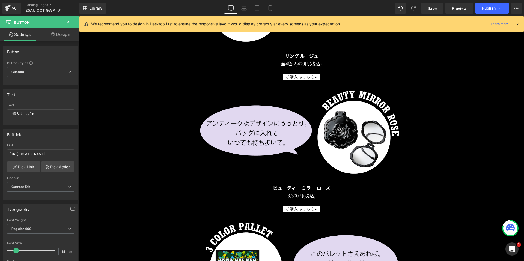
drag, startPoint x: 293, startPoint y: 205, endPoint x: 282, endPoint y: 210, distance: 11.8
click at [293, 205] on div "ご購入はこちら▸ Button" at bounding box center [302, 208] width 320 height 7
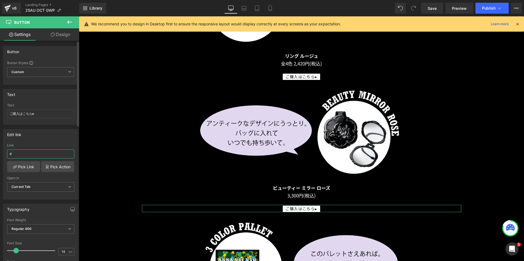
drag, startPoint x: 22, startPoint y: 155, endPoint x: 0, endPoint y: 155, distance: 22.1
click at [0, 155] on div "Edit link # Link # Pick Link Pick Action Current Tab New Tab Open in Current Ta…" at bounding box center [41, 162] width 82 height 75
click at [42, 142] on div "Edit link [URL][DOMAIN_NAME] Link [URL][DOMAIN_NAME] Pick Link Pick Action Curr…" at bounding box center [40, 164] width 75 height 71
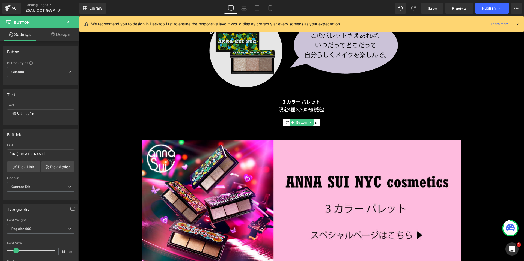
scroll to position [1154, 0]
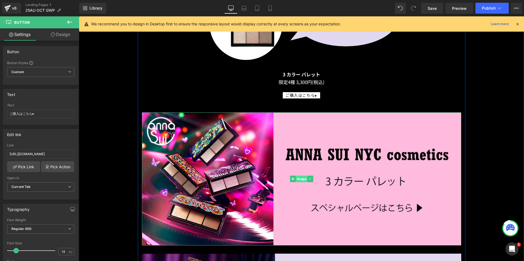
click at [296, 176] on span "Image" at bounding box center [302, 179] width 12 height 7
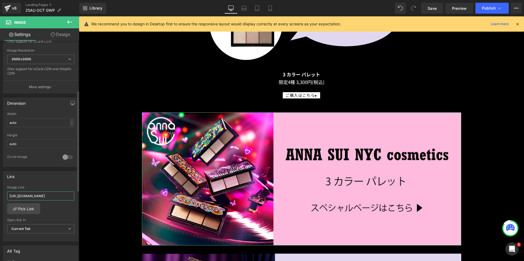
scroll to position [0, 6]
drag, startPoint x: 8, startPoint y: 194, endPoint x: 78, endPoint y: 196, distance: 70.2
click at [78, 196] on div "Image [URL][DOMAIN_NAME] Replace Image Upload image or Browse gallery Image Src…" at bounding box center [39, 152] width 79 height 223
paste input "nyc"
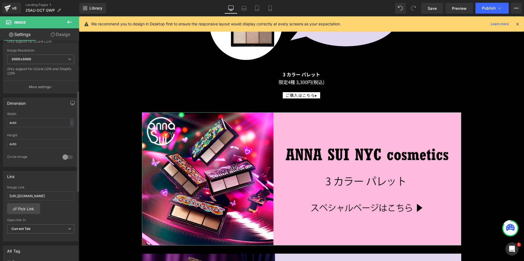
click at [50, 178] on div "Link" at bounding box center [40, 177] width 75 height 10
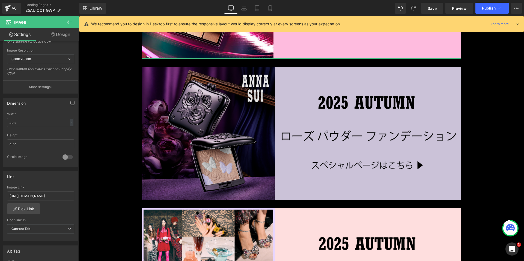
scroll to position [1346, 0]
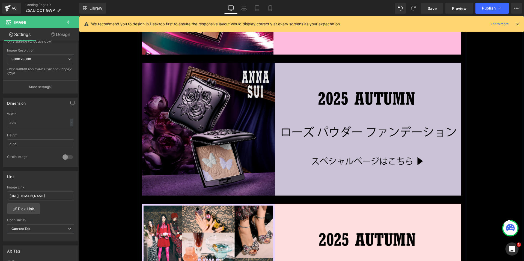
click at [300, 138] on img at bounding box center [302, 129] width 320 height 133
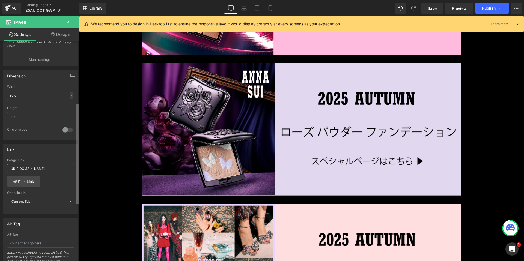
scroll to position [0, 6]
drag, startPoint x: 87, startPoint y: 183, endPoint x: 82, endPoint y: 167, distance: 17.0
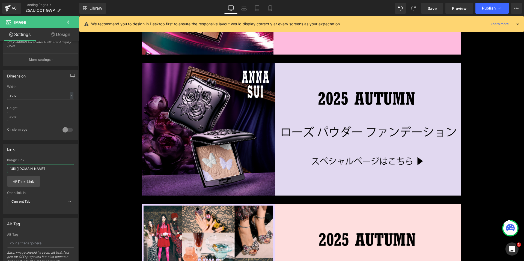
scroll to position [0, 14]
click at [67, 155] on div "Link [URL][DOMAIN_NAME] Image Link [URL][DOMAIN_NAME] Pick Link Current Tab New…" at bounding box center [40, 179] width 75 height 71
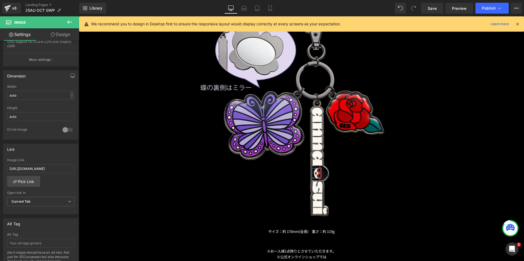
scroll to position [608, 0]
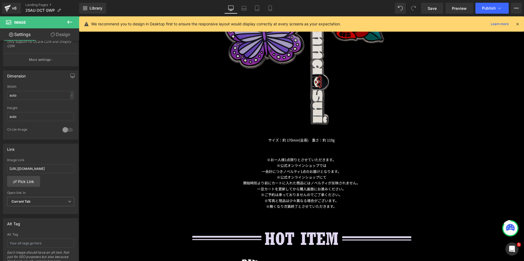
click at [281, 64] on img at bounding box center [302, 24] width 320 height 210
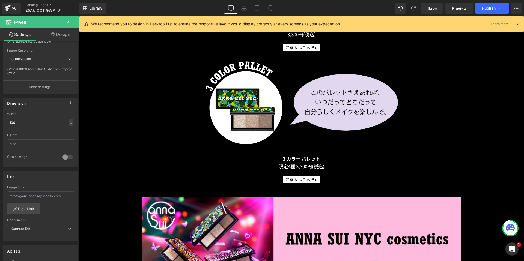
scroll to position [1093, 0]
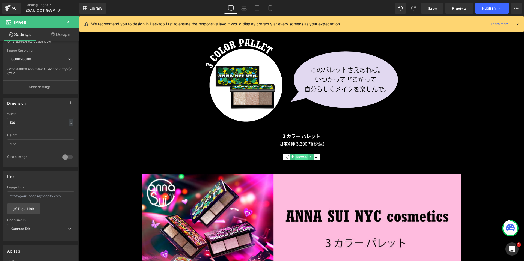
click at [296, 155] on span "Button" at bounding box center [301, 157] width 13 height 7
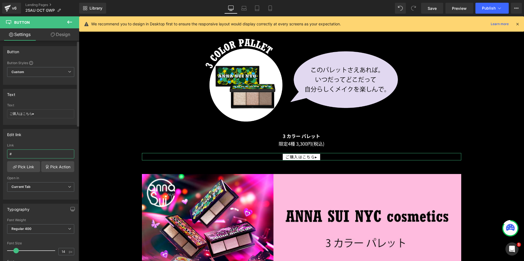
drag, startPoint x: 15, startPoint y: 154, endPoint x: 4, endPoint y: 152, distance: 11.6
click at [4, 152] on div "# Link # Pick Link Pick Action Current Tab New Tab Open in Current Tab Current …" at bounding box center [40, 172] width 75 height 56
paste input "[URL][DOMAIN_NAME]"
click at [45, 140] on div "Edit link [URL][DOMAIN_NAME] Link [URL][DOMAIN_NAME] Pick Link Pick Action Curr…" at bounding box center [40, 164] width 75 height 71
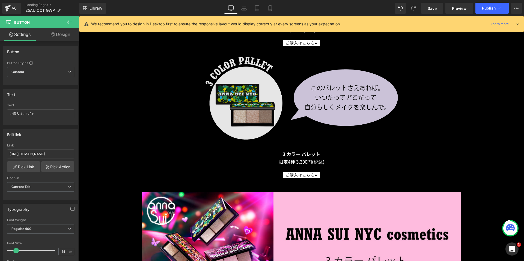
scroll to position [1065, 0]
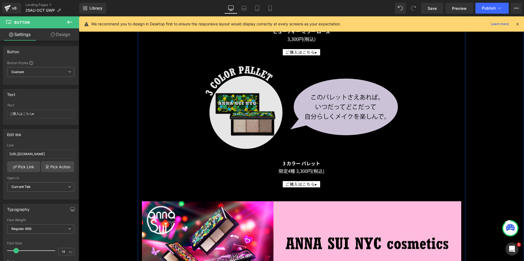
click at [300, 118] on img at bounding box center [302, 108] width 320 height 88
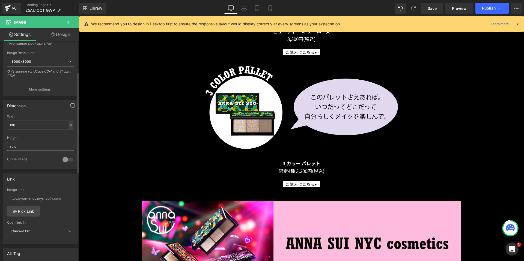
scroll to position [109, 0]
click at [47, 174] on div "Link" at bounding box center [40, 177] width 75 height 10
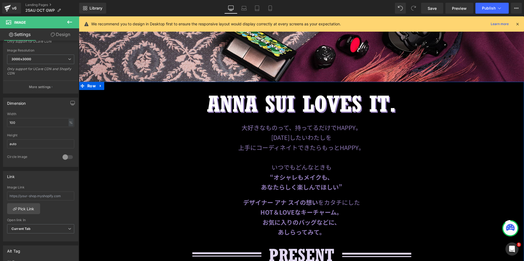
scroll to position [82, 0]
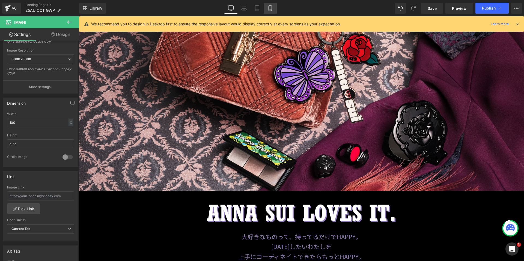
click at [271, 9] on icon at bounding box center [270, 7] width 5 height 5
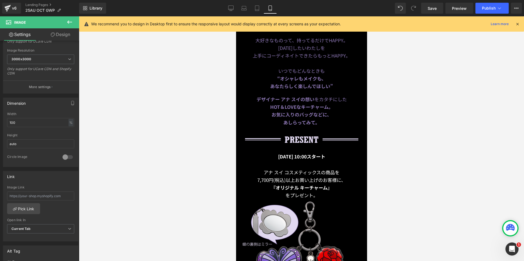
scroll to position [164, 0]
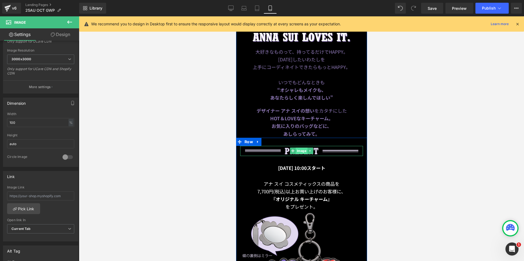
click at [296, 148] on span "Image" at bounding box center [302, 151] width 12 height 7
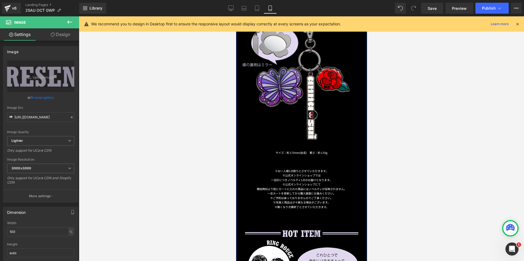
scroll to position [382, 0]
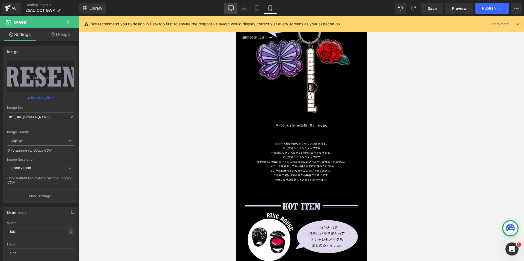
click at [231, 5] on link "Desktop" at bounding box center [231, 8] width 13 height 11
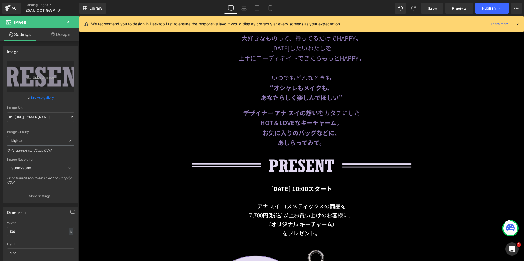
scroll to position [281, 0]
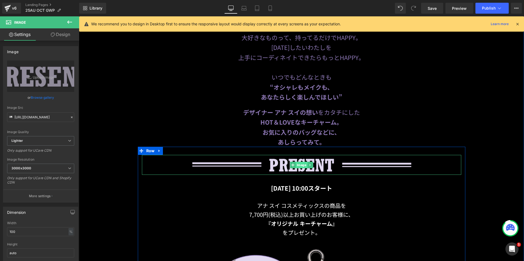
click at [296, 163] on span "Image" at bounding box center [302, 165] width 12 height 7
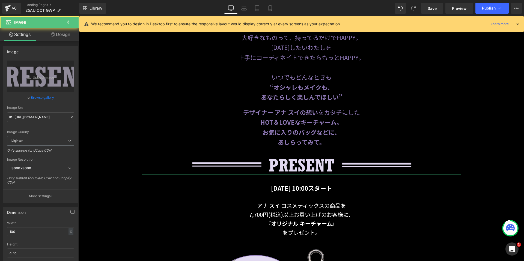
click at [56, 36] on link "Design" at bounding box center [61, 34] width 40 height 12
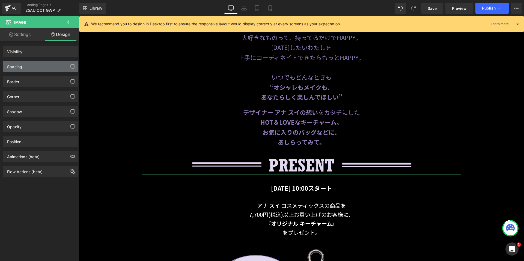
click at [47, 67] on div "Spacing" at bounding box center [40, 66] width 75 height 10
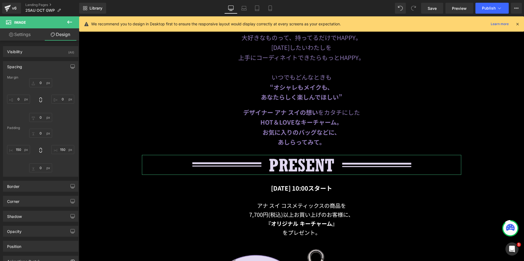
click at [46, 67] on div "Spacing" at bounding box center [40, 66] width 75 height 10
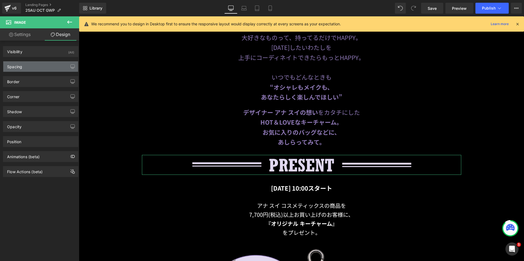
click at [46, 67] on div "Spacing" at bounding box center [40, 66] width 75 height 10
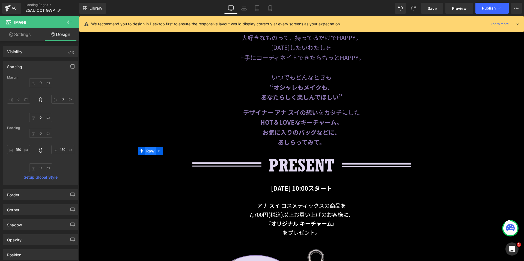
click at [153, 149] on span "Row" at bounding box center [150, 151] width 11 height 8
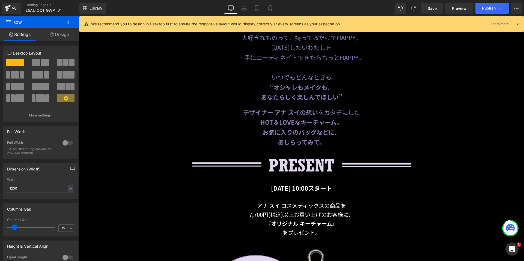
click at [58, 35] on link "Design" at bounding box center [60, 34] width 40 height 12
click at [0, 0] on div "Spacing" at bounding box center [0, 0] width 0 height 0
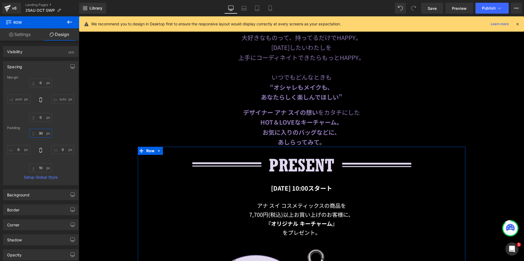
click at [37, 132] on input "30" at bounding box center [40, 133] width 23 height 9
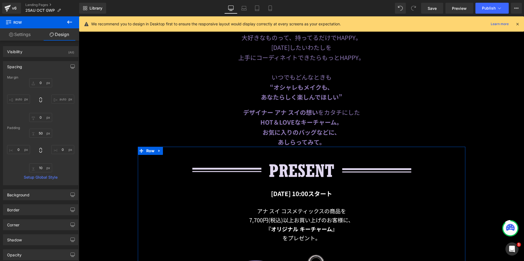
click at [83, 127] on p "お気に入りのバッグなどに、" at bounding box center [302, 132] width 446 height 10
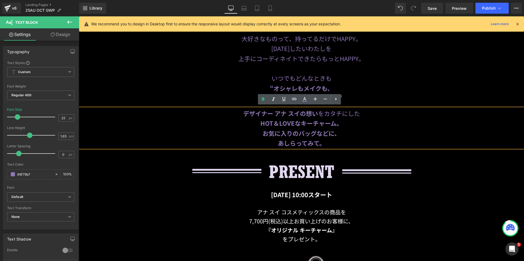
scroll to position [254, 0]
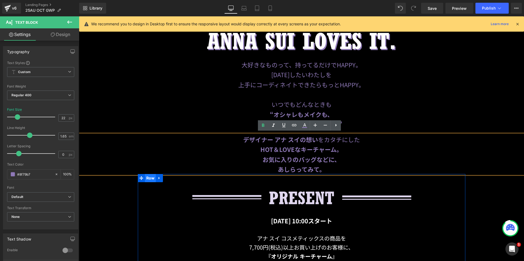
click at [145, 178] on span "Row" at bounding box center [150, 178] width 11 height 8
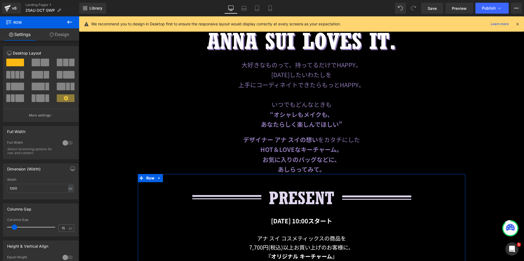
click at [61, 38] on link "Design" at bounding box center [60, 34] width 40 height 12
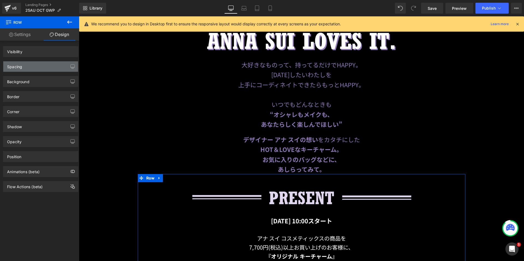
click at [37, 68] on div "Spacing" at bounding box center [40, 66] width 75 height 10
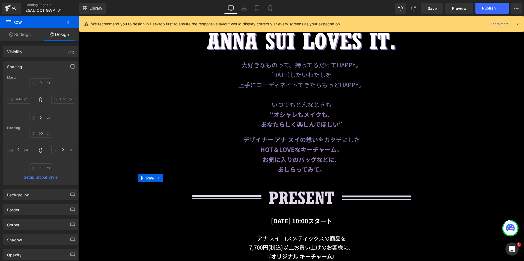
click at [67, 87] on div "0px 0 auto auto 0px 0 auto auto" at bounding box center [40, 100] width 67 height 44
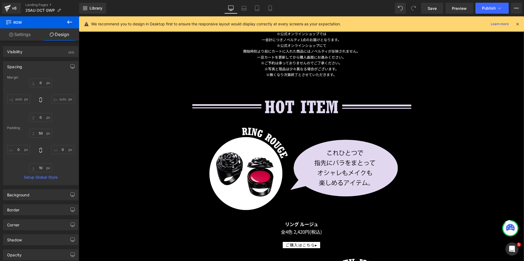
scroll to position [746, 0]
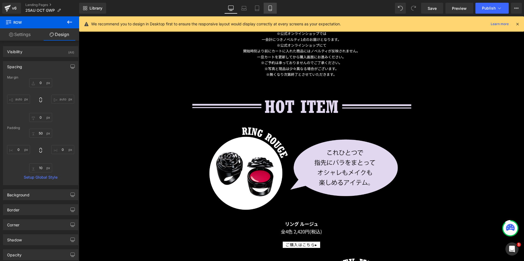
click at [271, 7] on icon at bounding box center [270, 7] width 5 height 5
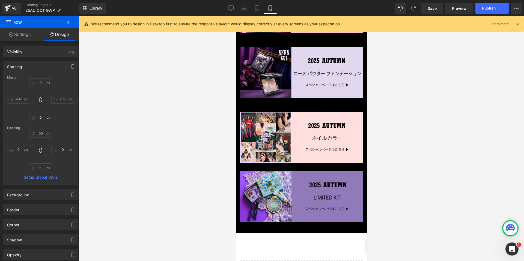
scroll to position [936, 0]
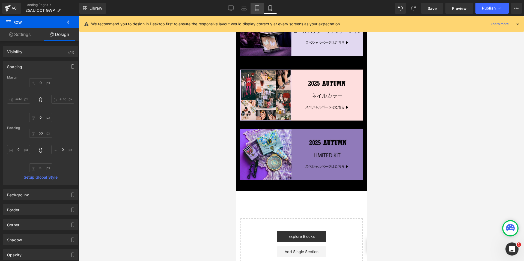
click at [258, 8] on icon at bounding box center [257, 7] width 5 height 5
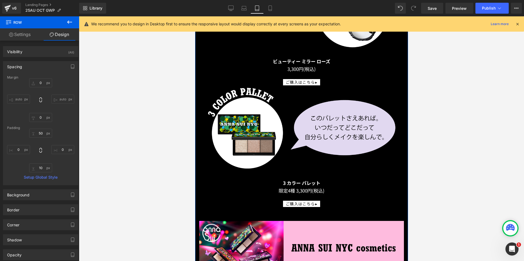
scroll to position [1045, 0]
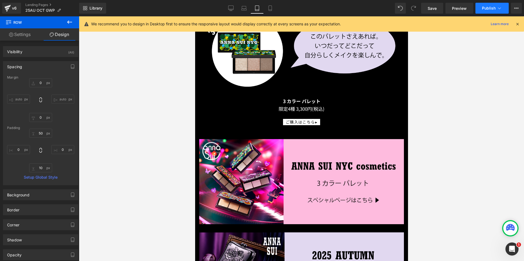
click at [491, 10] on span "Publish" at bounding box center [489, 8] width 14 height 4
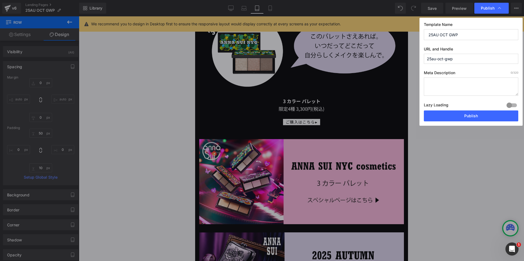
drag, startPoint x: 439, startPoint y: 140, endPoint x: 412, endPoint y: 134, distance: 28.0
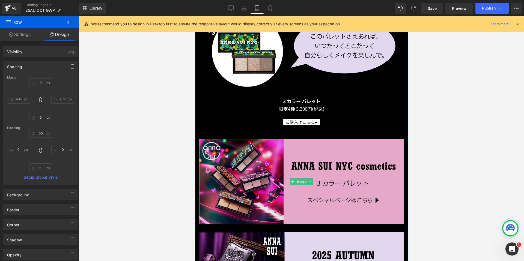
click at [266, 141] on img at bounding box center [301, 182] width 205 height 86
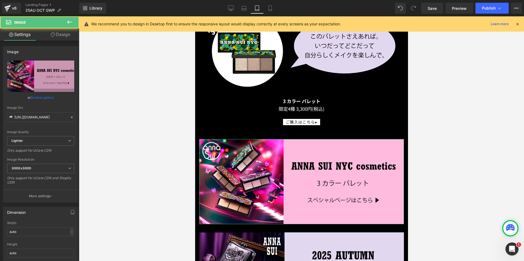
click at [58, 36] on link "Design" at bounding box center [61, 34] width 40 height 12
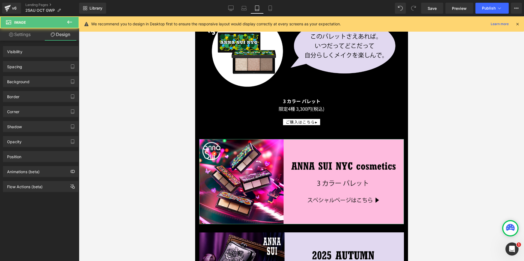
click at [31, 66] on div "Spacing" at bounding box center [40, 66] width 75 height 10
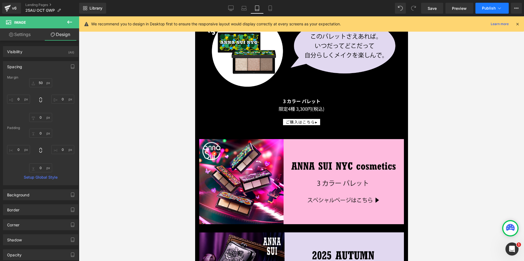
click at [485, 5] on button "Publish" at bounding box center [492, 8] width 33 height 11
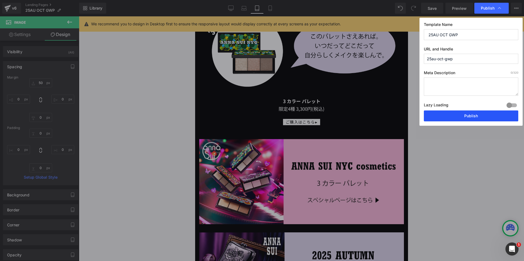
click at [450, 114] on button "Publish" at bounding box center [471, 116] width 95 height 11
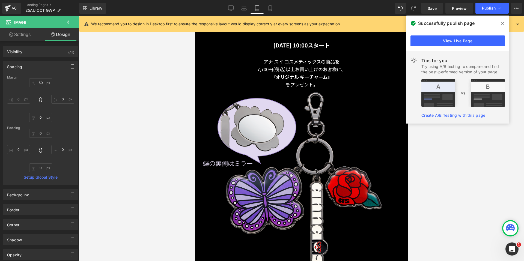
scroll to position [335, 0]
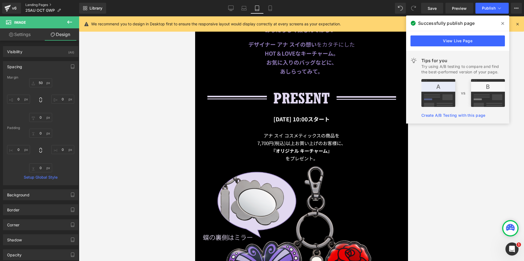
click at [41, 4] on link "Landing Pages" at bounding box center [52, 5] width 54 height 4
